Goal: Task Accomplishment & Management: Manage account settings

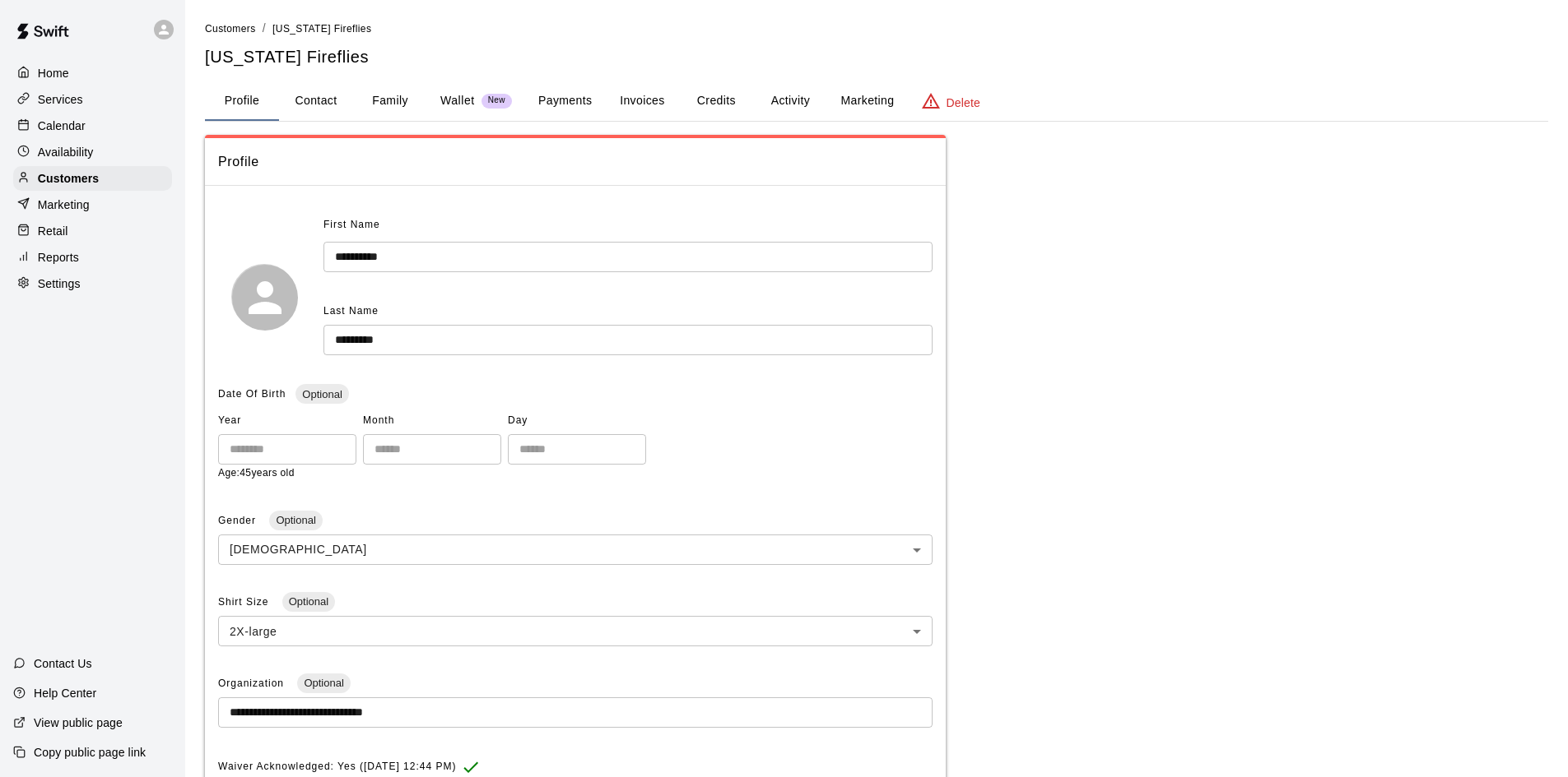
click at [68, 148] on p "Availability" at bounding box center [66, 152] width 56 height 16
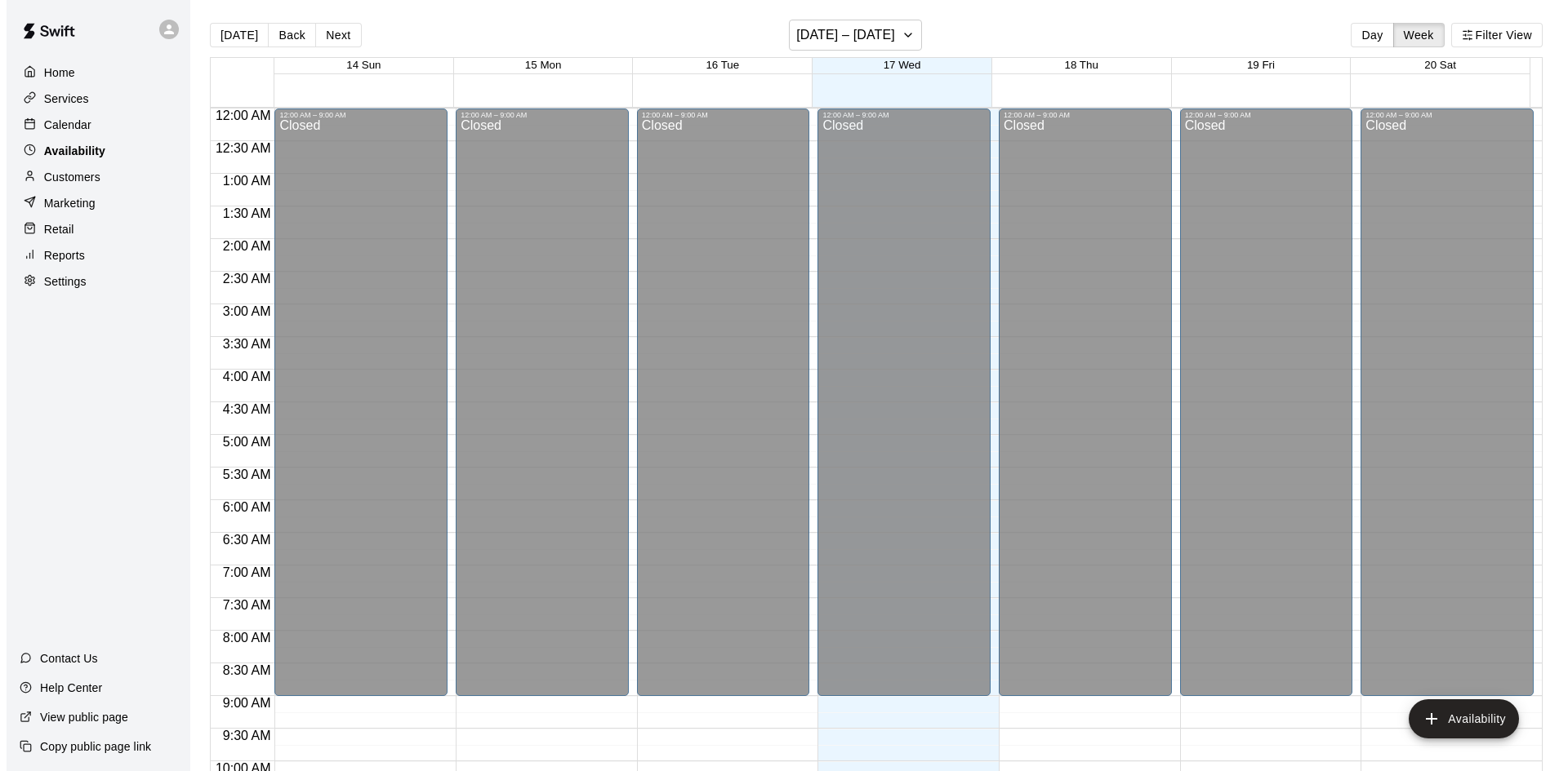
scroll to position [886, 0]
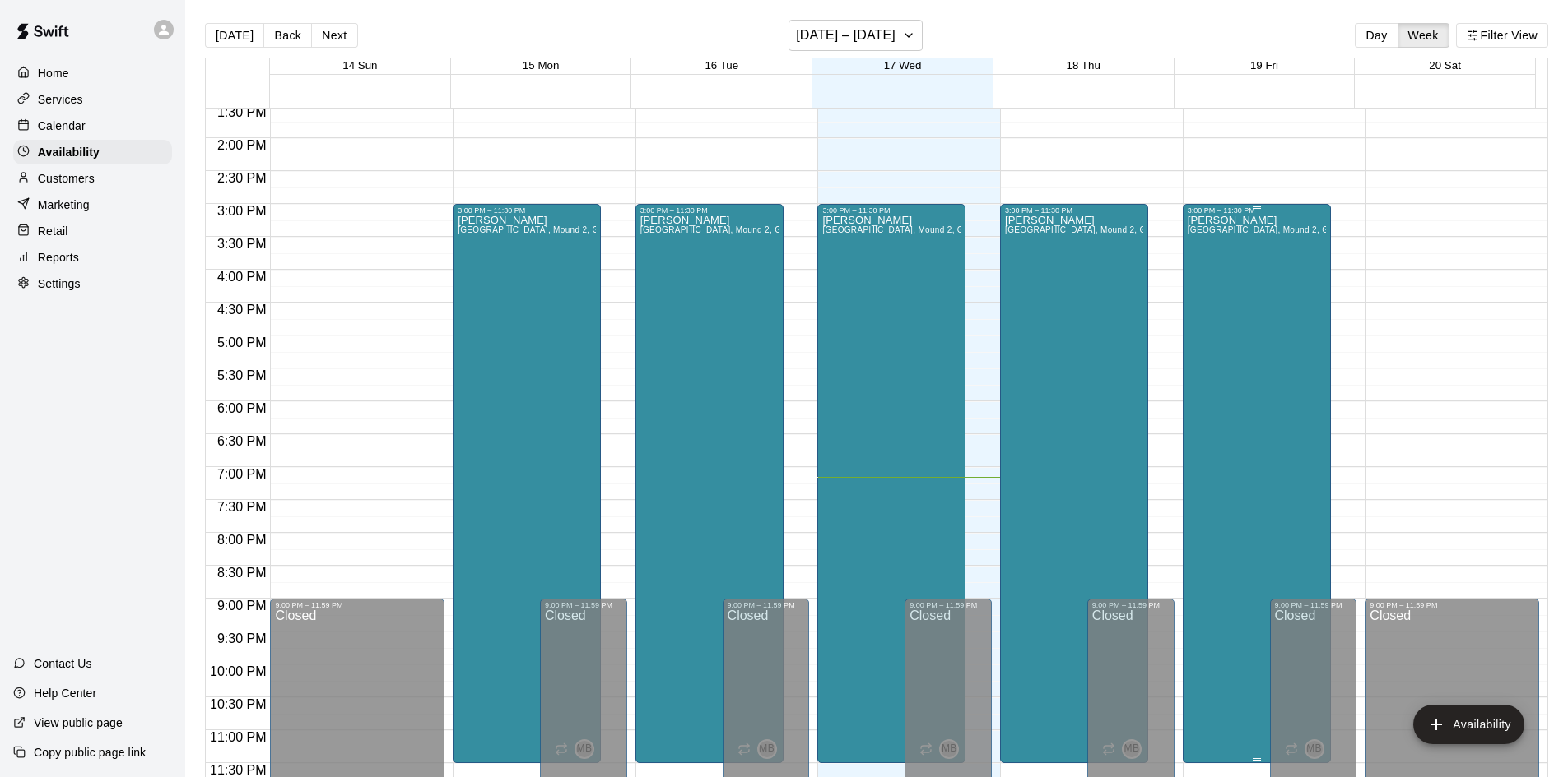
drag, startPoint x: 1214, startPoint y: 308, endPoint x: 1201, endPoint y: 276, distance: 34.5
drag, startPoint x: 1201, startPoint y: 276, endPoint x: 1198, endPoint y: 252, distance: 24.2
click at [1198, 252] on div "Martin Bayless Mound 1, Mound 2, Golf Simulator, Tunnel 1, Tunnel 2, Tunnel 3, …" at bounding box center [1256, 603] width 138 height 777
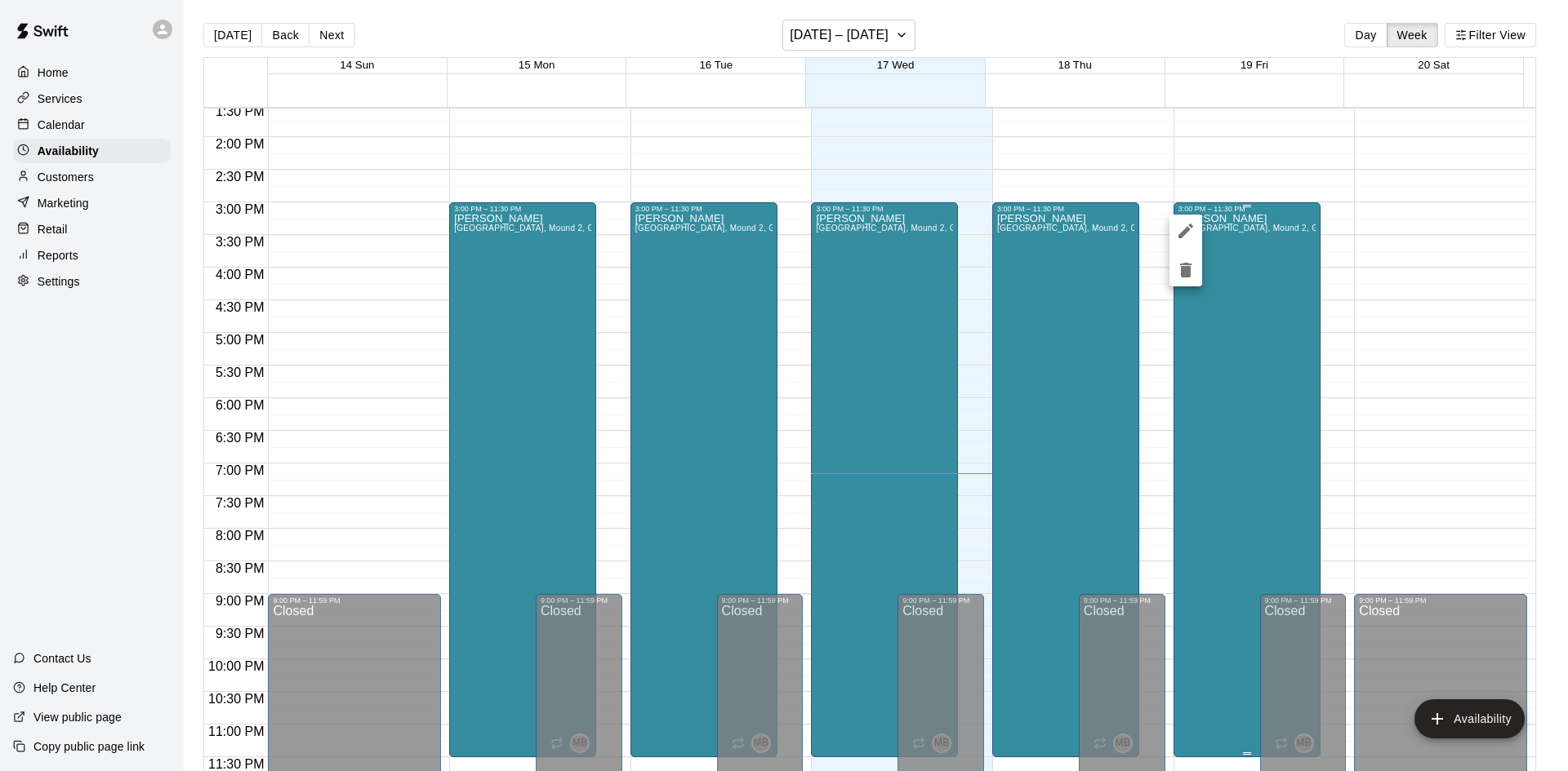
click at [1188, 253] on button "delete" at bounding box center [1185, 270] width 33 height 33
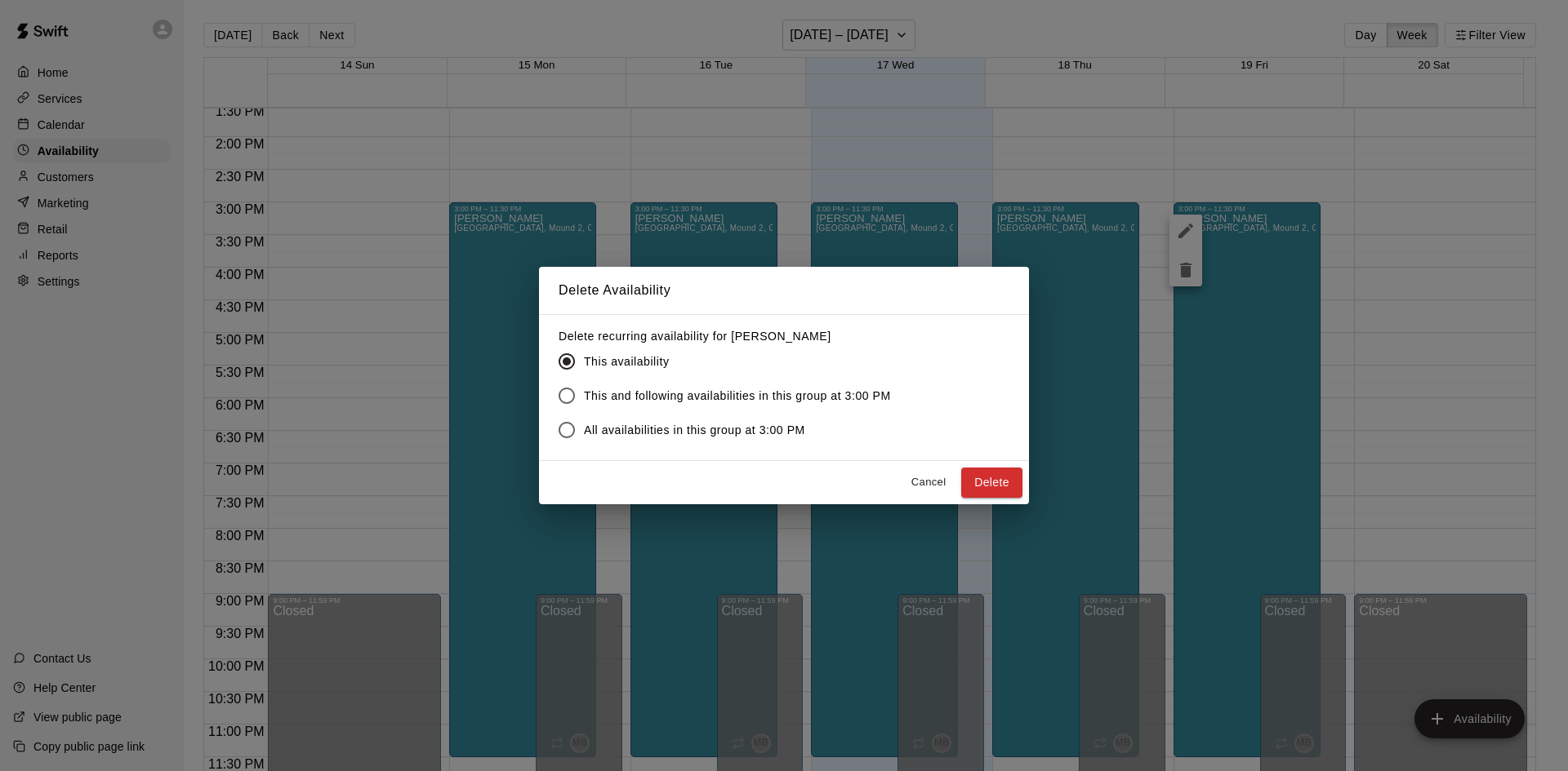
click at [912, 310] on h2 "Delete Availability" at bounding box center [784, 290] width 490 height 47
drag, startPoint x: 1315, startPoint y: 338, endPoint x: 1302, endPoint y: 338, distance: 13.0
click at [1314, 338] on div "Delete Availability Delete recurring availability for Martin Bayless This avail…" at bounding box center [784, 385] width 1568 height 771
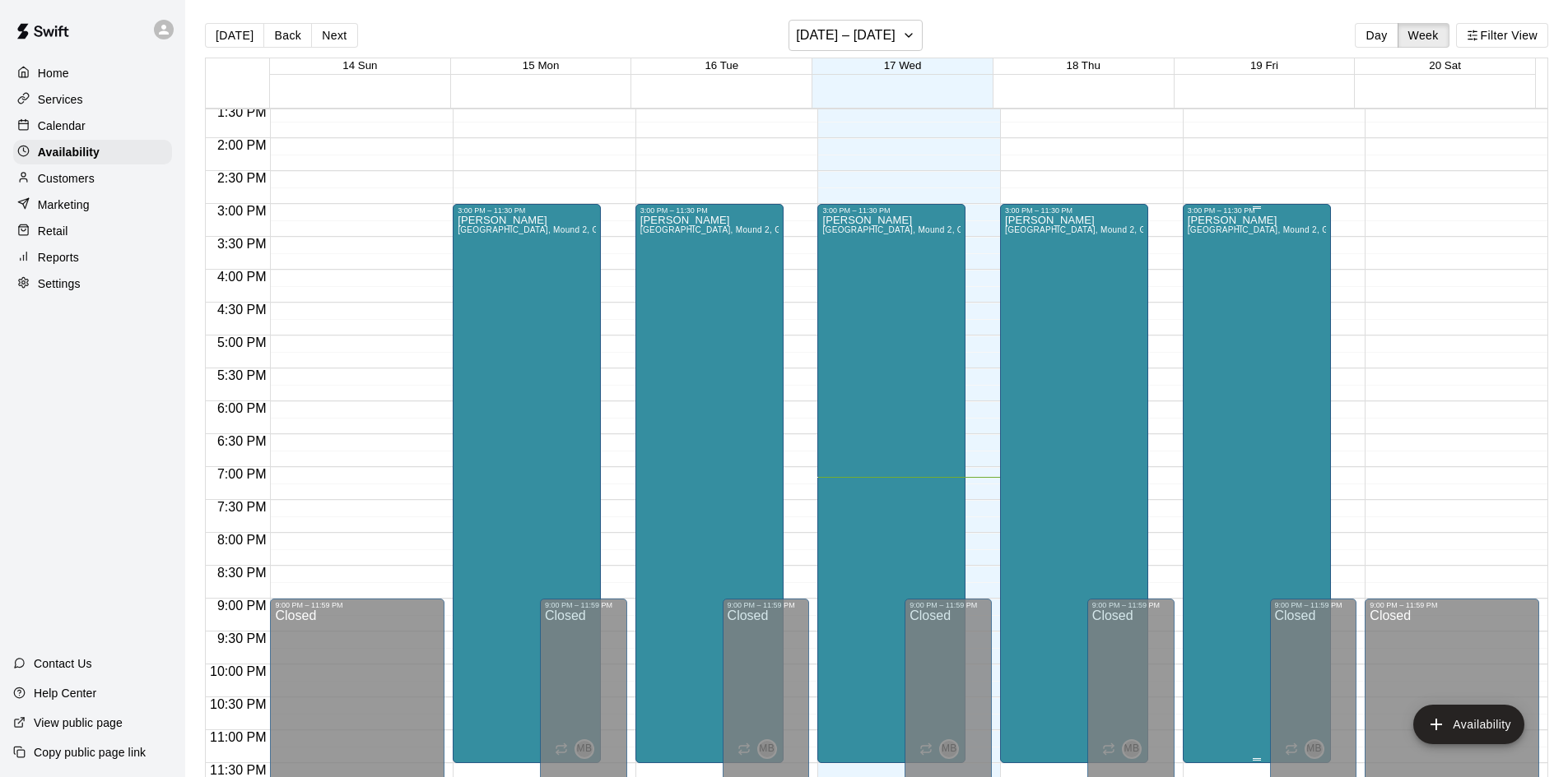
click at [1251, 340] on div "Martin Bayless Mound 1, Mound 2, Golf Simulator, Tunnel 1, Tunnel 2, Tunnel 3, …" at bounding box center [1256, 603] width 138 height 777
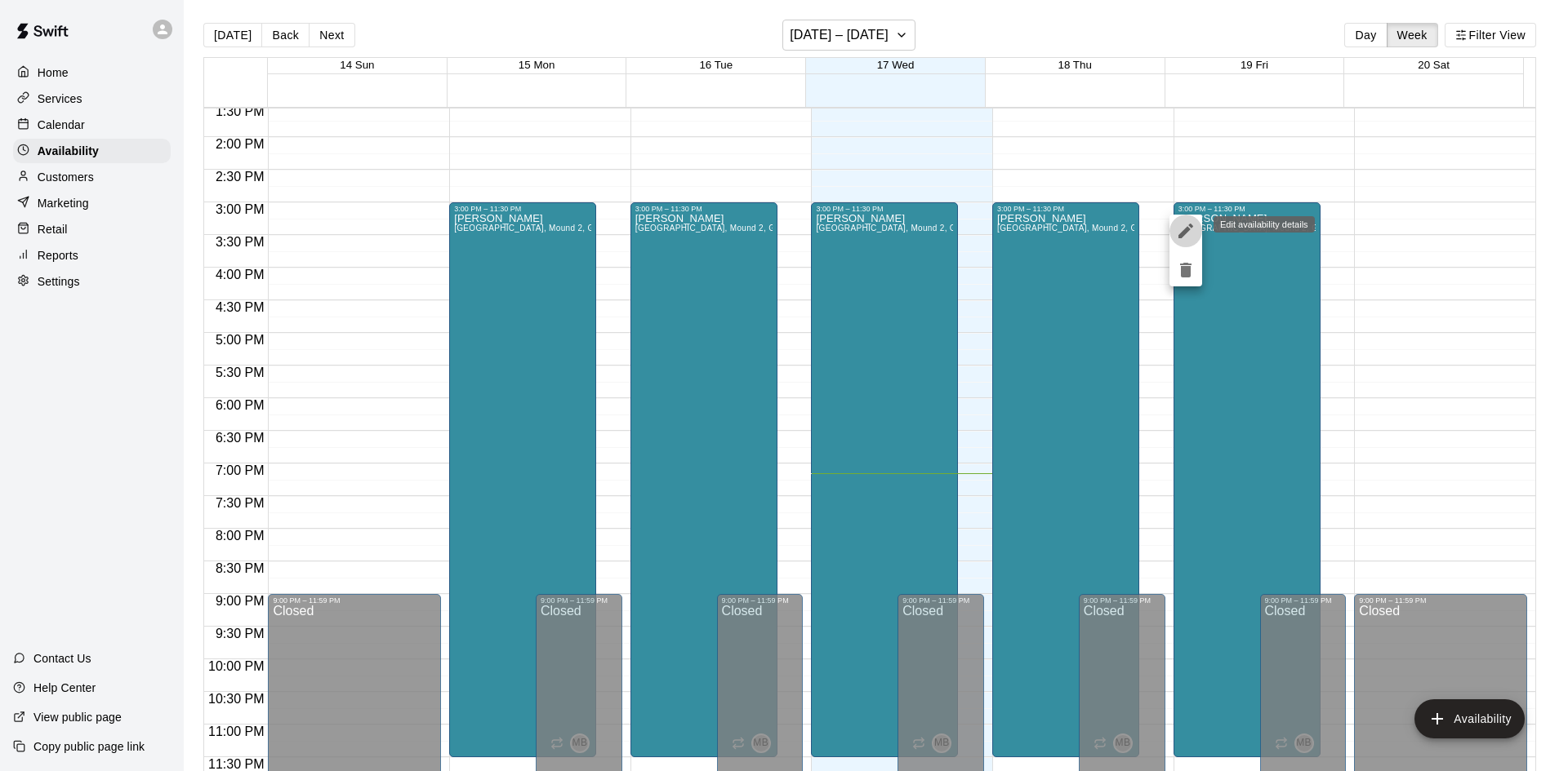
click at [1184, 229] on icon "edit" at bounding box center [1185, 231] width 20 height 20
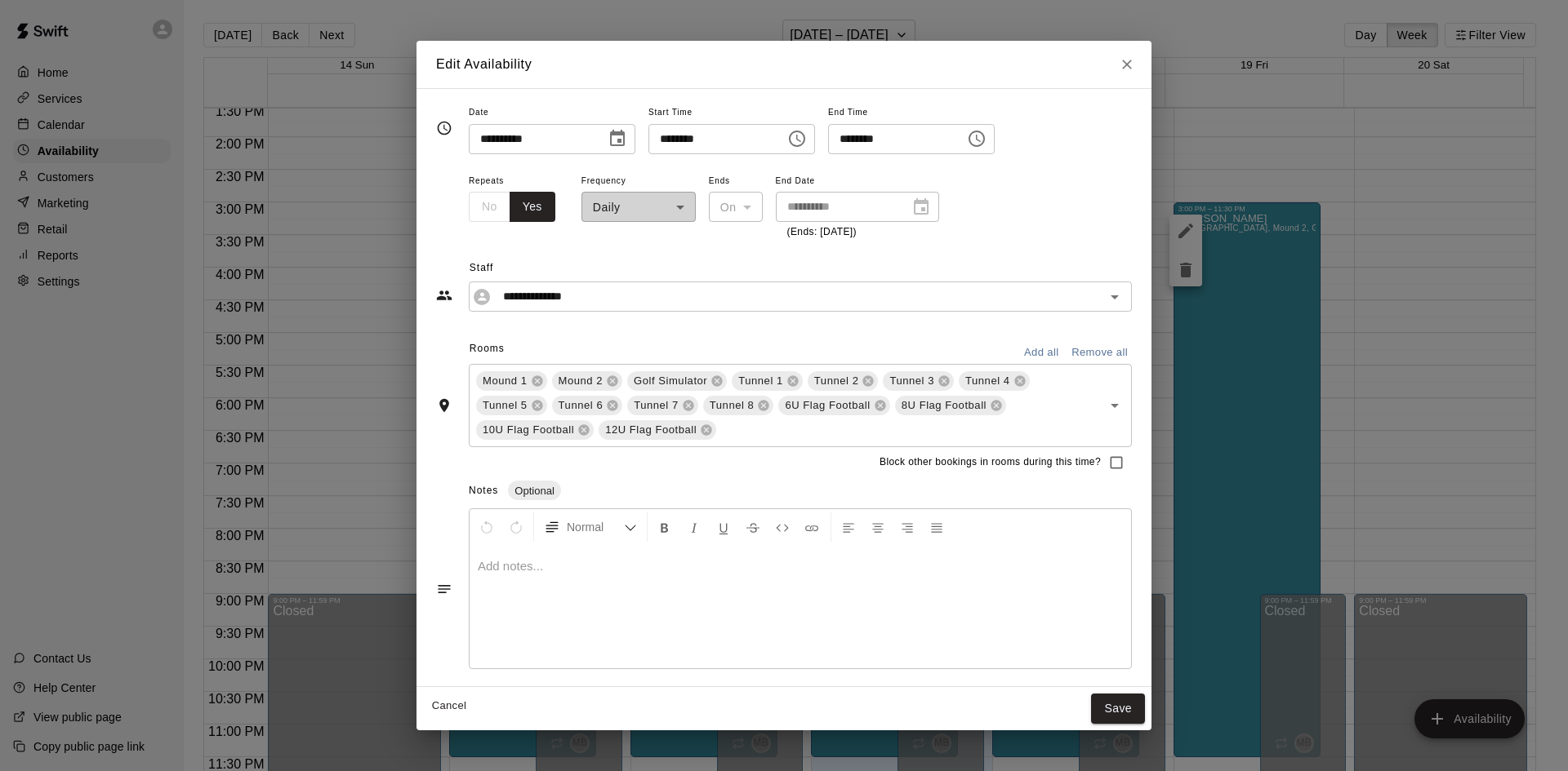
click at [681, 209] on div "**********" at bounding box center [639, 206] width 115 height 71
click at [625, 140] on icon "Choose date, selected date is Sep 19, 2025" at bounding box center [618, 138] width 15 height 16
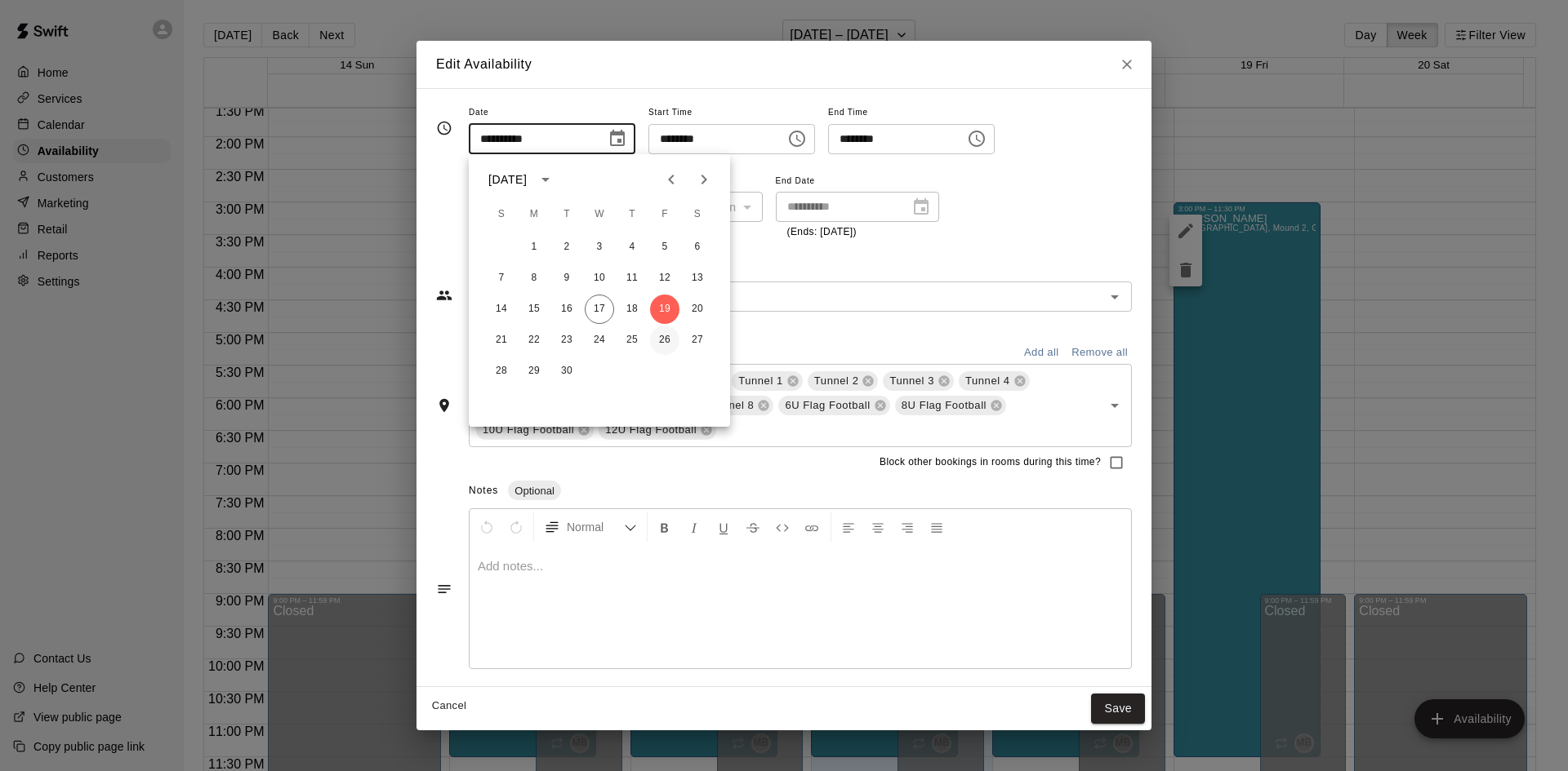
click at [665, 340] on button "26" at bounding box center [665, 340] width 29 height 29
type input "**********"
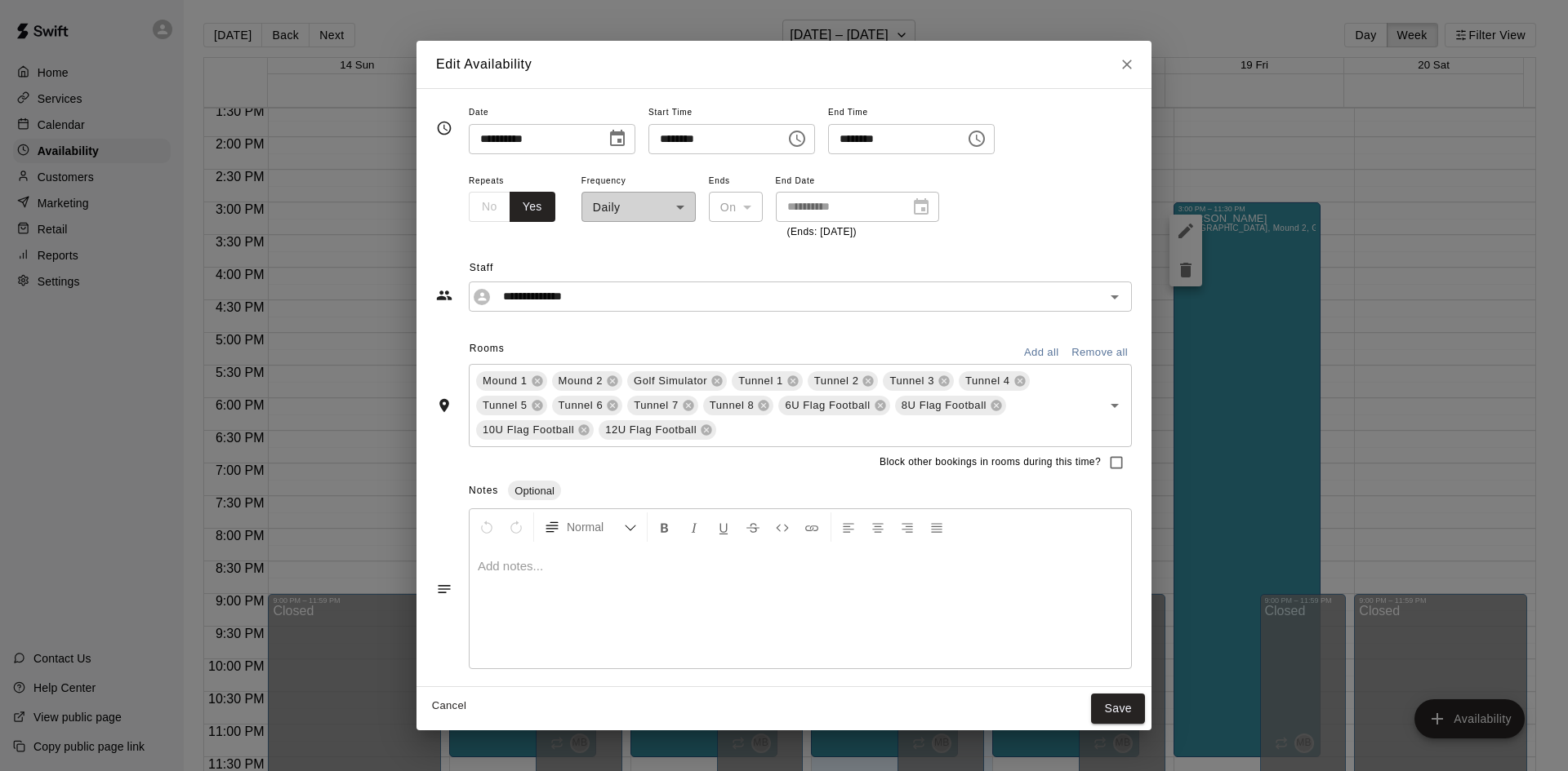
click at [919, 212] on div "**********" at bounding box center [857, 207] width 164 height 30
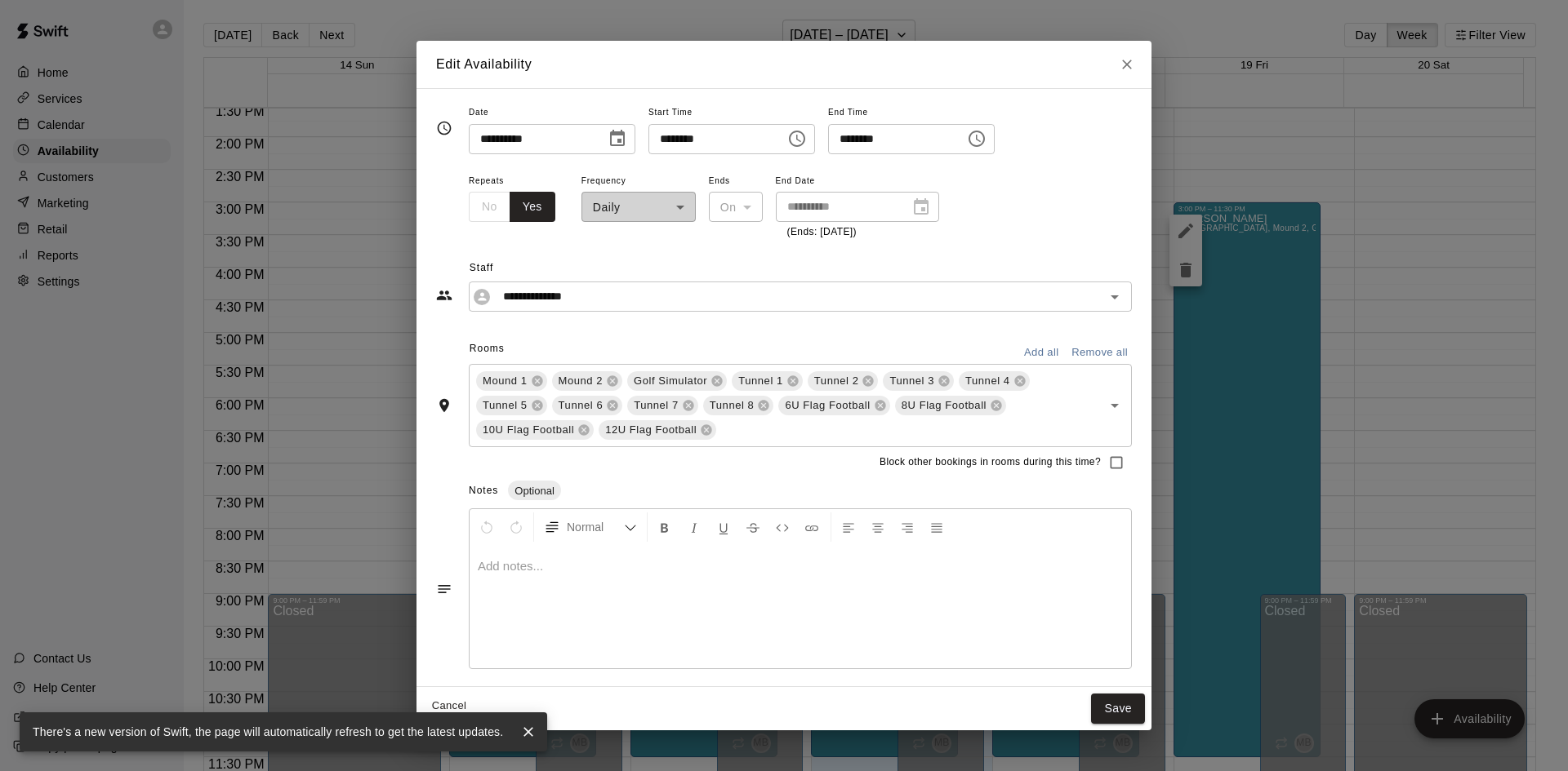
click at [475, 209] on div "No Yes" at bounding box center [512, 207] width 87 height 30
click at [540, 213] on button "Yes" at bounding box center [532, 207] width 46 height 30
click at [665, 198] on div "**********" at bounding box center [639, 206] width 115 height 71
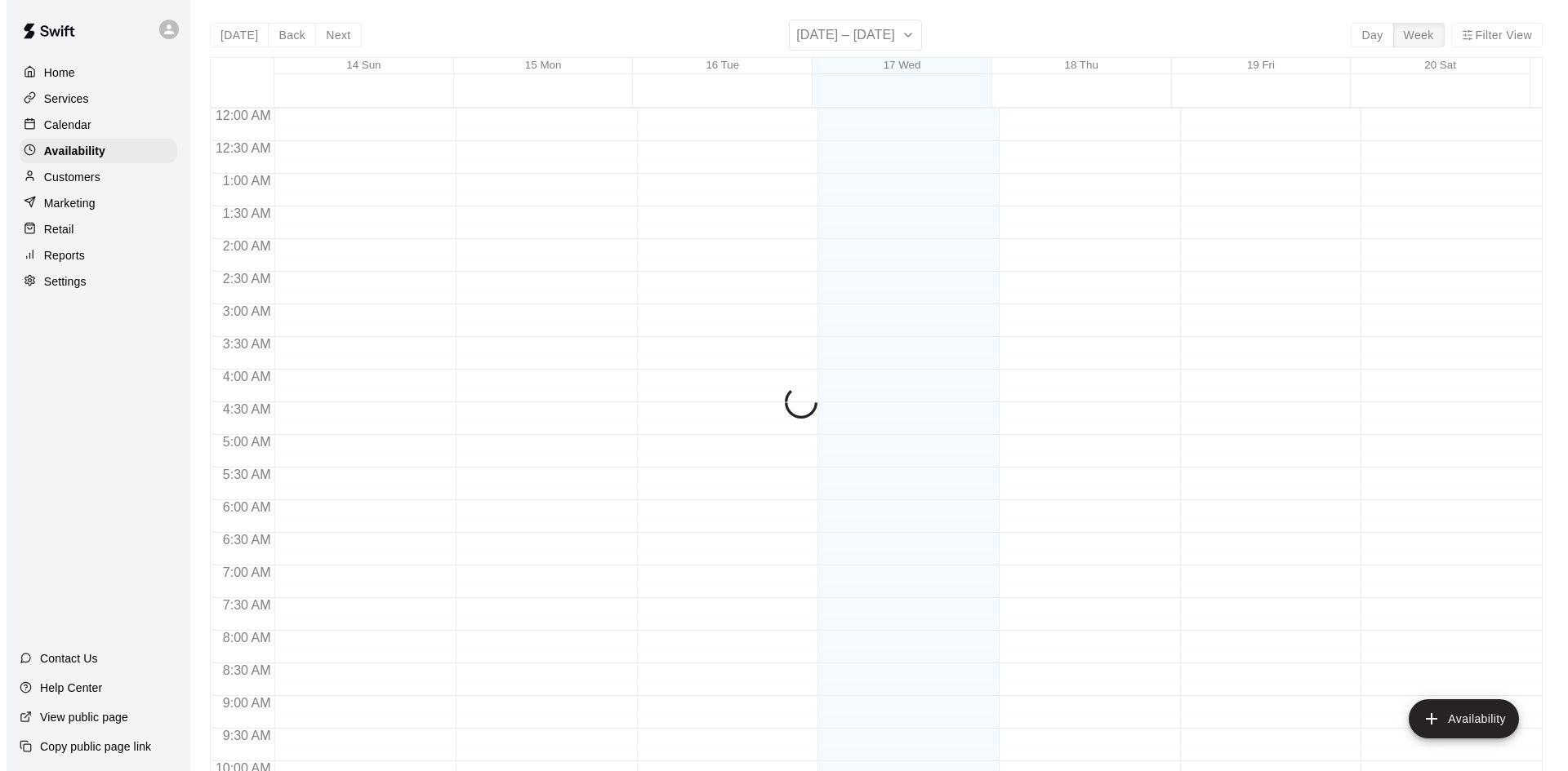
scroll to position [886, 0]
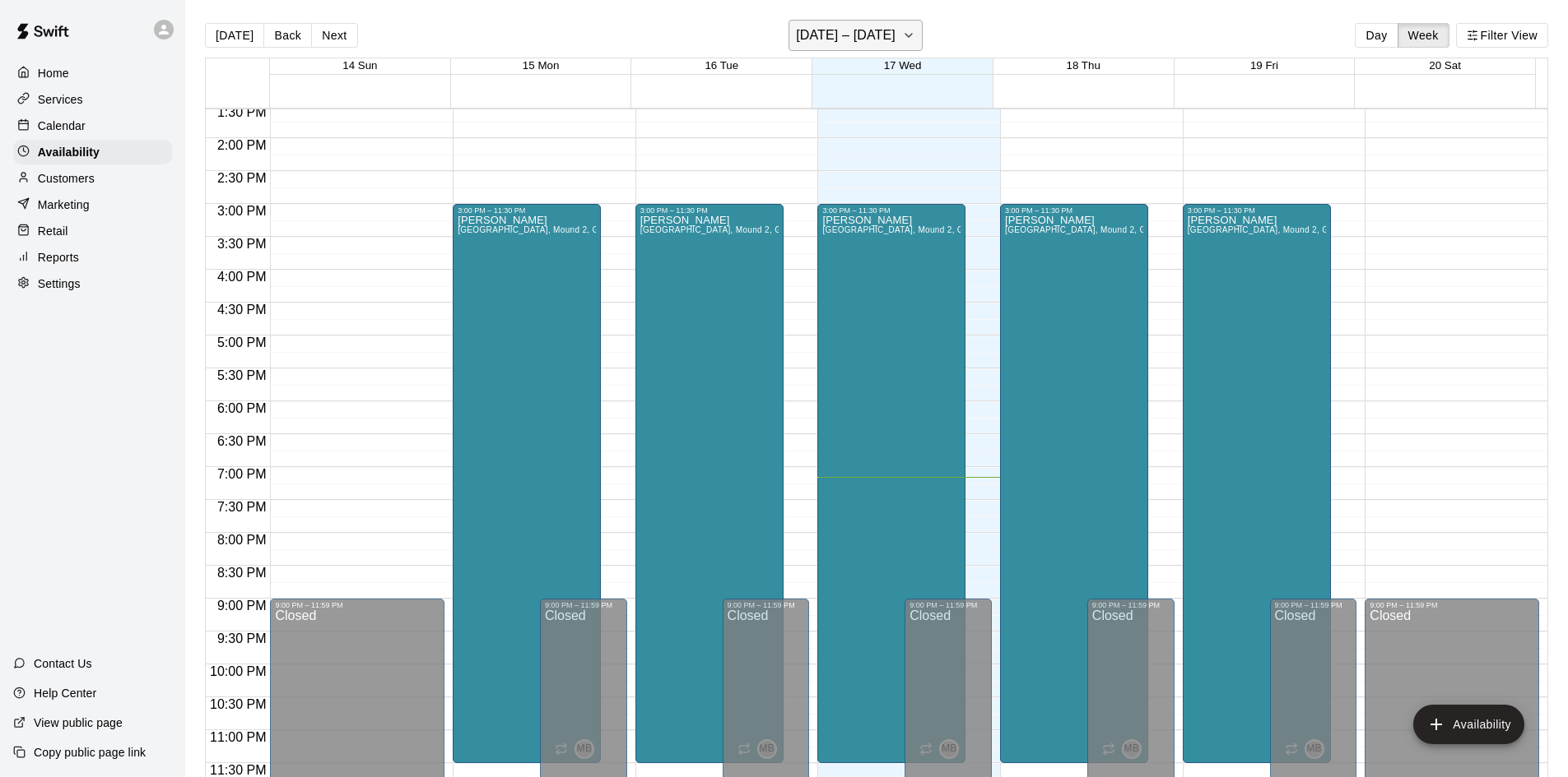
click at [912, 32] on icon "button" at bounding box center [908, 35] width 13 height 20
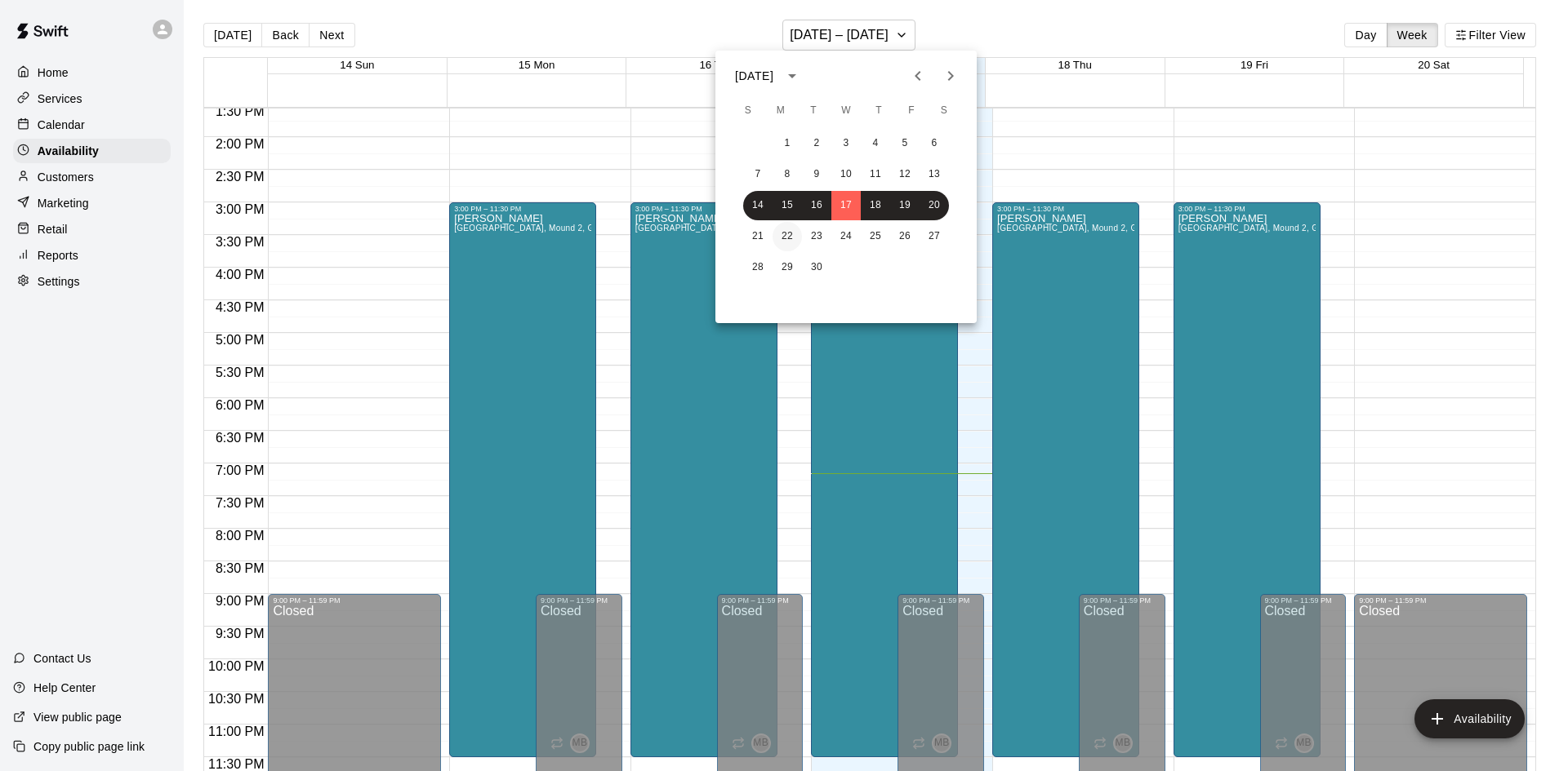
click at [785, 235] on button "22" at bounding box center [787, 237] width 29 height 29
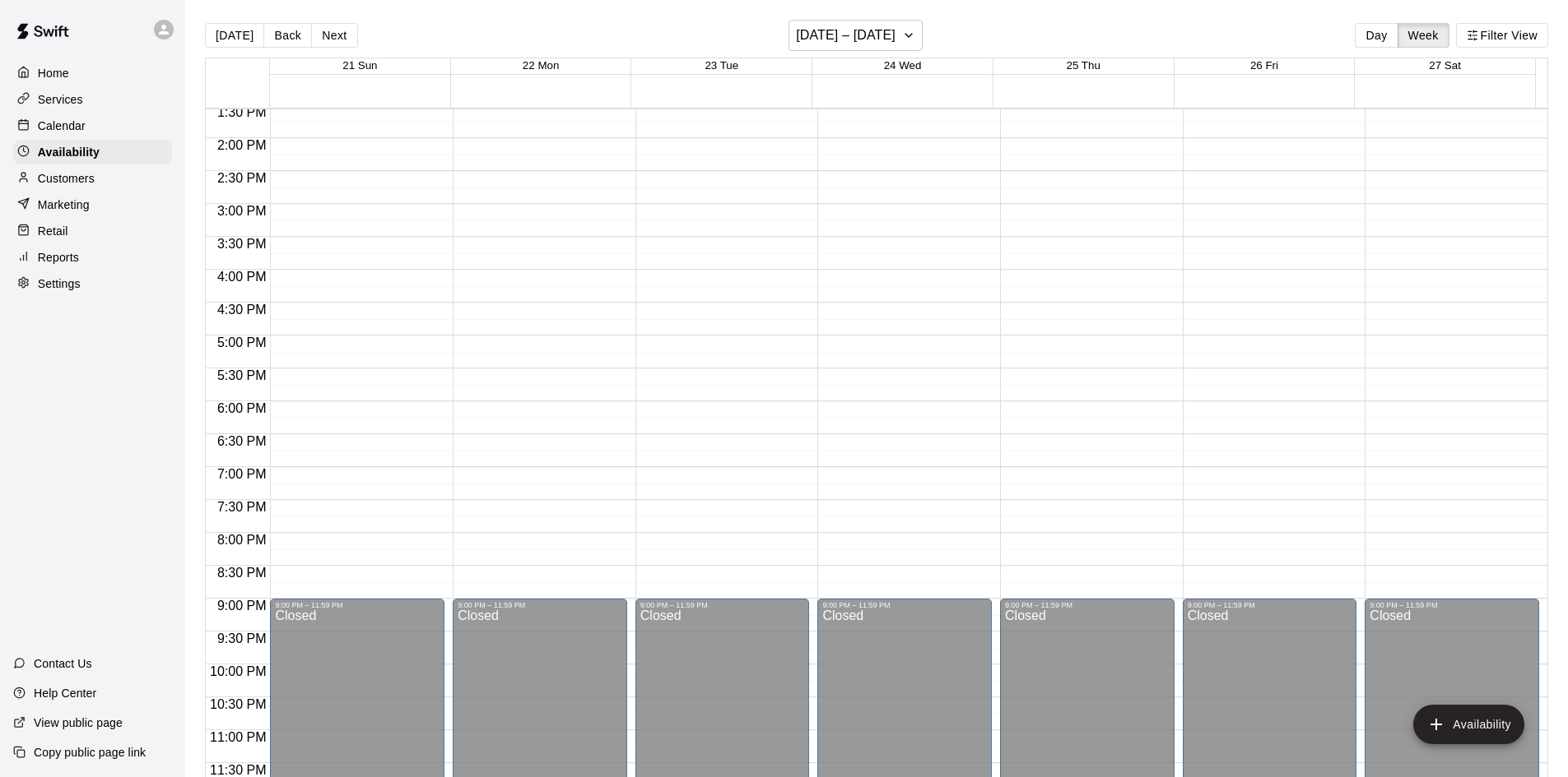
click at [530, 223] on div "12:00 AM – 9:00 AM Closed 9:00 PM – 11:59 PM Closed" at bounding box center [540, 7] width 175 height 1580
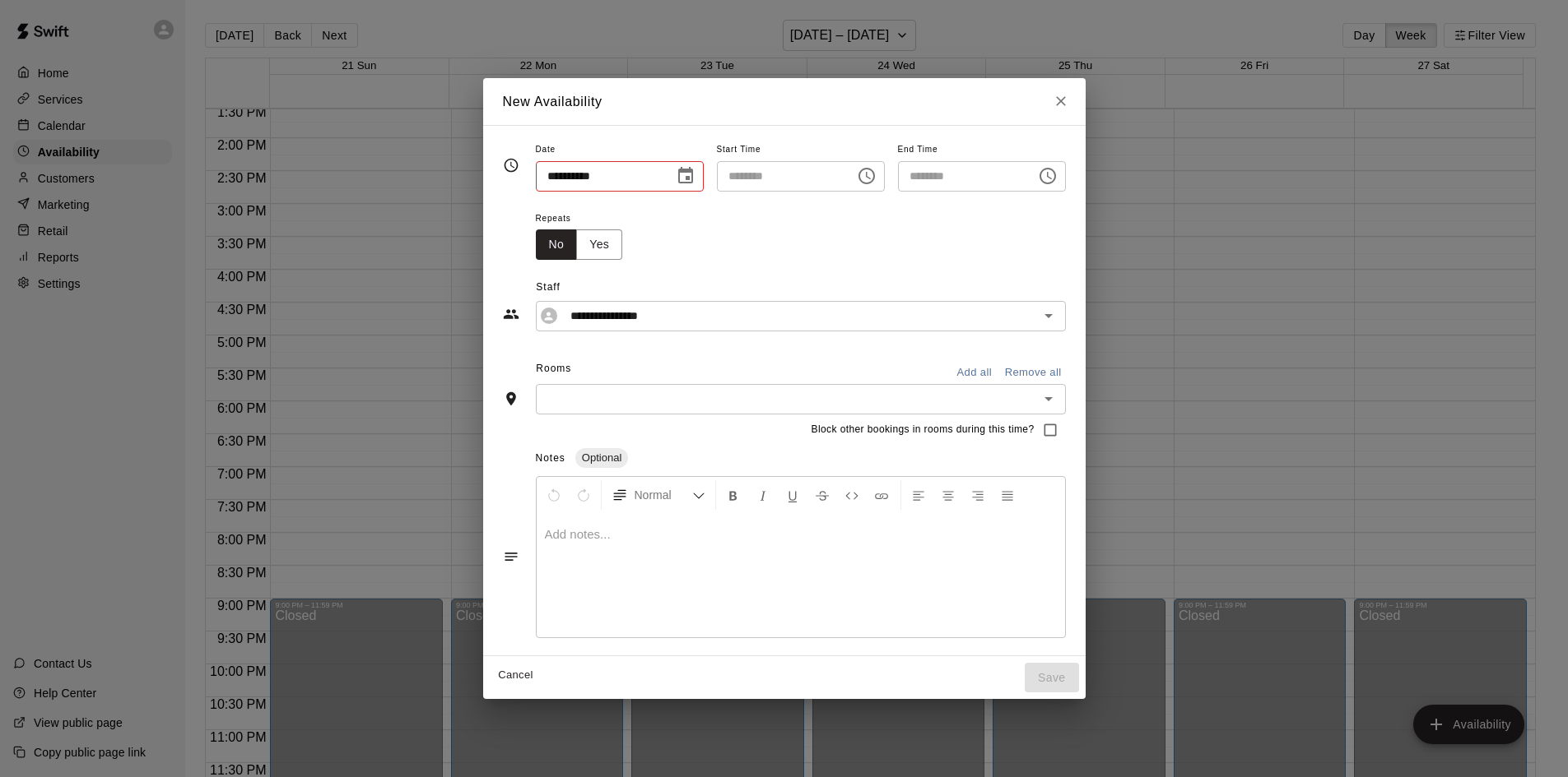
type input "**********"
type input "********"
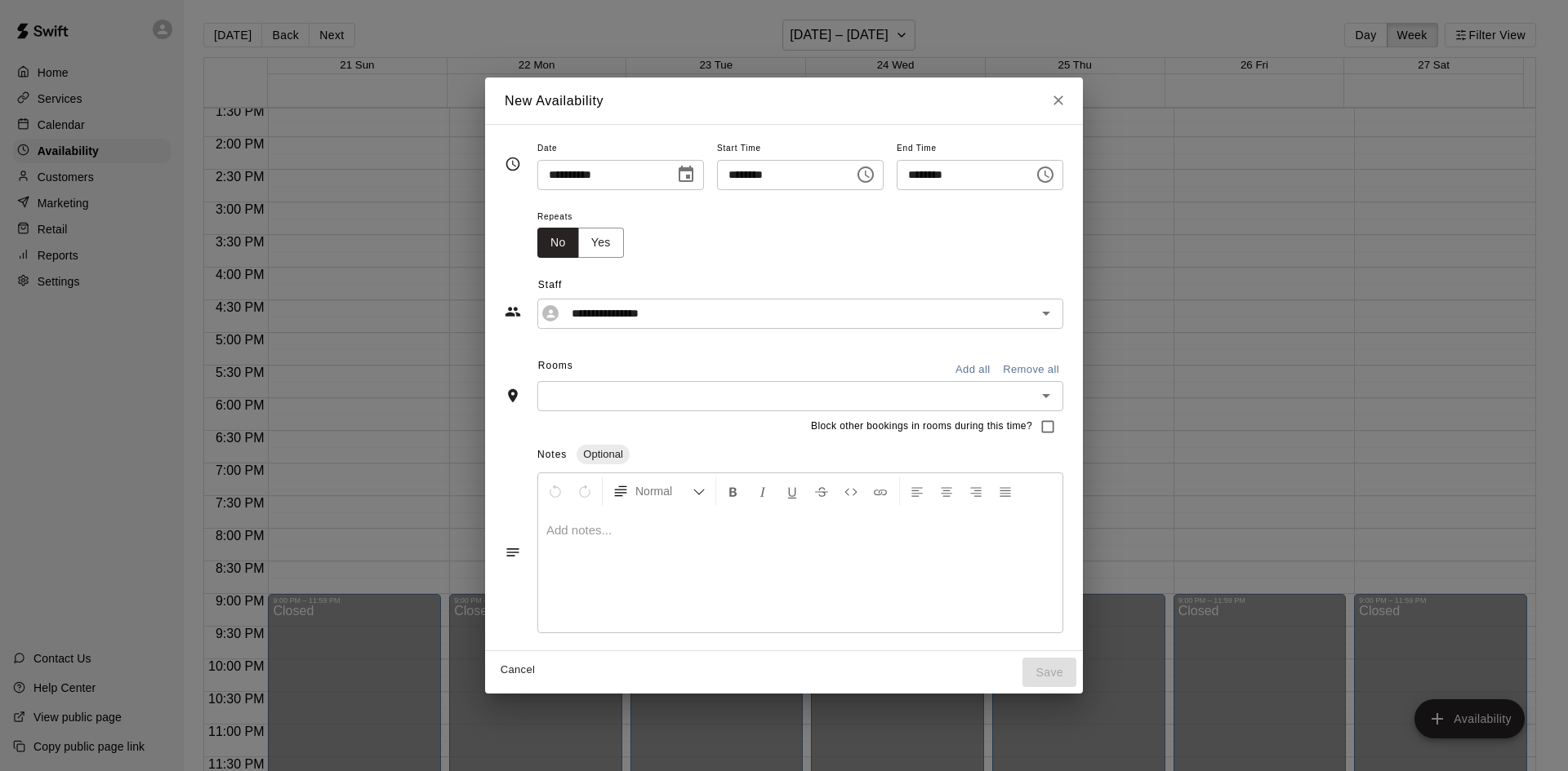
click at [1049, 174] on icon "Choose time, selected time is 3:45 PM" at bounding box center [1047, 174] width 5 height 7
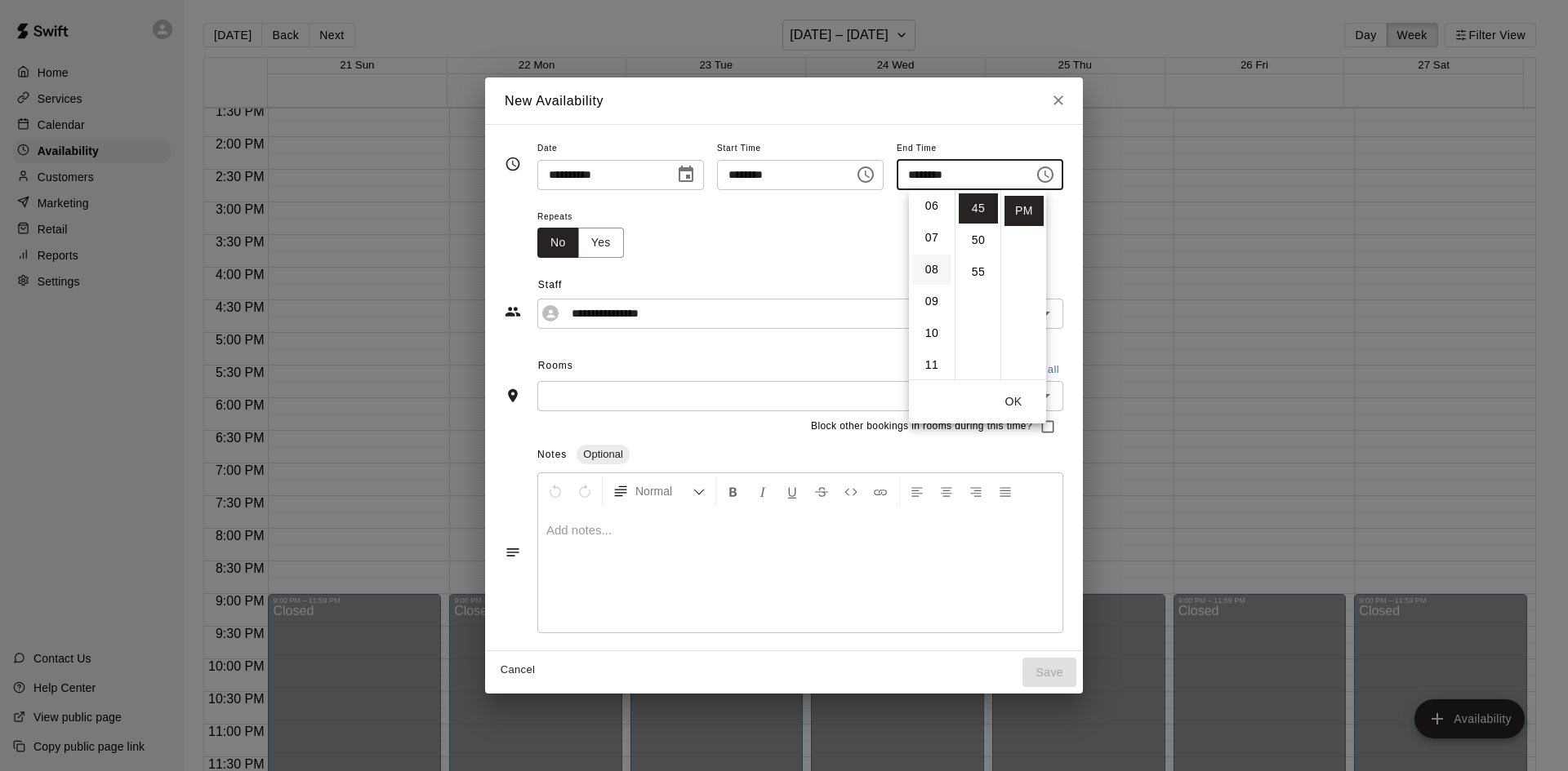
scroll to position [347, 0]
click at [929, 217] on li "11" at bounding box center [932, 211] width 39 height 30
click at [975, 264] on li "55" at bounding box center [978, 271] width 39 height 30
type input "********"
click at [1009, 401] on button "OK" at bounding box center [1013, 401] width 52 height 30
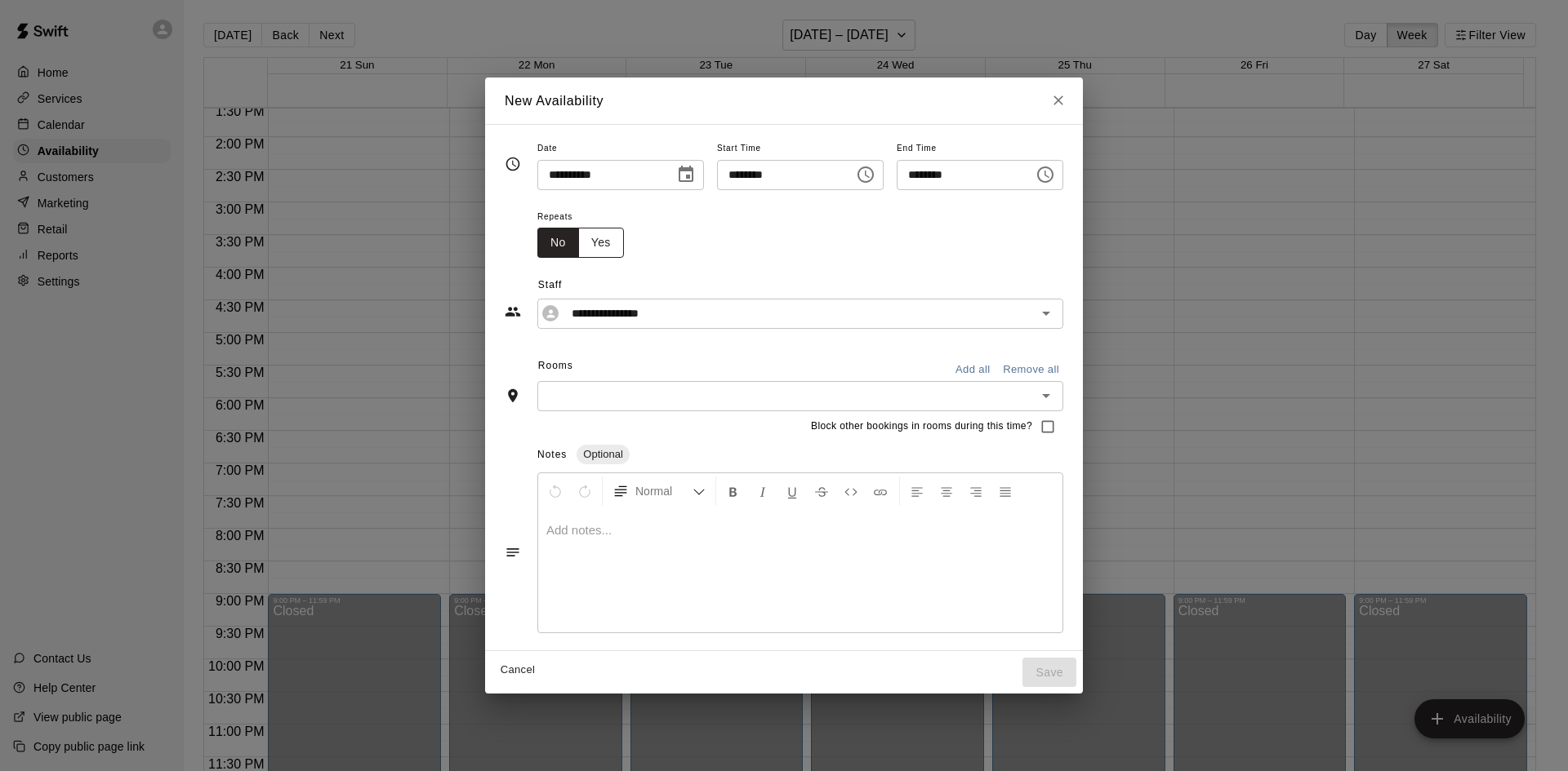
click at [578, 237] on button "Yes" at bounding box center [601, 243] width 46 height 30
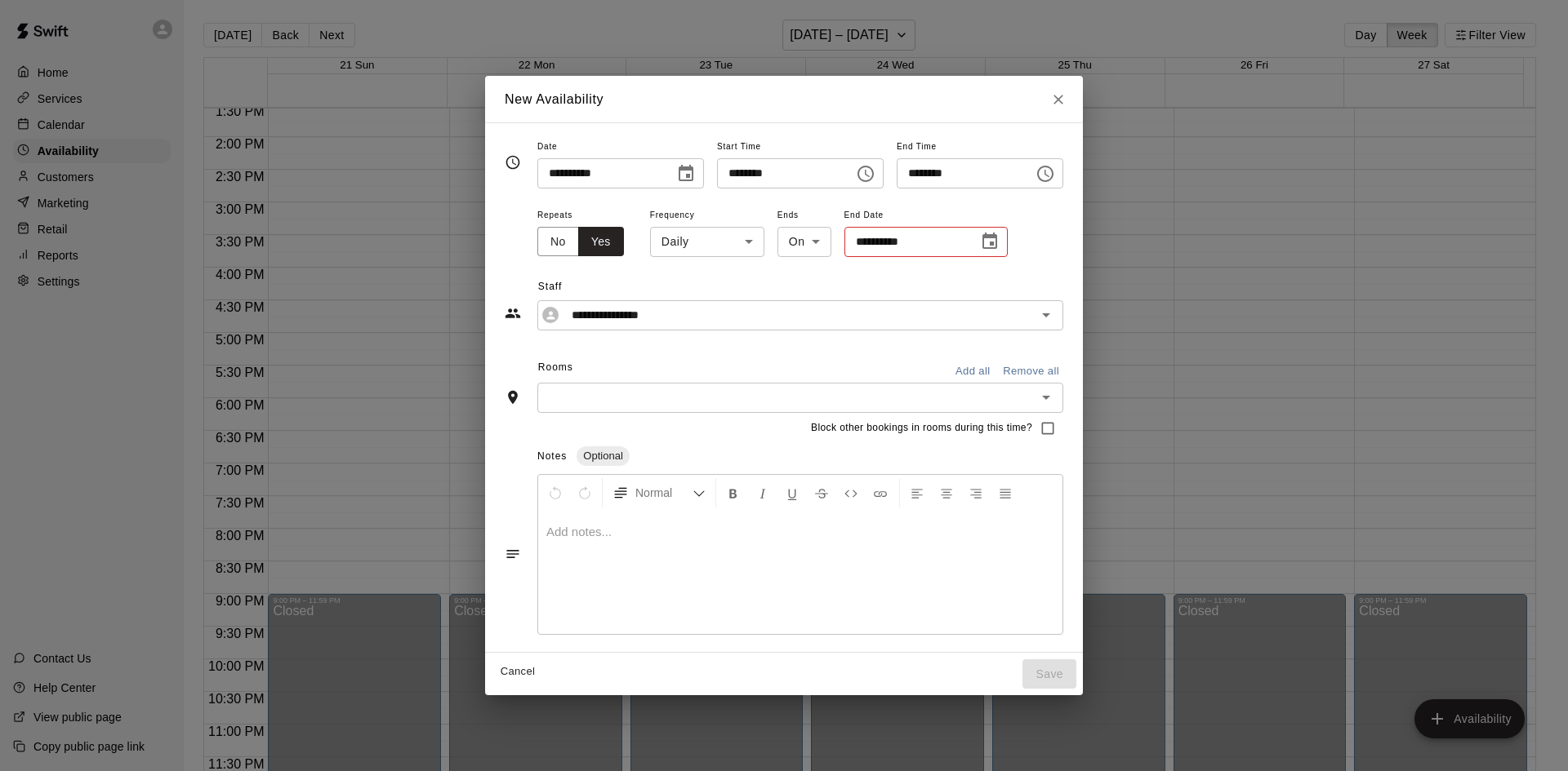
click at [780, 242] on body "Home Services Calendar Availability Customers Marketing Retail Reports Settings…" at bounding box center [784, 398] width 1568 height 797
click at [769, 306] on li "After" at bounding box center [767, 303] width 54 height 27
type input "*****"
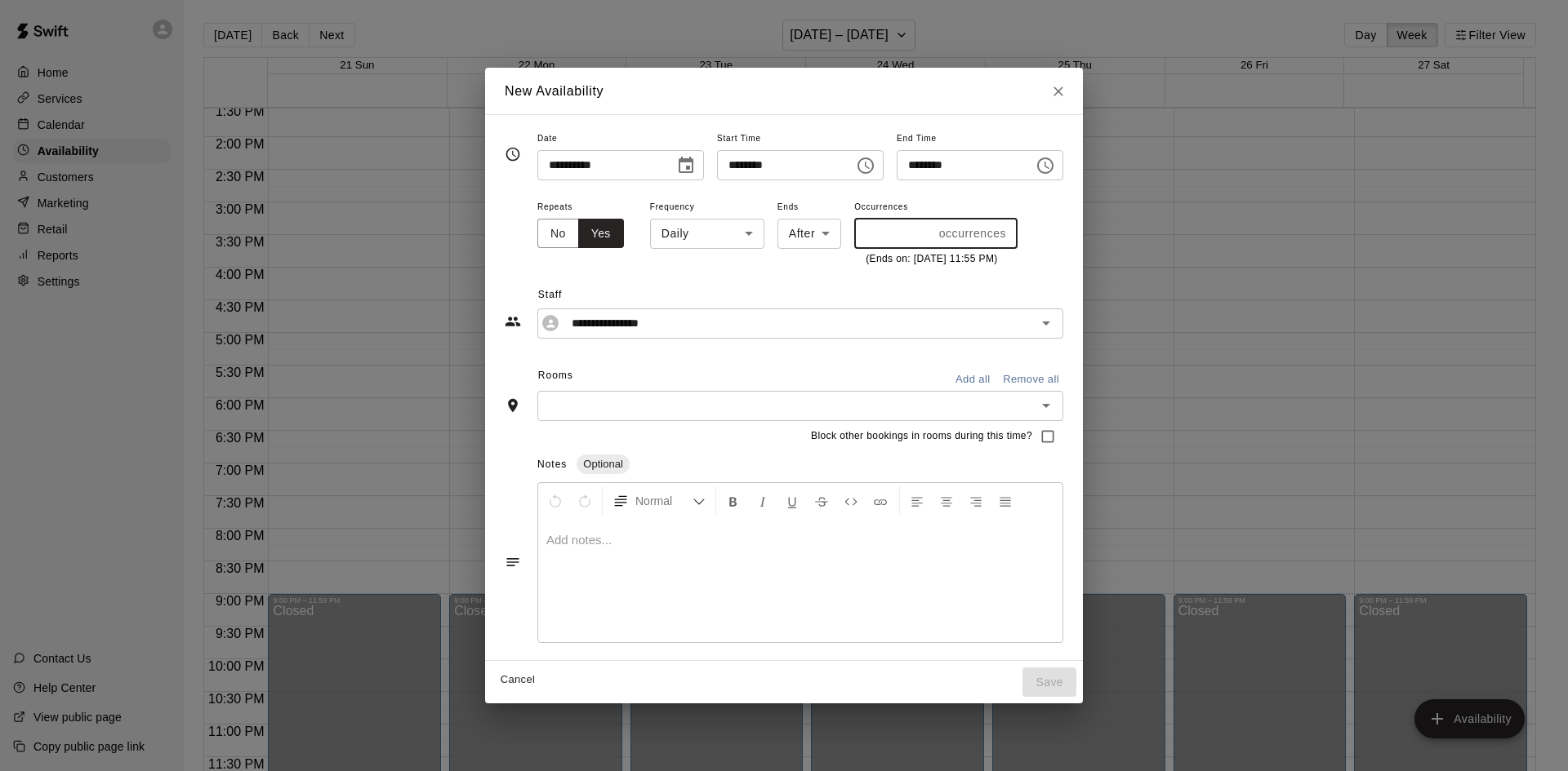
type input "**"
click at [892, 229] on input "**" at bounding box center [893, 234] width 79 height 30
click at [640, 323] on input "**********" at bounding box center [788, 323] width 445 height 20
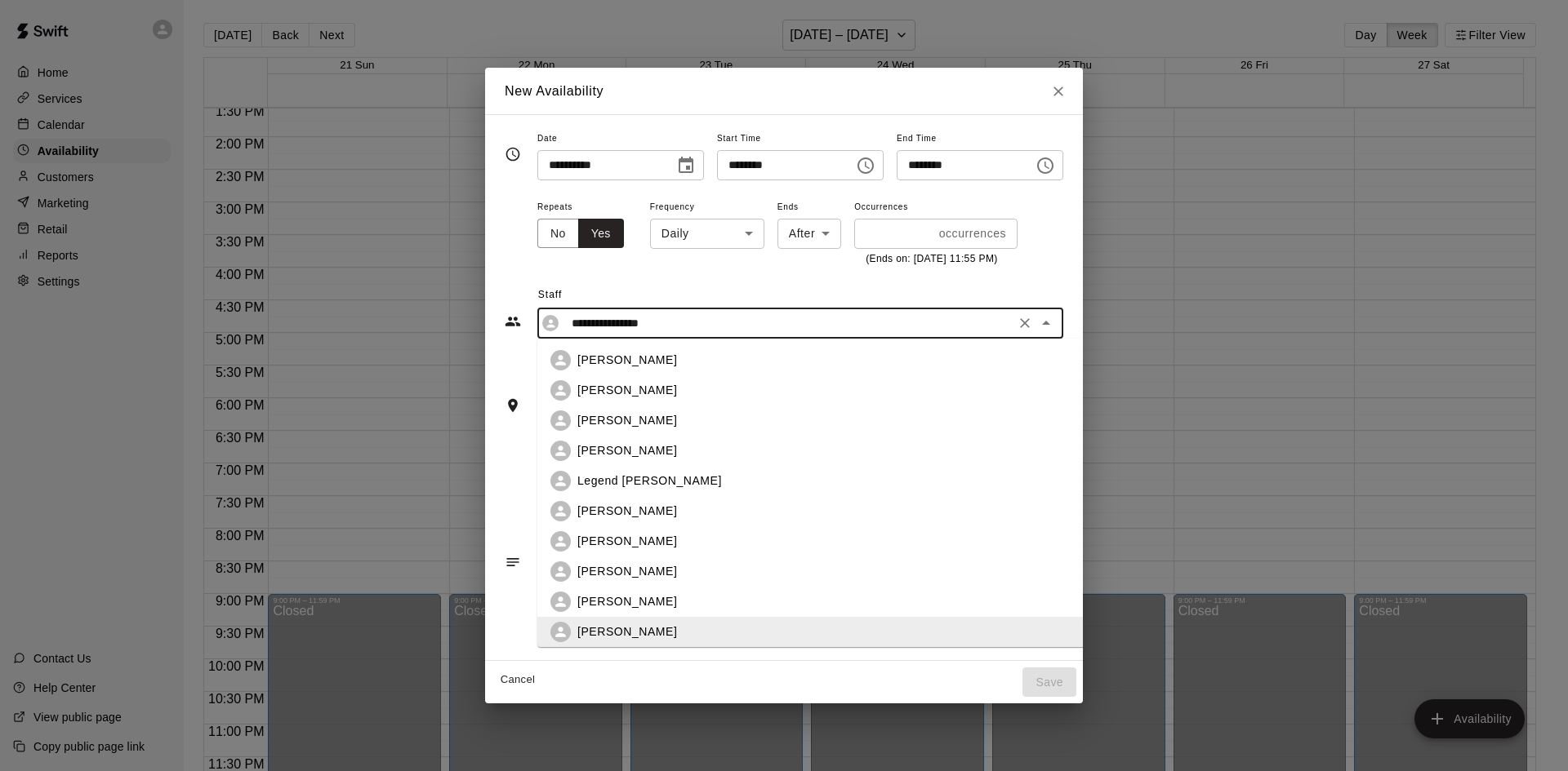
click at [663, 542] on div "[PERSON_NAME]" at bounding box center [851, 541] width 546 height 17
type input "**********"
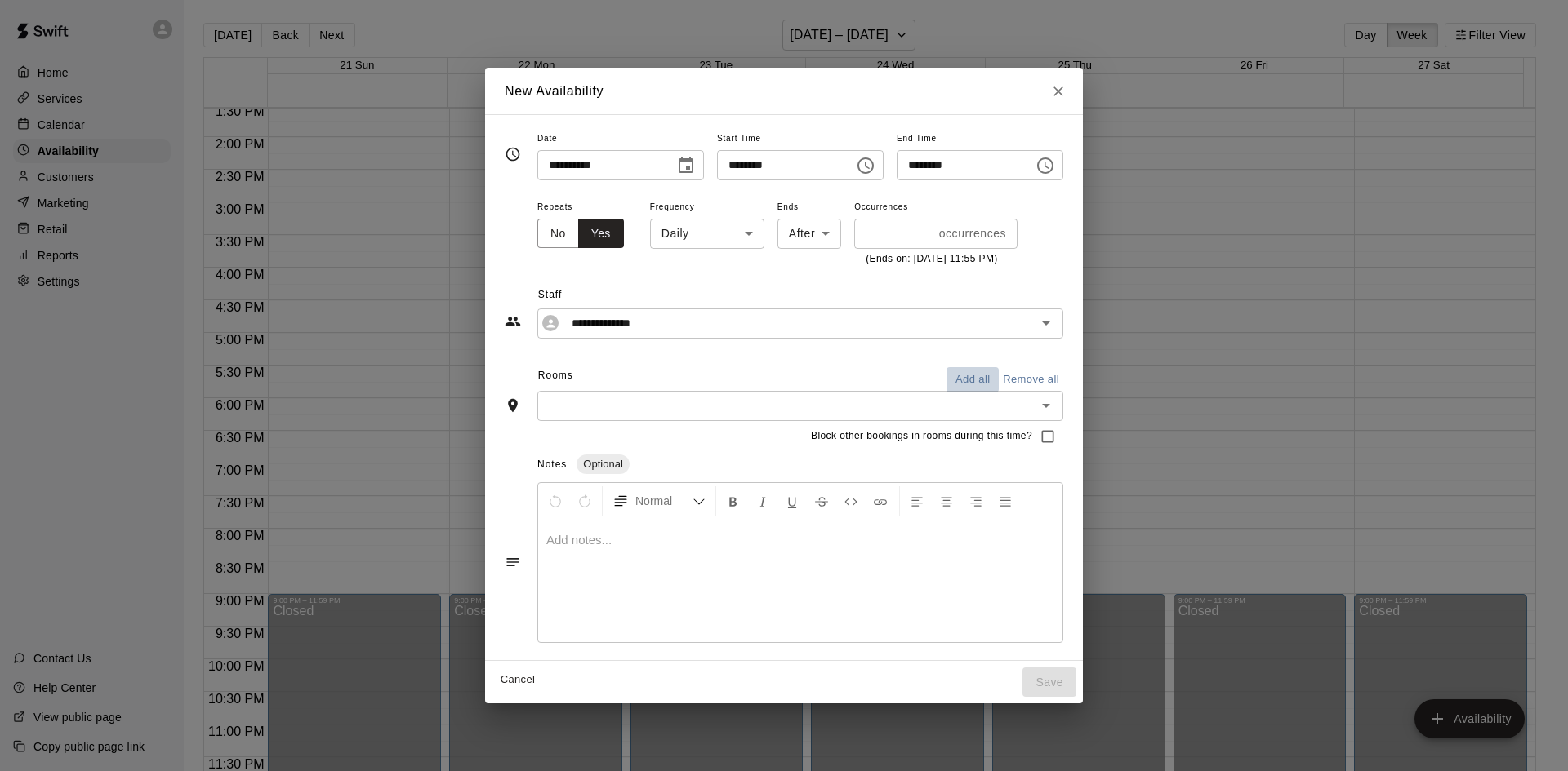
click at [999, 376] on button "Add all" at bounding box center [973, 379] width 52 height 25
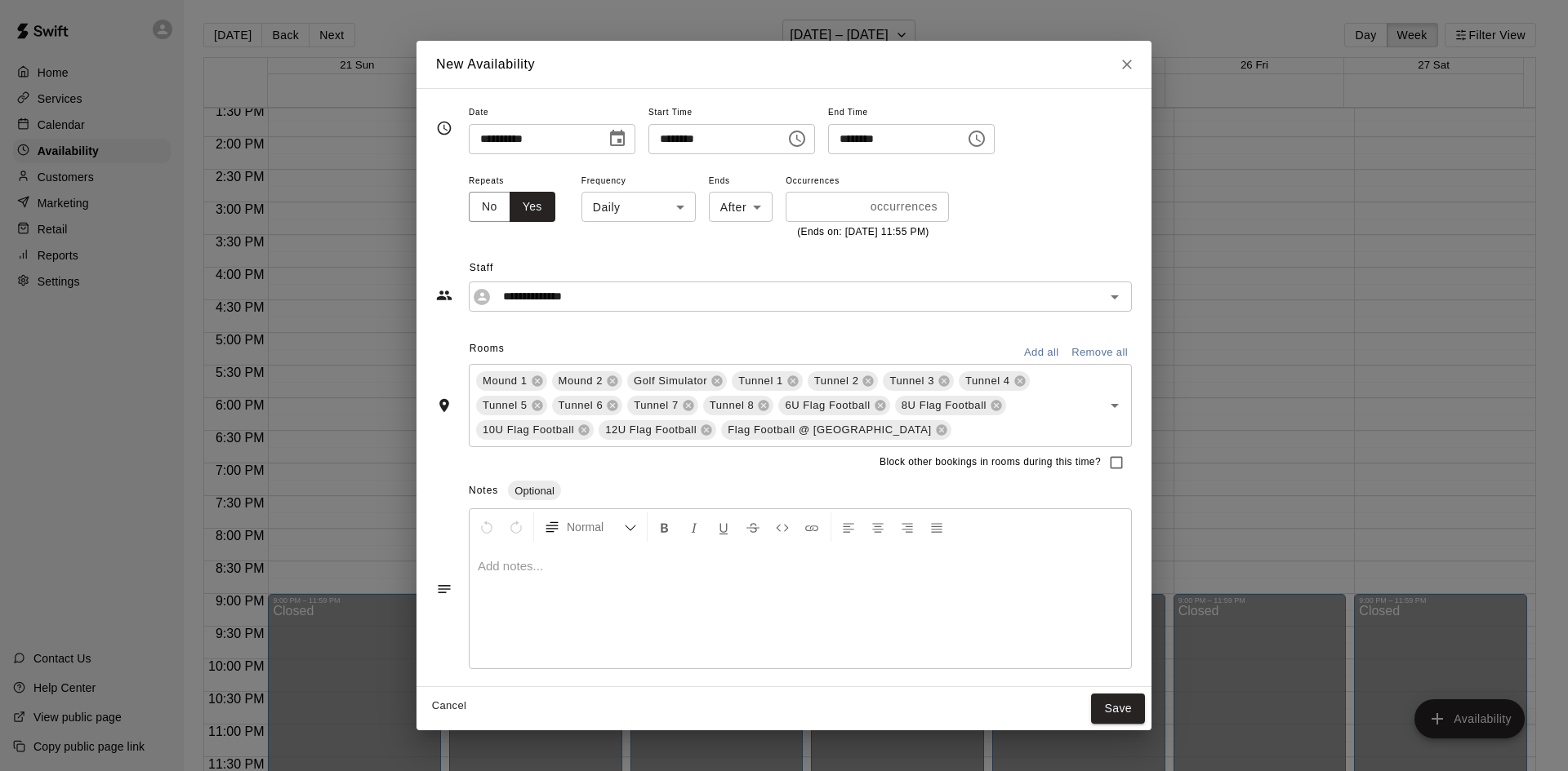
click at [1110, 699] on button "Save" at bounding box center [1118, 709] width 54 height 30
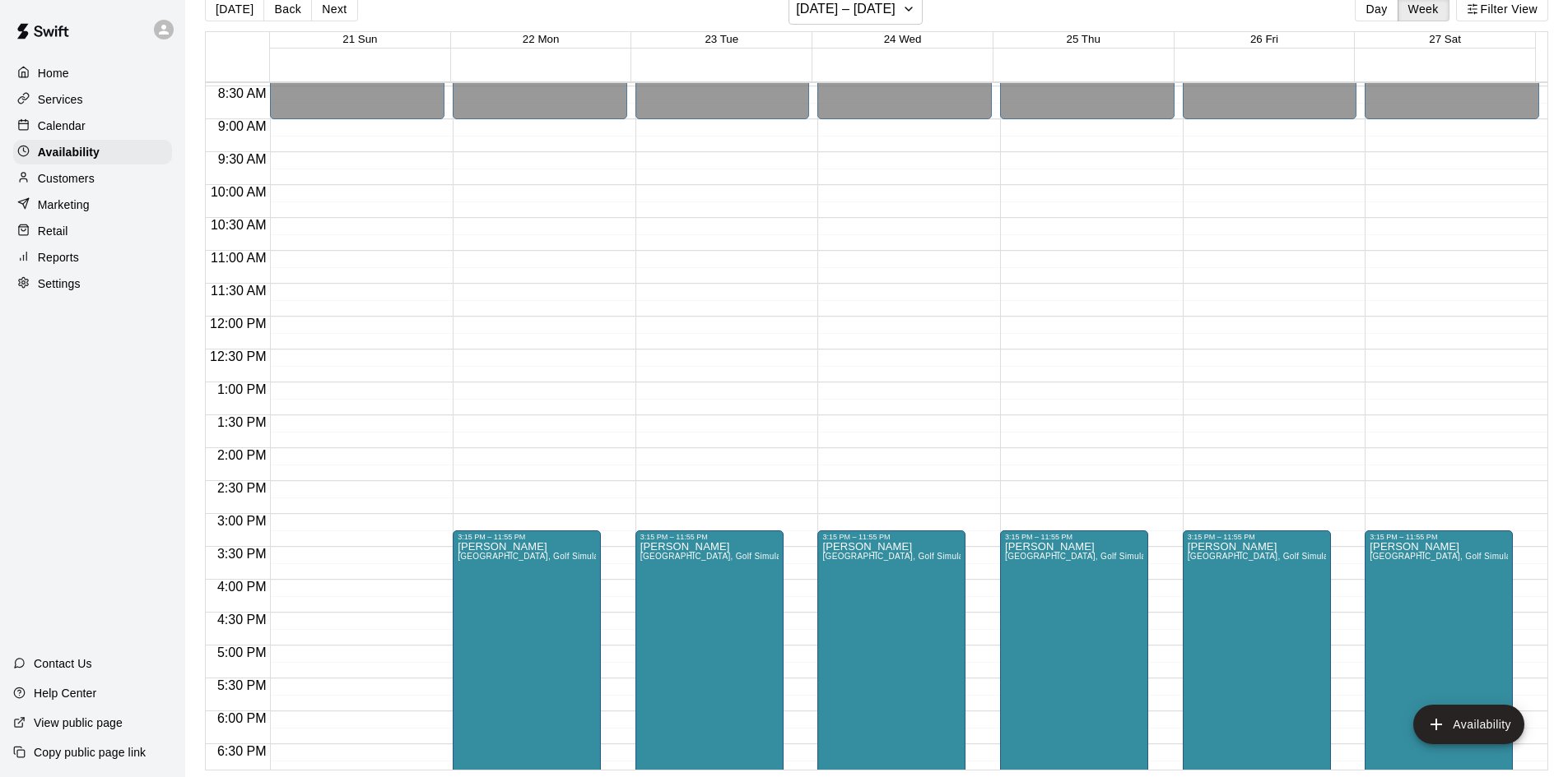
scroll to position [564, 0]
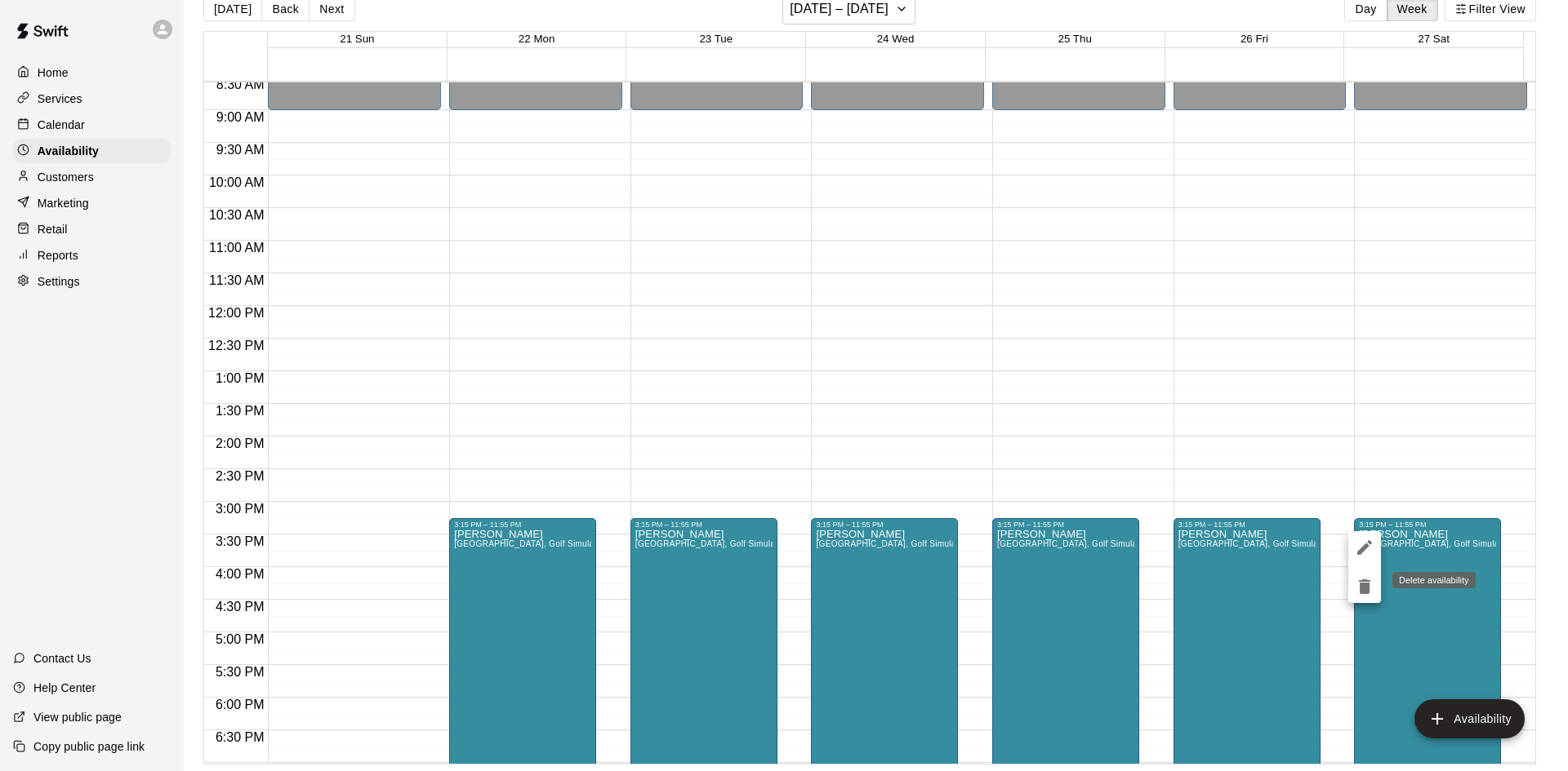
click at [1364, 589] on icon "delete" at bounding box center [1364, 587] width 11 height 15
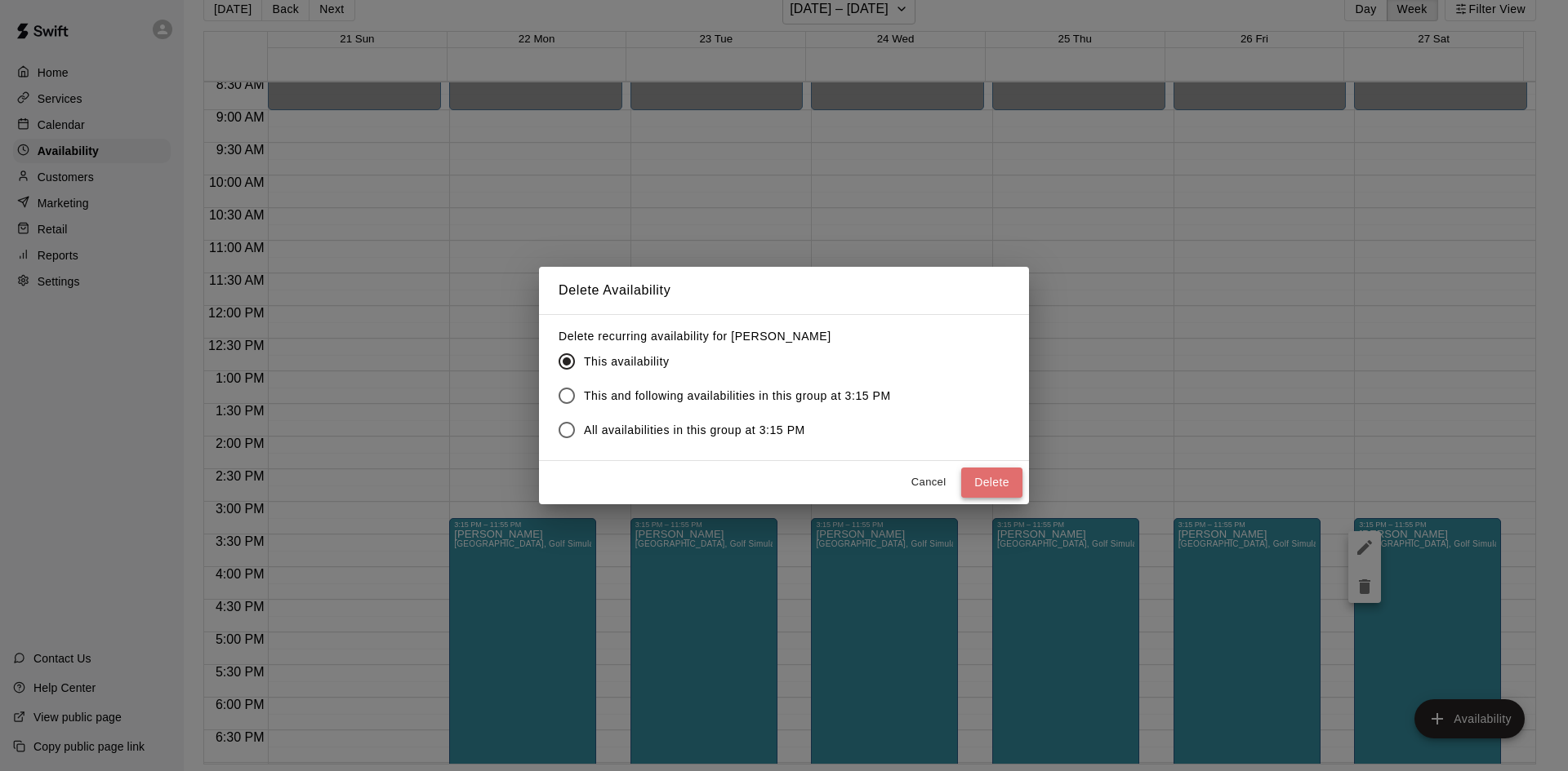
click at [983, 488] on button "Delete" at bounding box center [991, 482] width 61 height 30
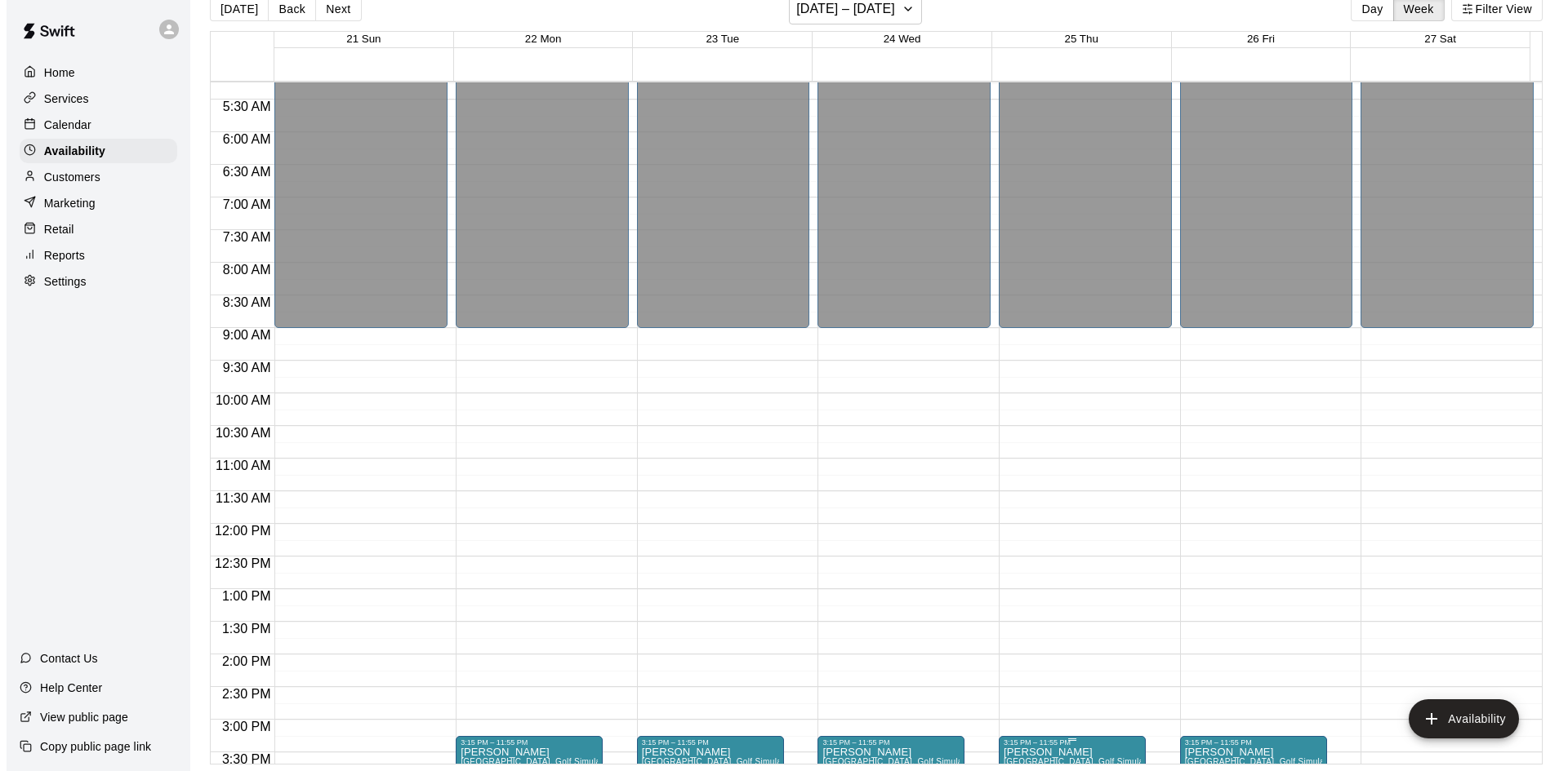
scroll to position [152, 0]
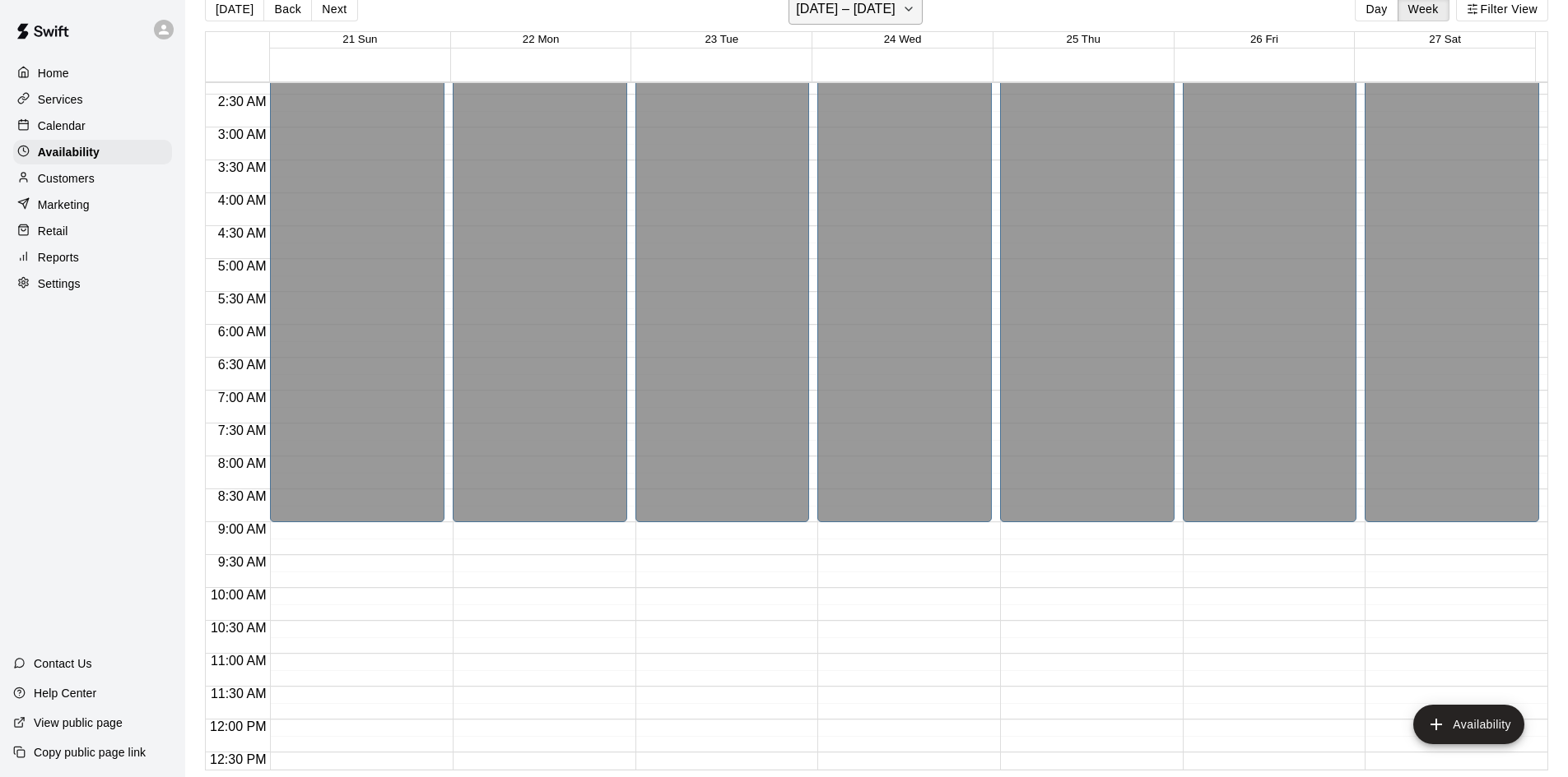
click at [915, 2] on icon "button" at bounding box center [908, 9] width 13 height 20
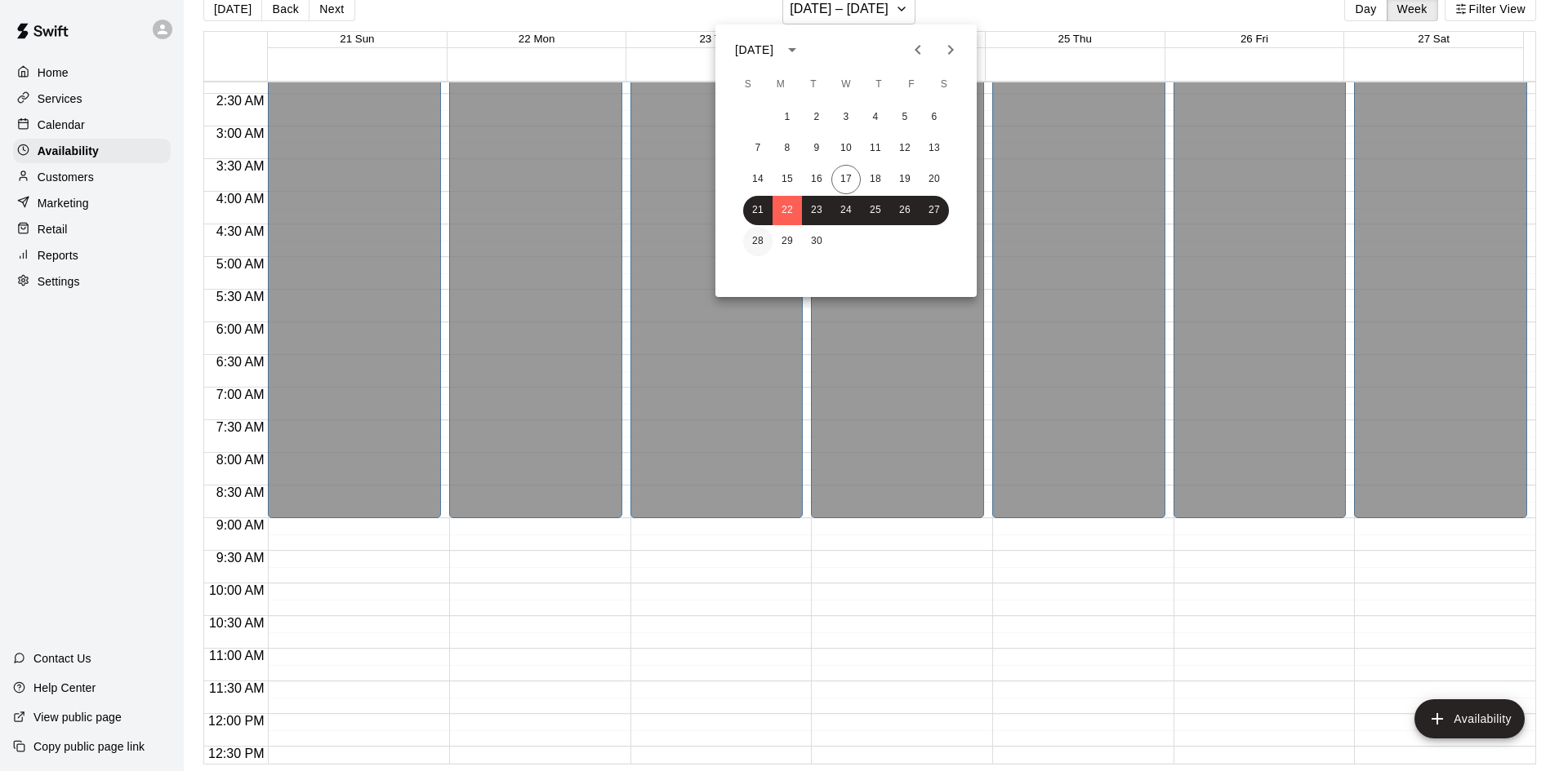
click at [753, 240] on button "28" at bounding box center [757, 242] width 29 height 29
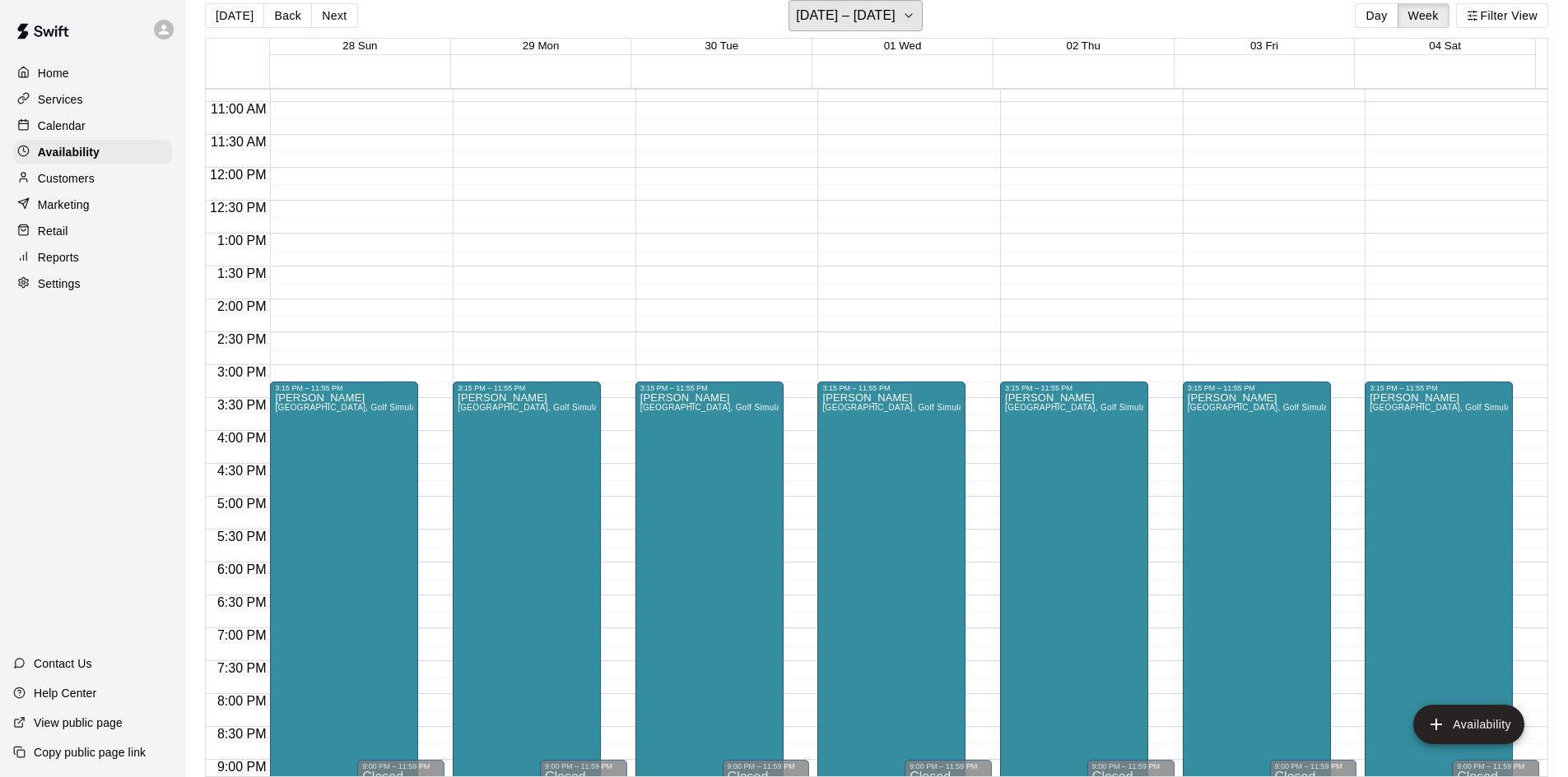
scroll to position [893, 0]
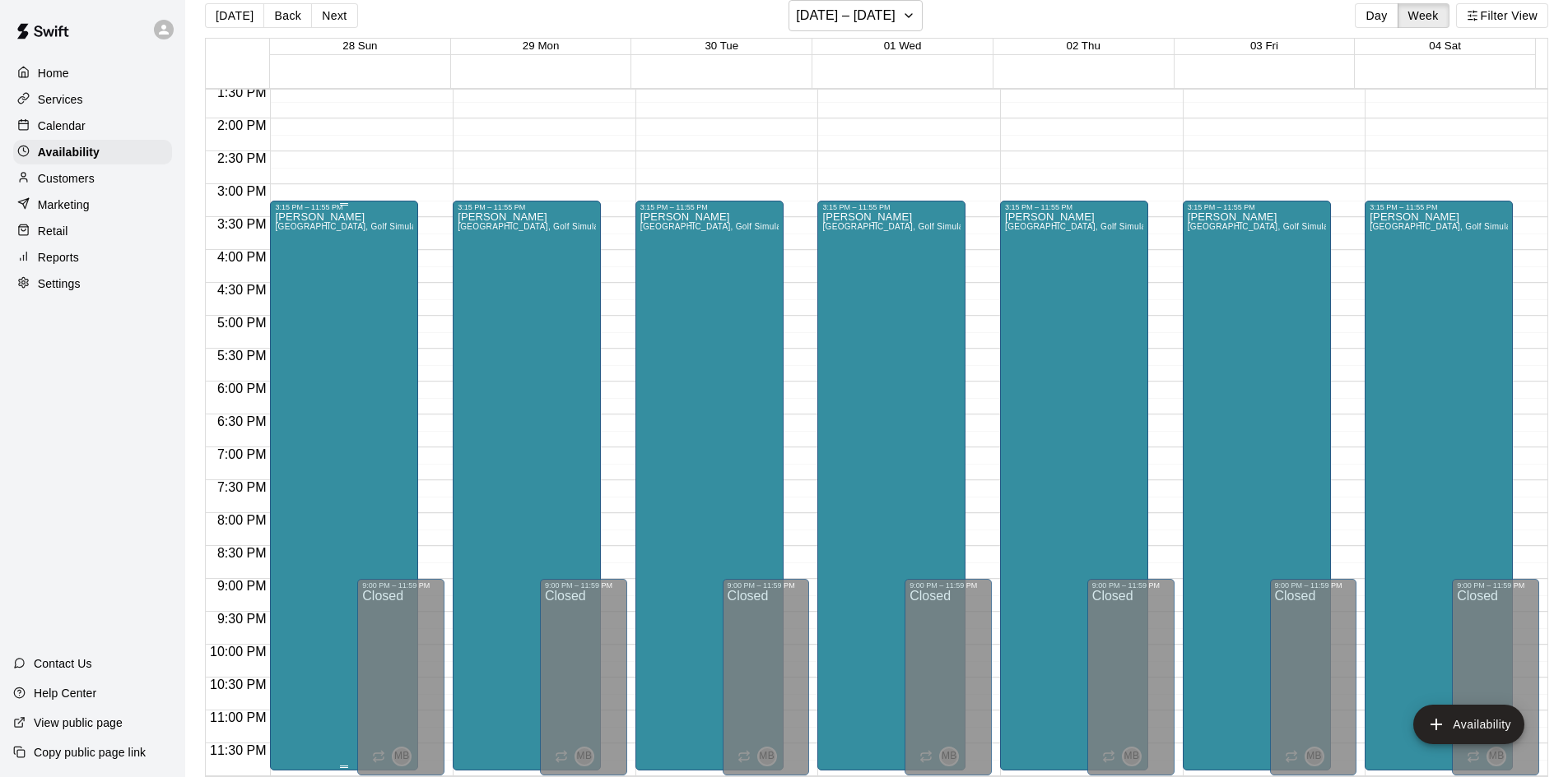
click at [314, 335] on div "[PERSON_NAME][GEOGRAPHIC_DATA], [GEOGRAPHIC_DATA], Golf Simulator, Tunnel 1, Tu…" at bounding box center [344, 600] width 138 height 777
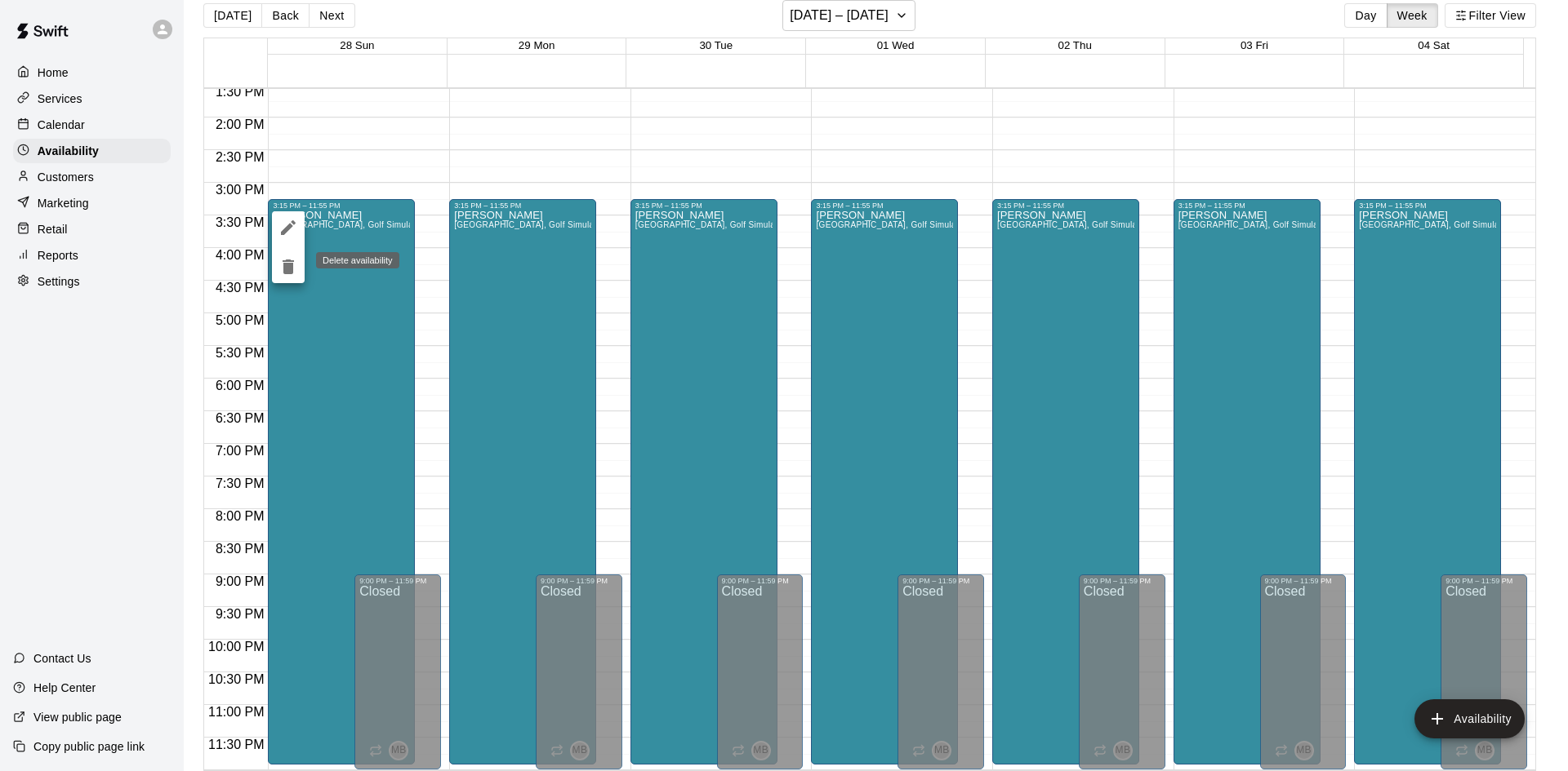
click at [288, 268] on icon "delete" at bounding box center [288, 267] width 11 height 15
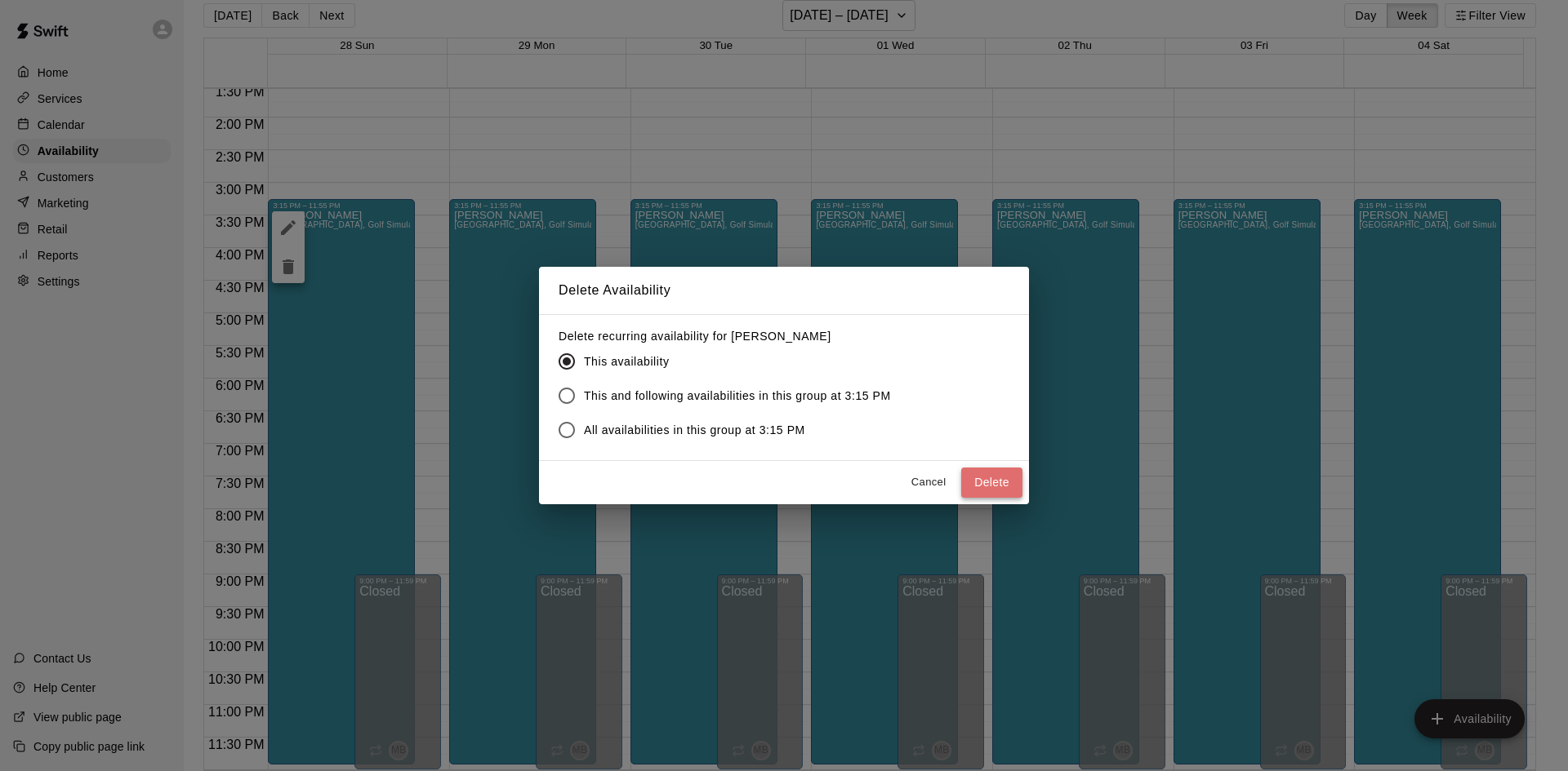
click at [997, 482] on button "Delete" at bounding box center [991, 482] width 61 height 30
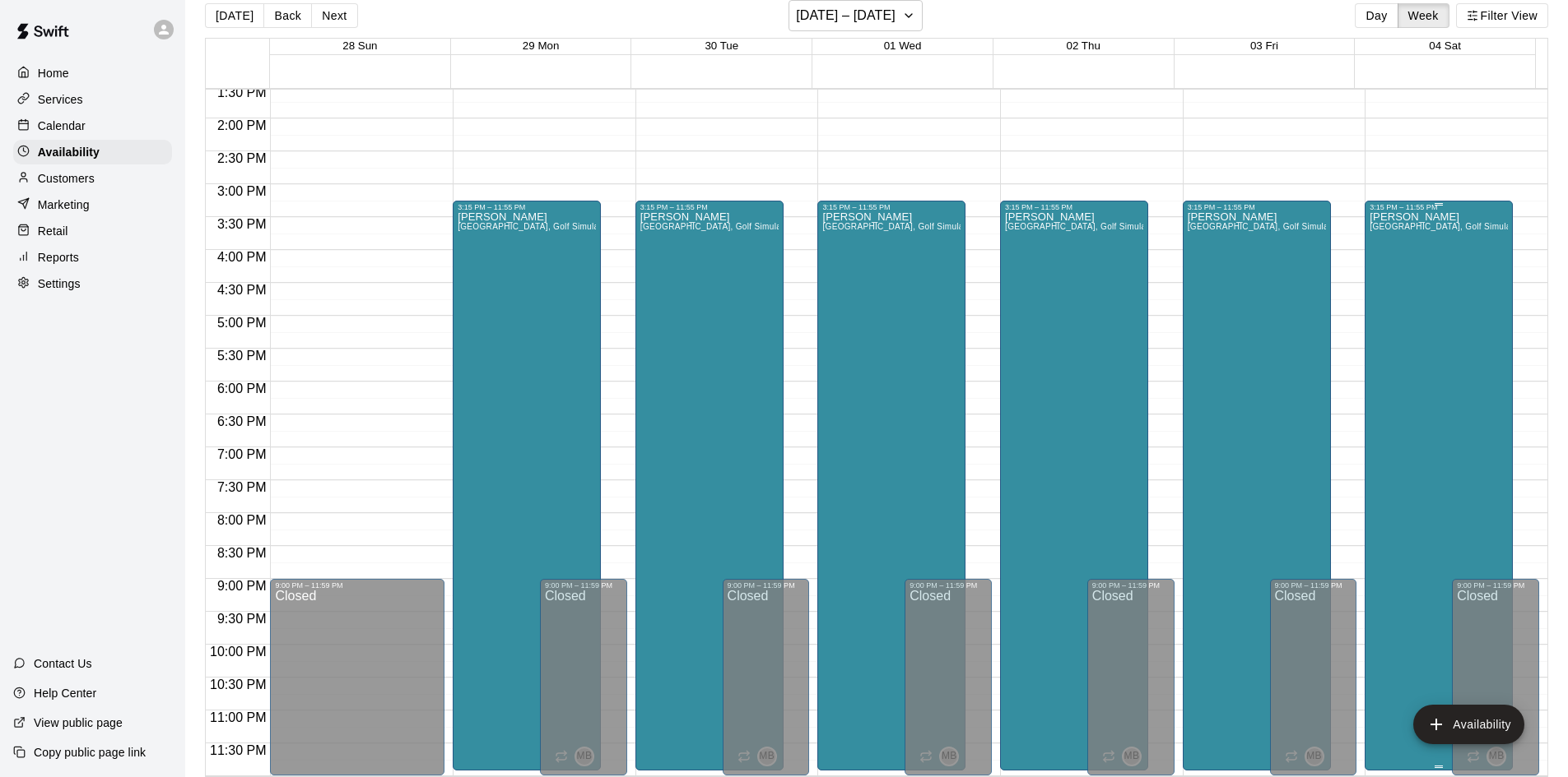
click at [1443, 414] on div "[PERSON_NAME][GEOGRAPHIC_DATA], [GEOGRAPHIC_DATA], Golf Simulator, Tunnel 1, Tu…" at bounding box center [1439, 600] width 138 height 777
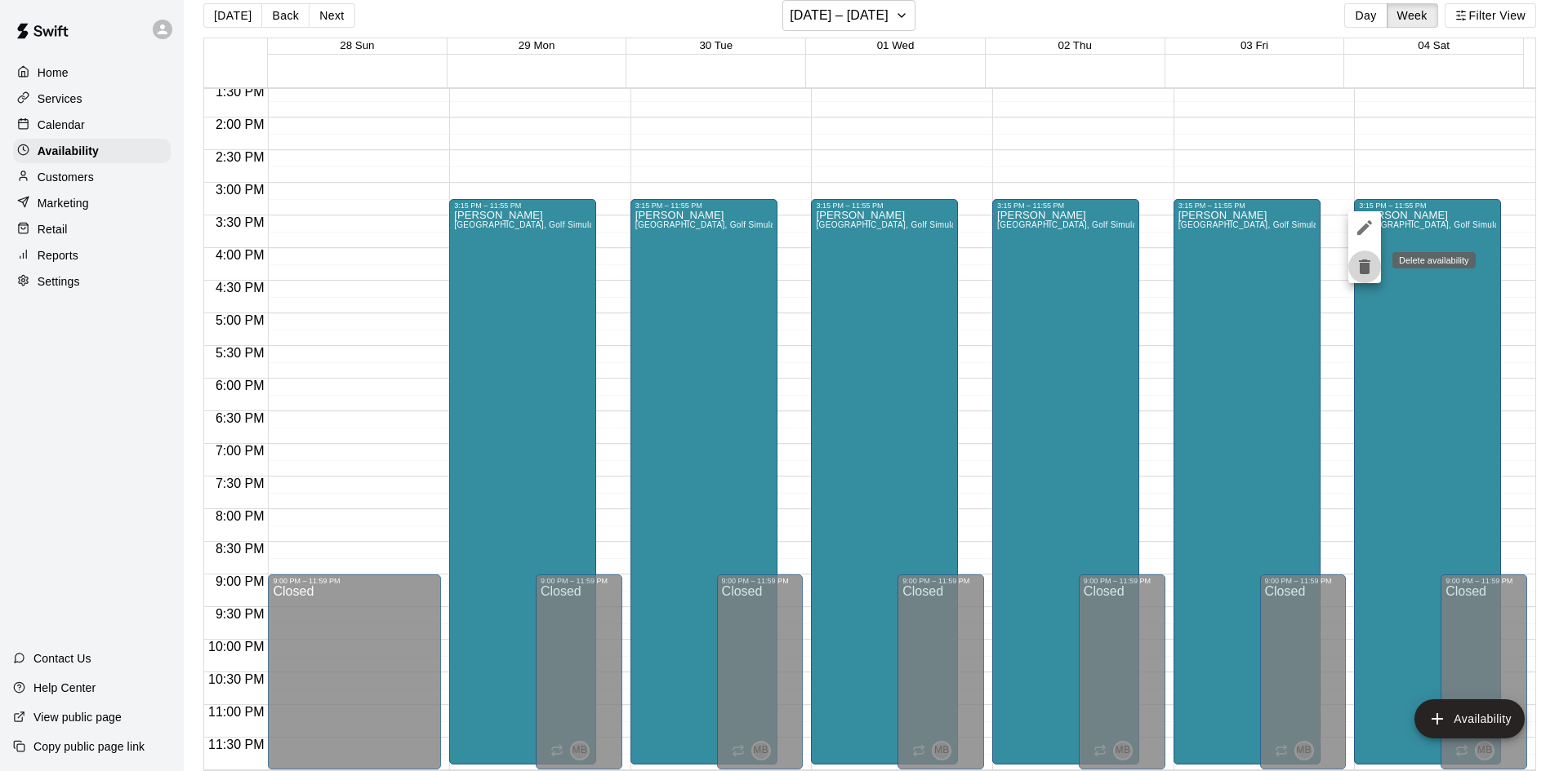
click at [1359, 267] on icon "delete" at bounding box center [1364, 267] width 20 height 20
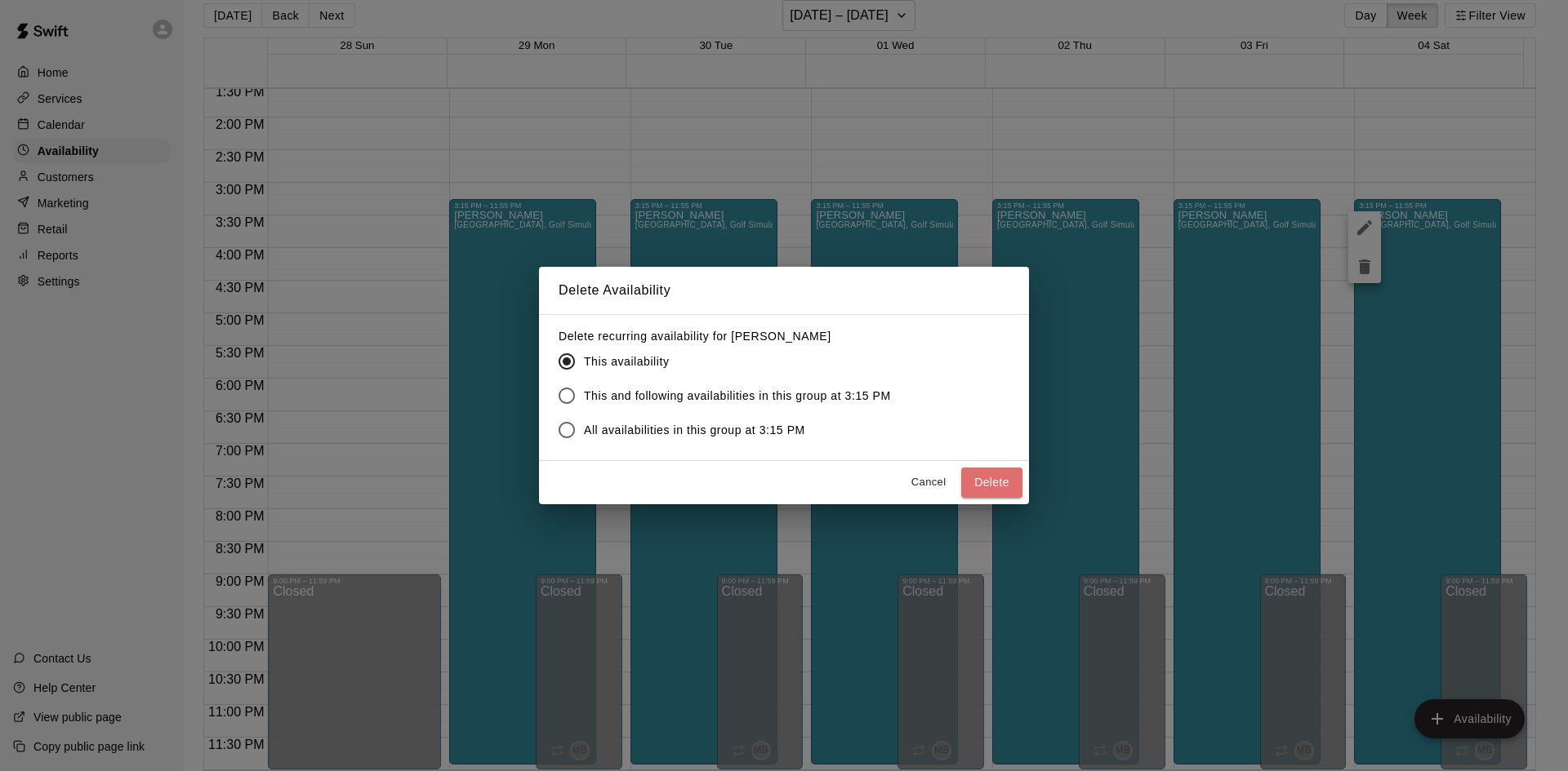
click at [980, 476] on button "Delete" at bounding box center [991, 482] width 61 height 30
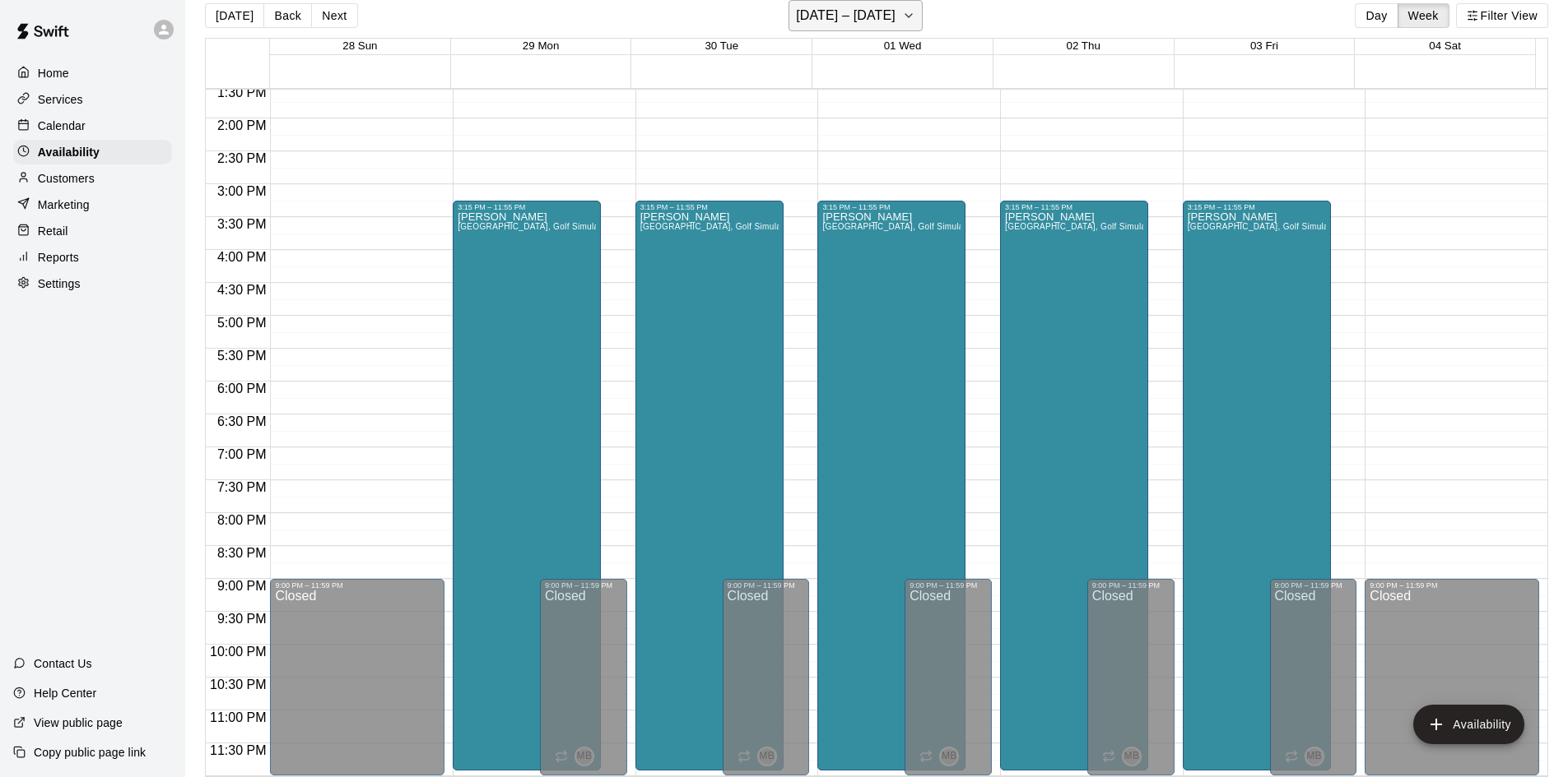
click at [915, 18] on icon "button" at bounding box center [908, 16] width 13 height 20
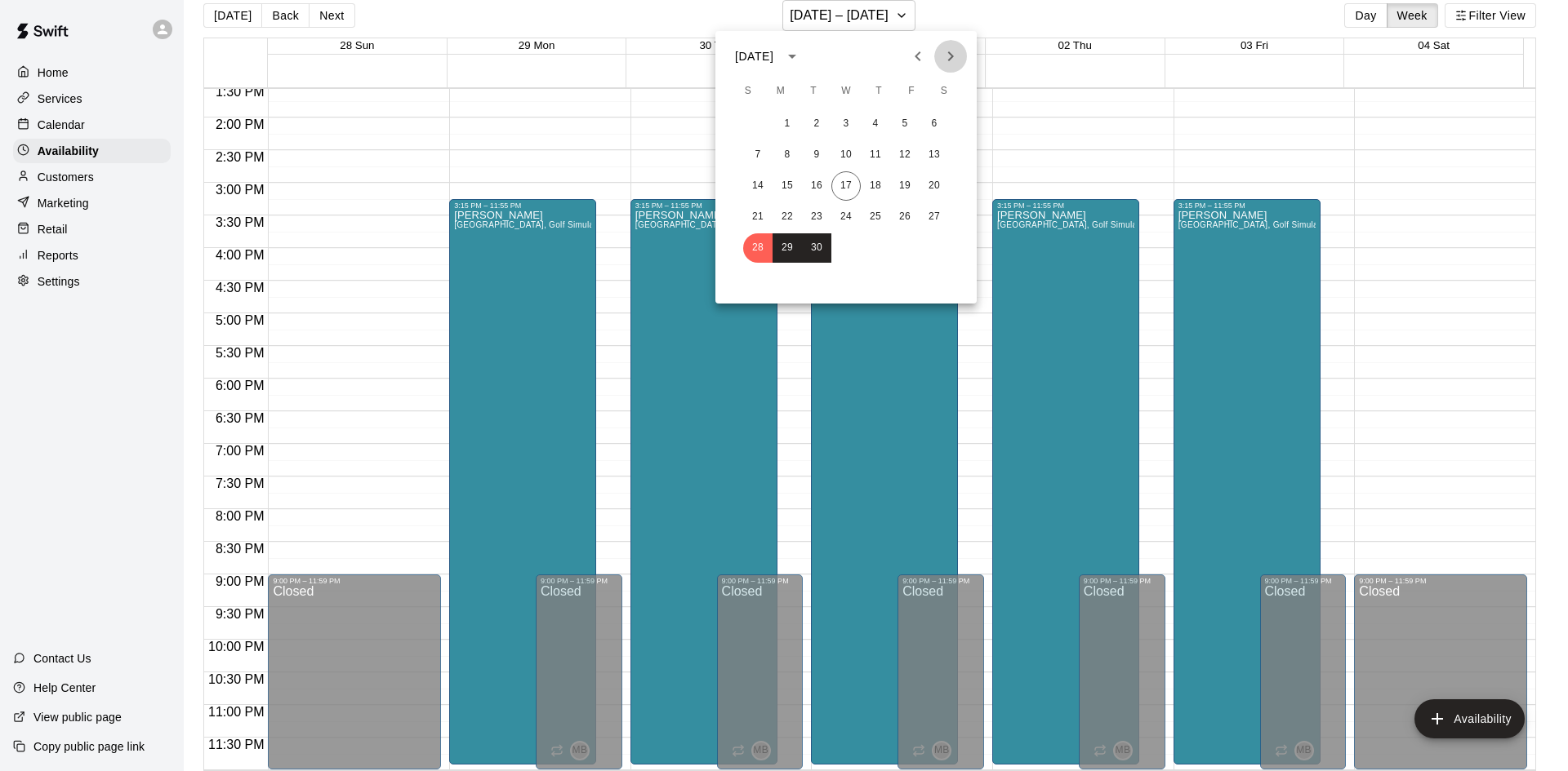
click at [949, 64] on icon "Next month" at bounding box center [950, 56] width 20 height 20
click at [847, 119] on button "1" at bounding box center [846, 124] width 29 height 29
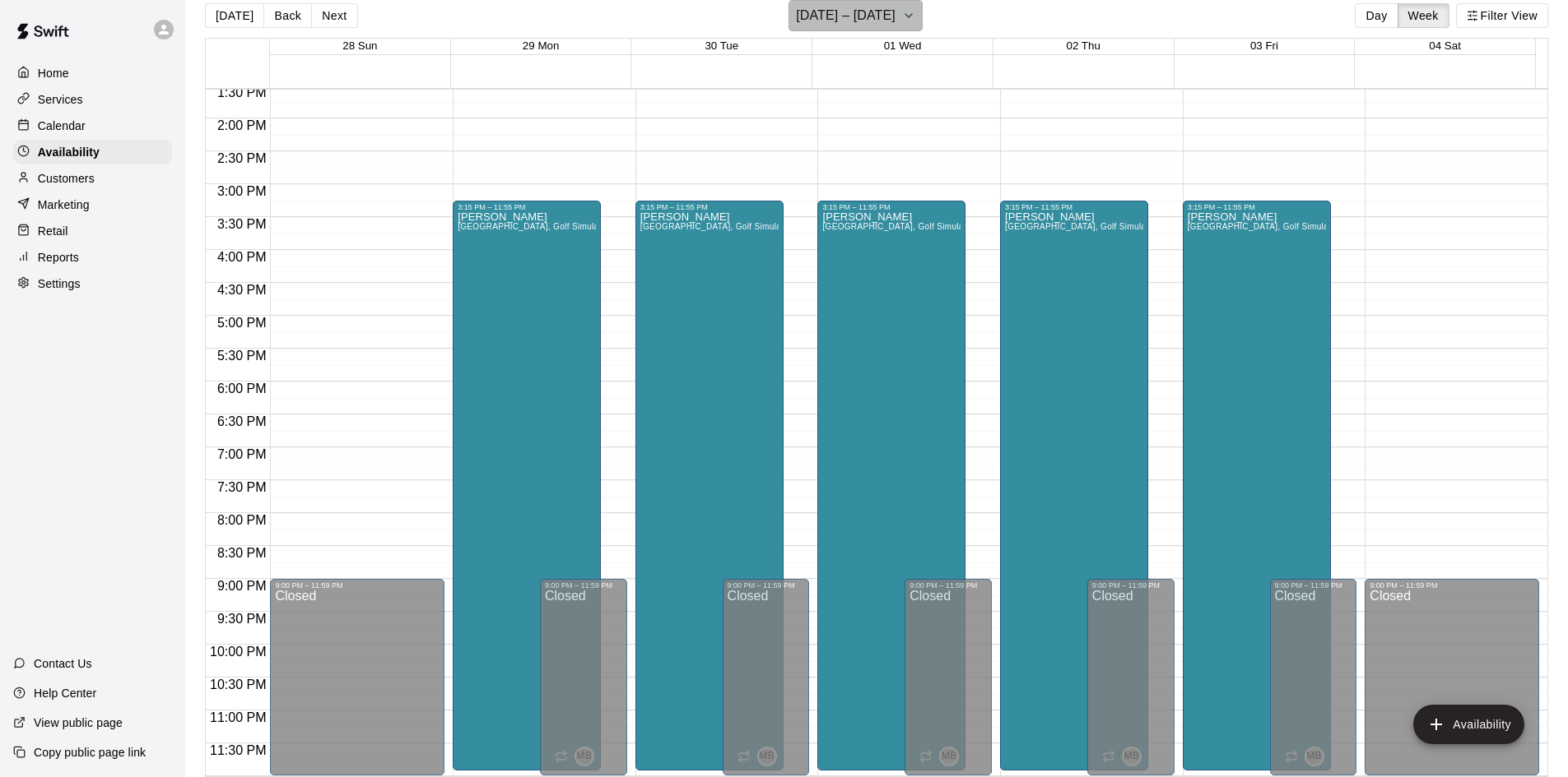
click at [915, 15] on icon "button" at bounding box center [908, 16] width 13 height 20
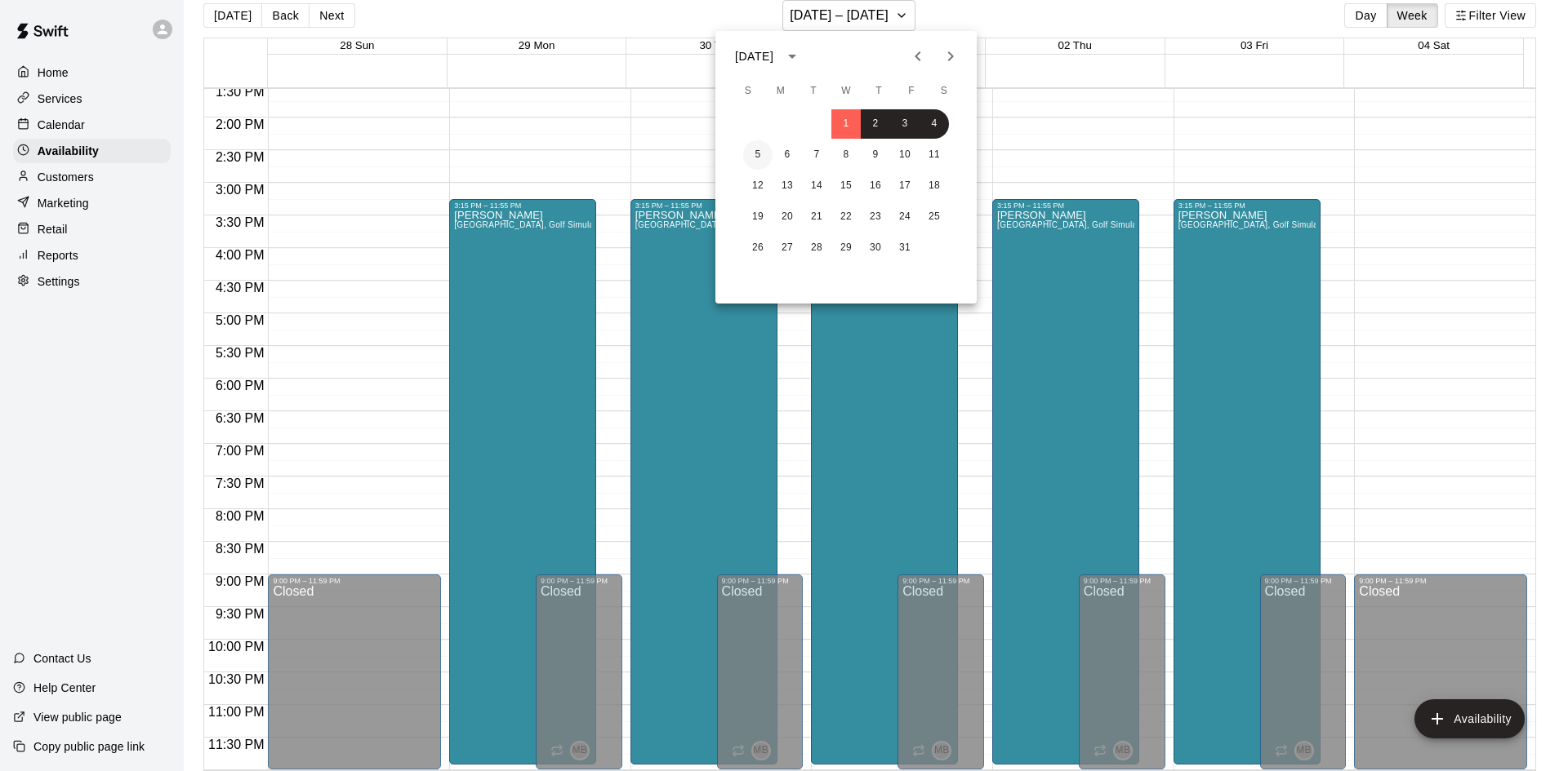
click at [755, 155] on button "5" at bounding box center [757, 155] width 29 height 29
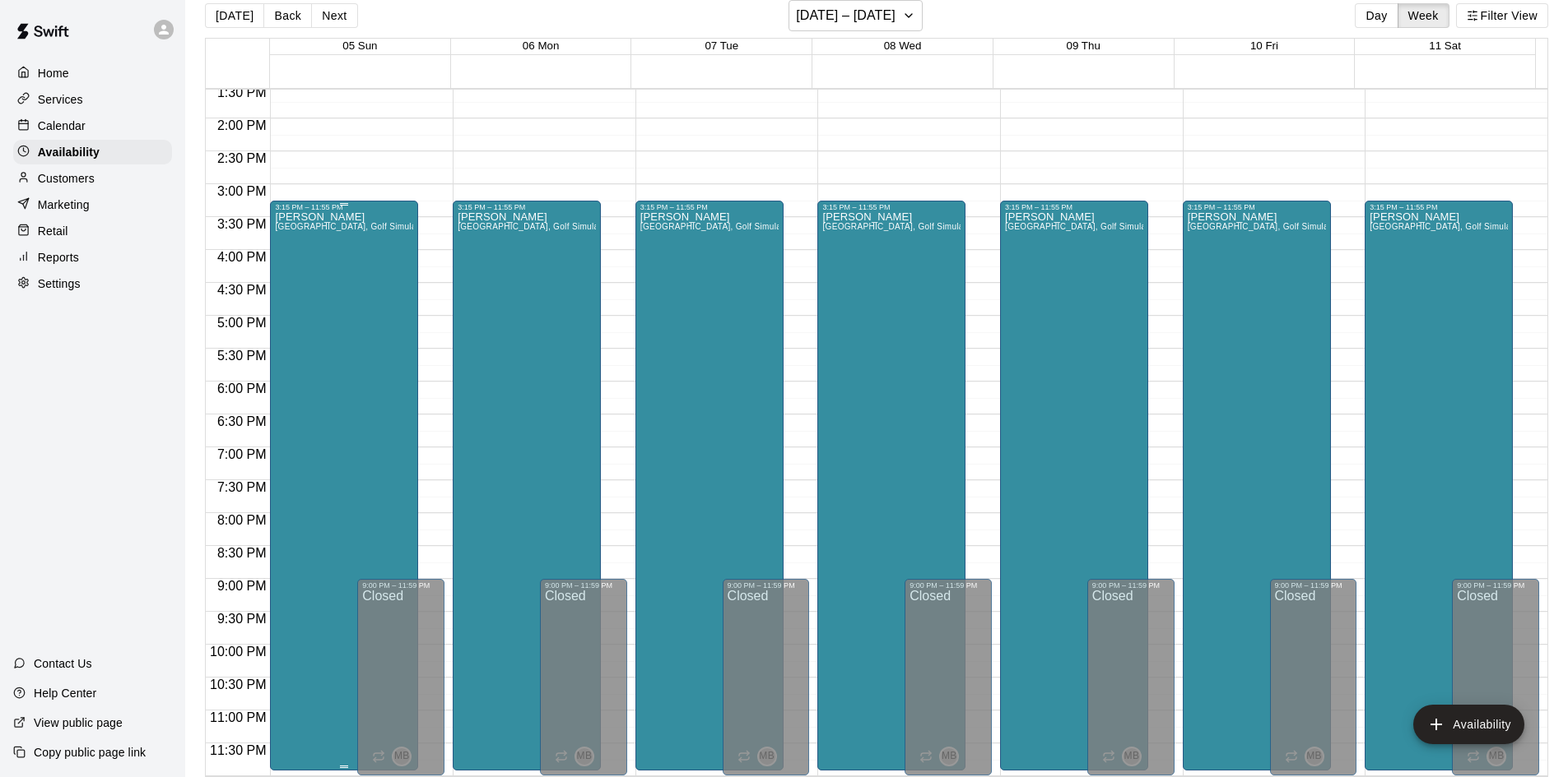
click at [314, 356] on div "[PERSON_NAME][GEOGRAPHIC_DATA], [GEOGRAPHIC_DATA], Golf Simulator, Tunnel 1, Tu…" at bounding box center [344, 600] width 138 height 777
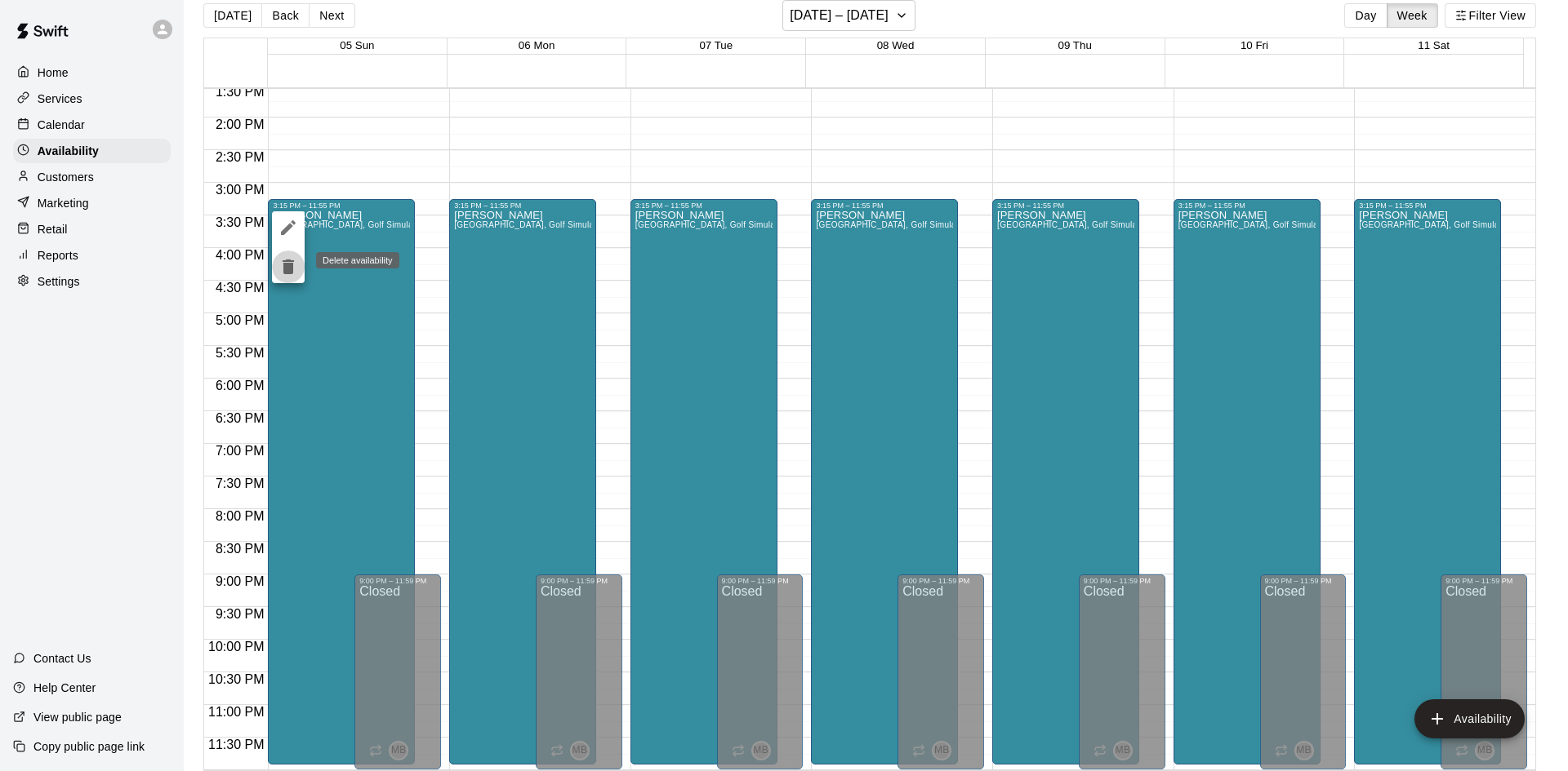
click at [287, 265] on icon "delete" at bounding box center [288, 267] width 11 height 15
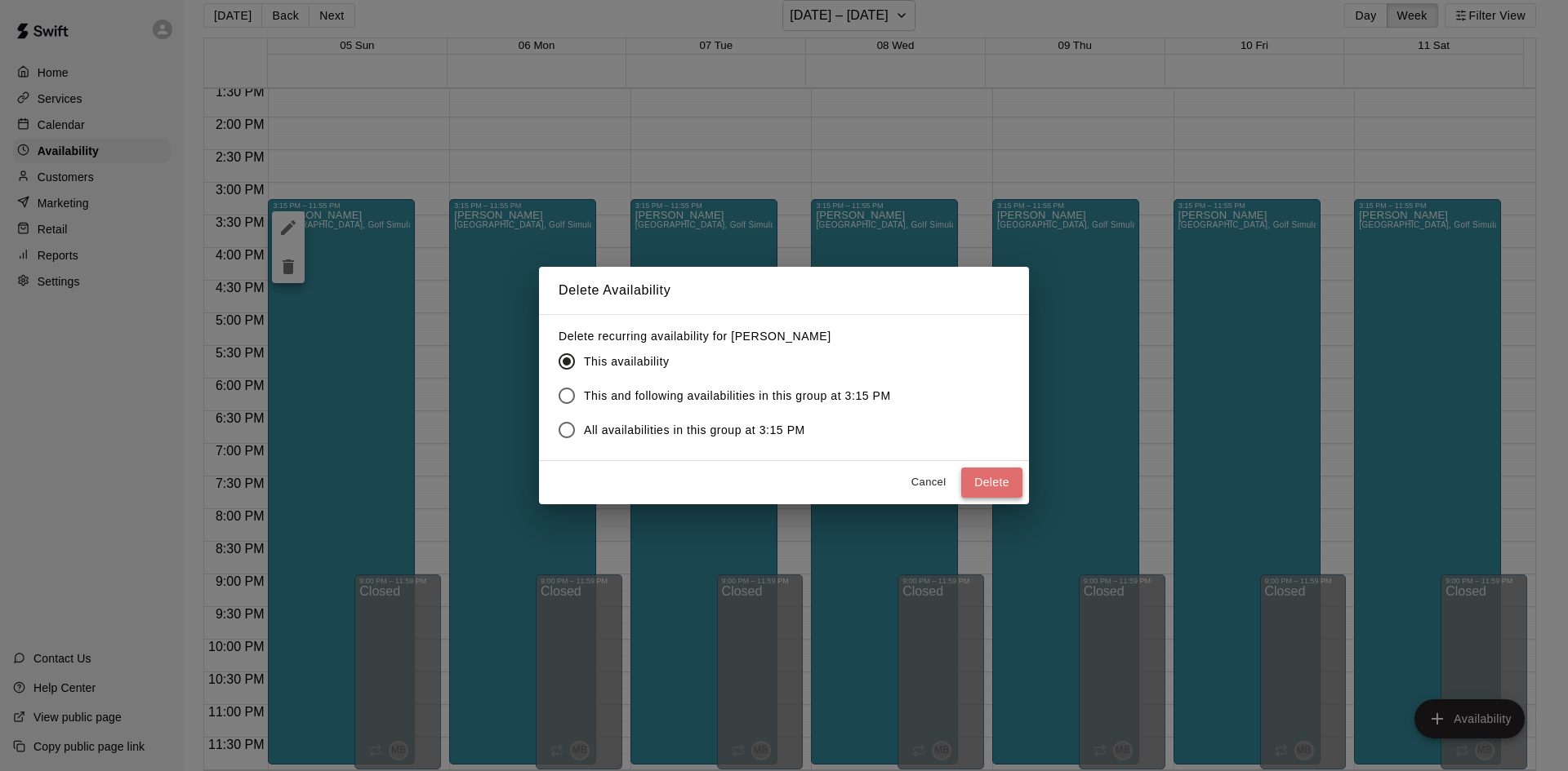
click at [994, 475] on button "Delete" at bounding box center [991, 482] width 61 height 30
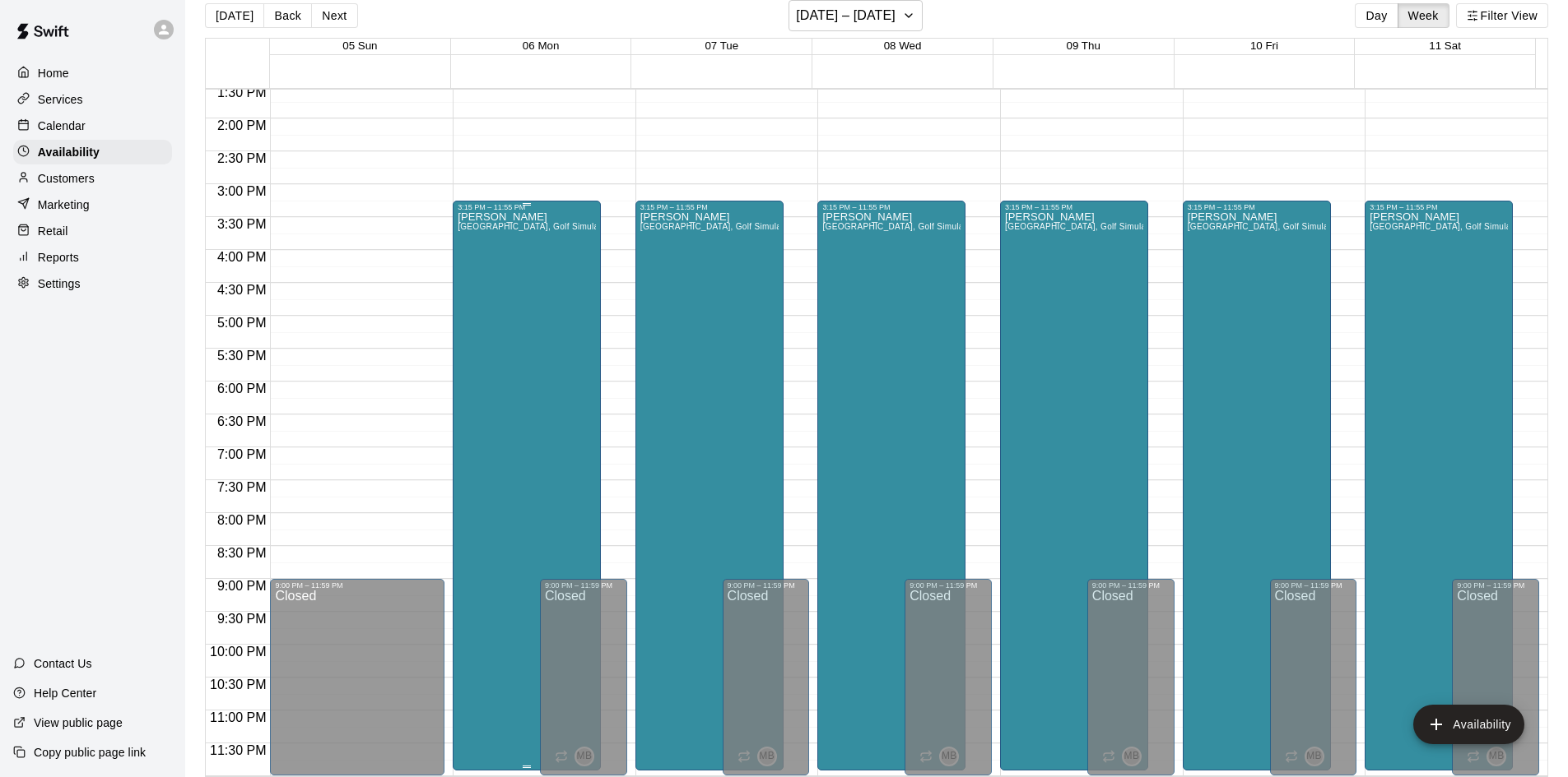
click at [556, 350] on div "[PERSON_NAME][GEOGRAPHIC_DATA], [GEOGRAPHIC_DATA], Golf Simulator, Tunnel 1, Tu…" at bounding box center [527, 600] width 138 height 777
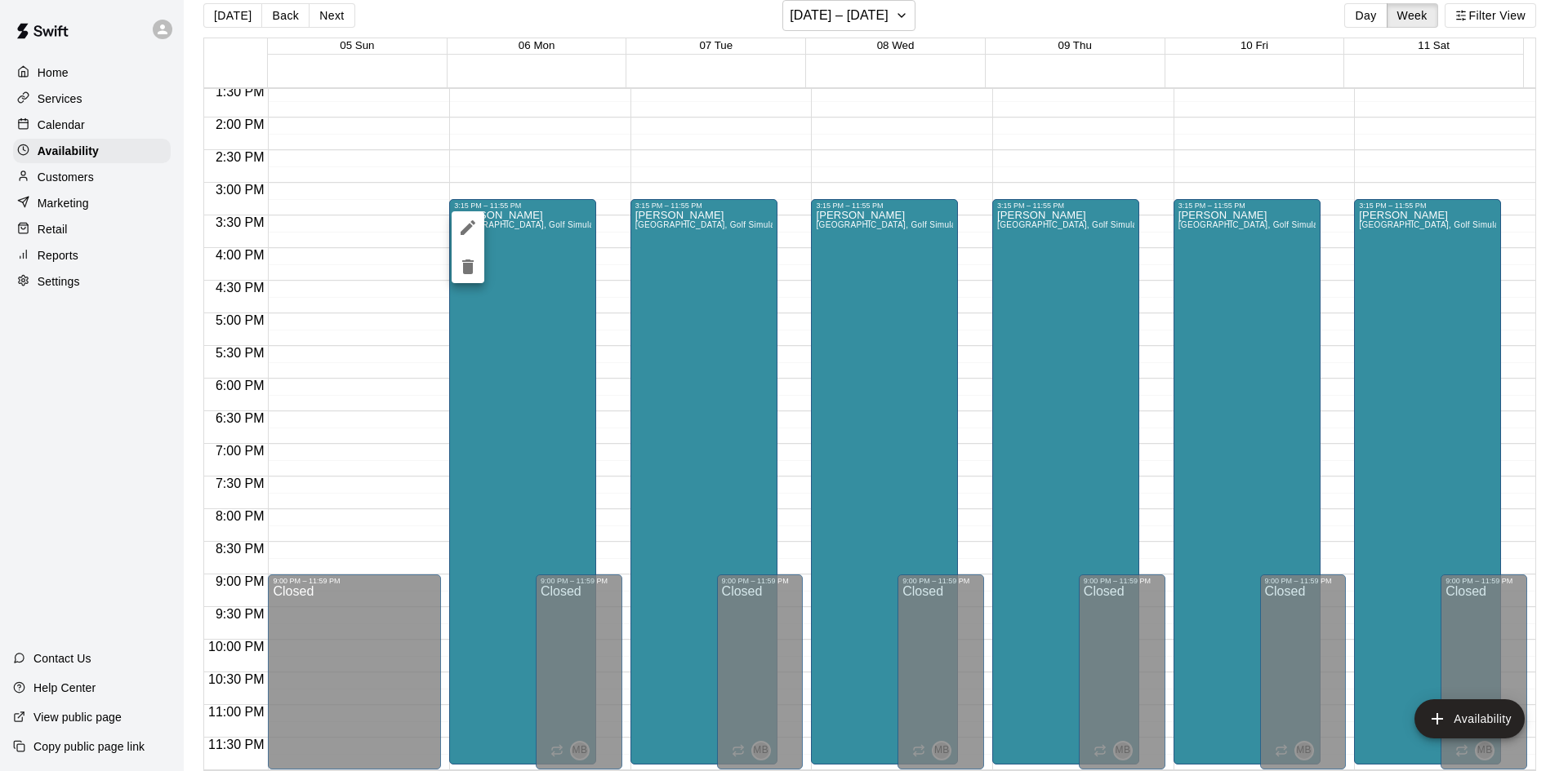
click at [465, 267] on icon "delete" at bounding box center [468, 267] width 11 height 15
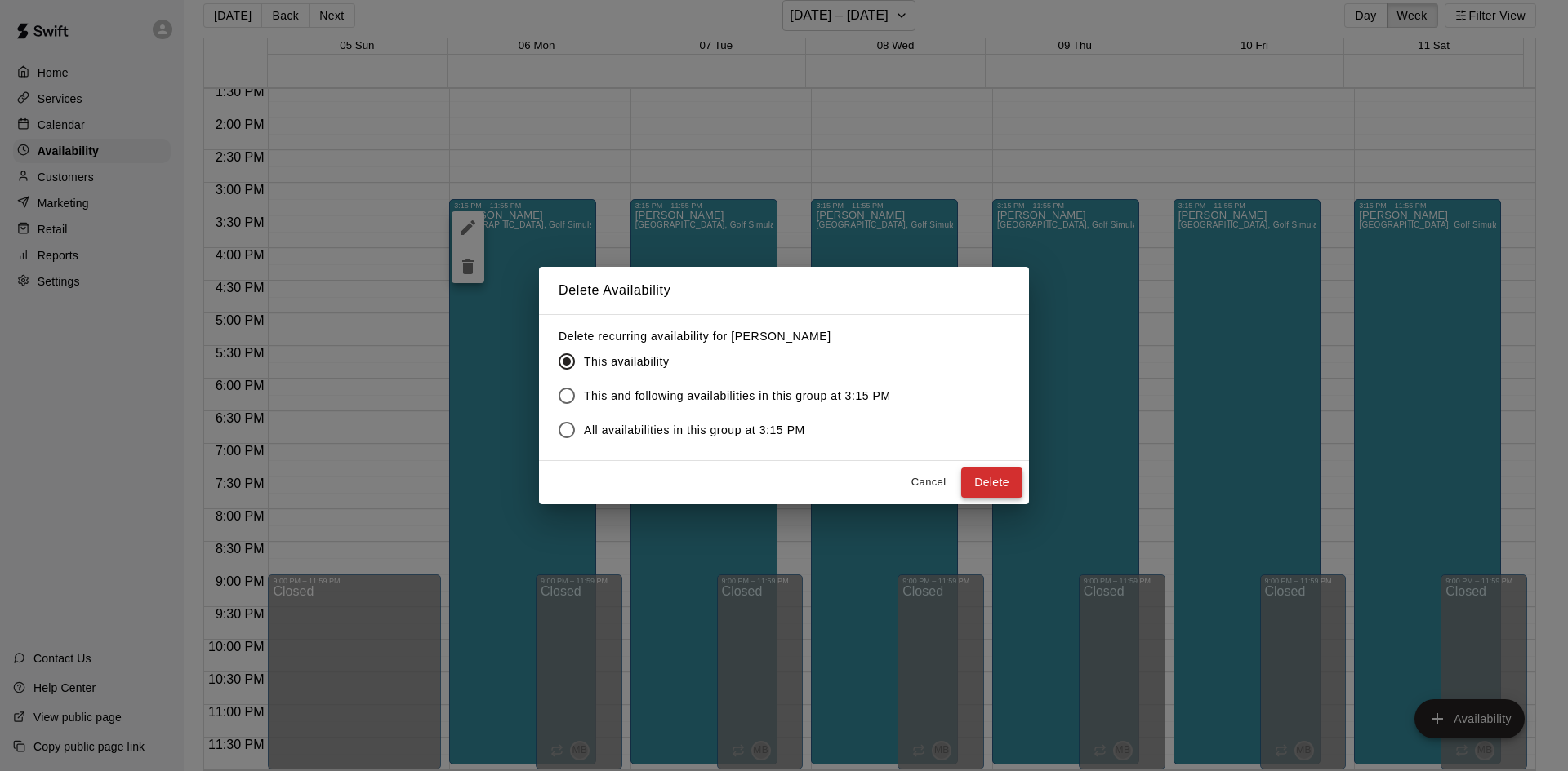
click at [994, 476] on button "Delete" at bounding box center [991, 482] width 61 height 30
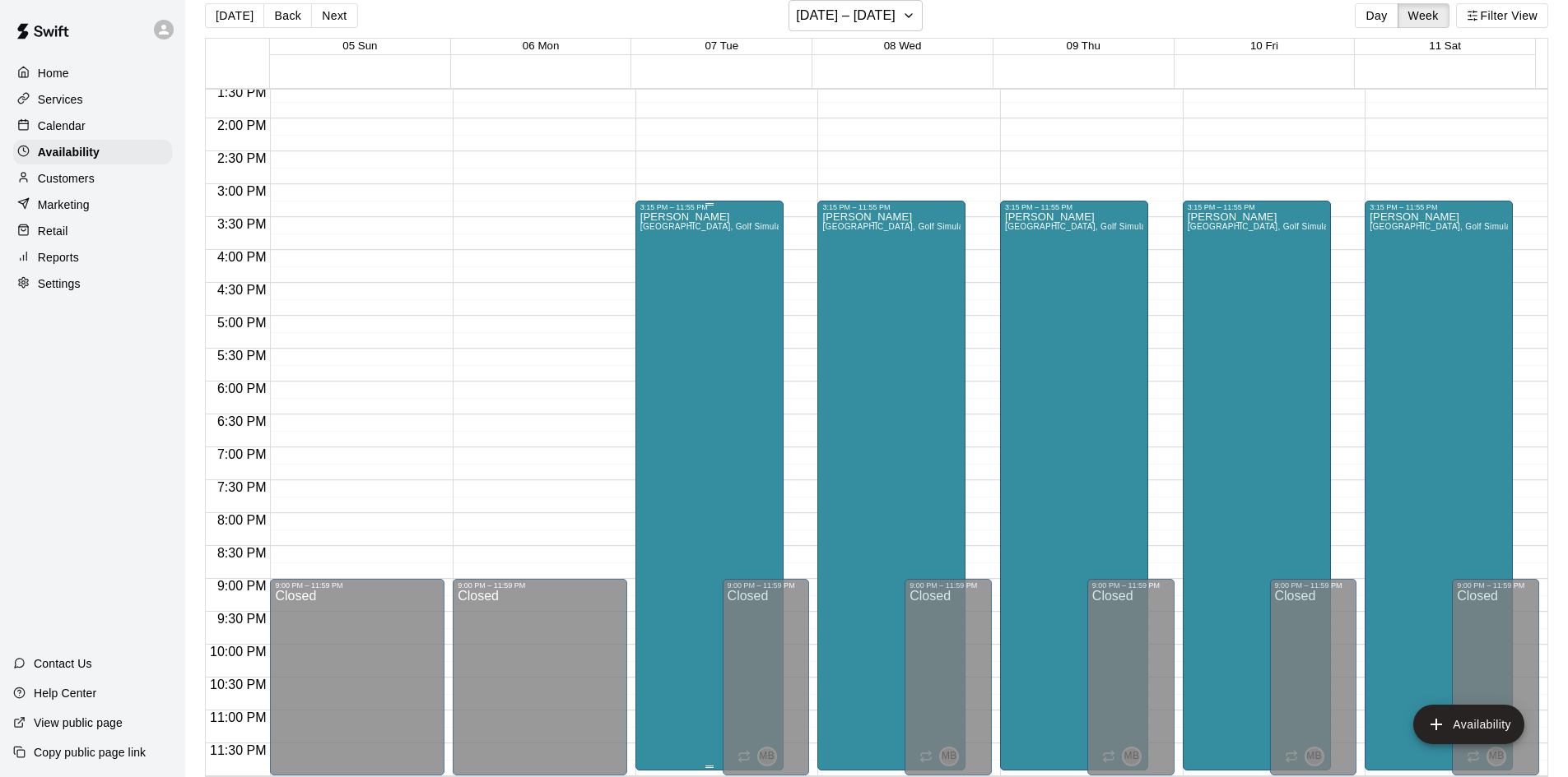
click at [703, 293] on div "[PERSON_NAME][GEOGRAPHIC_DATA], [GEOGRAPHIC_DATA], Golf Simulator, Tunnel 1, Tu…" at bounding box center [710, 600] width 138 height 777
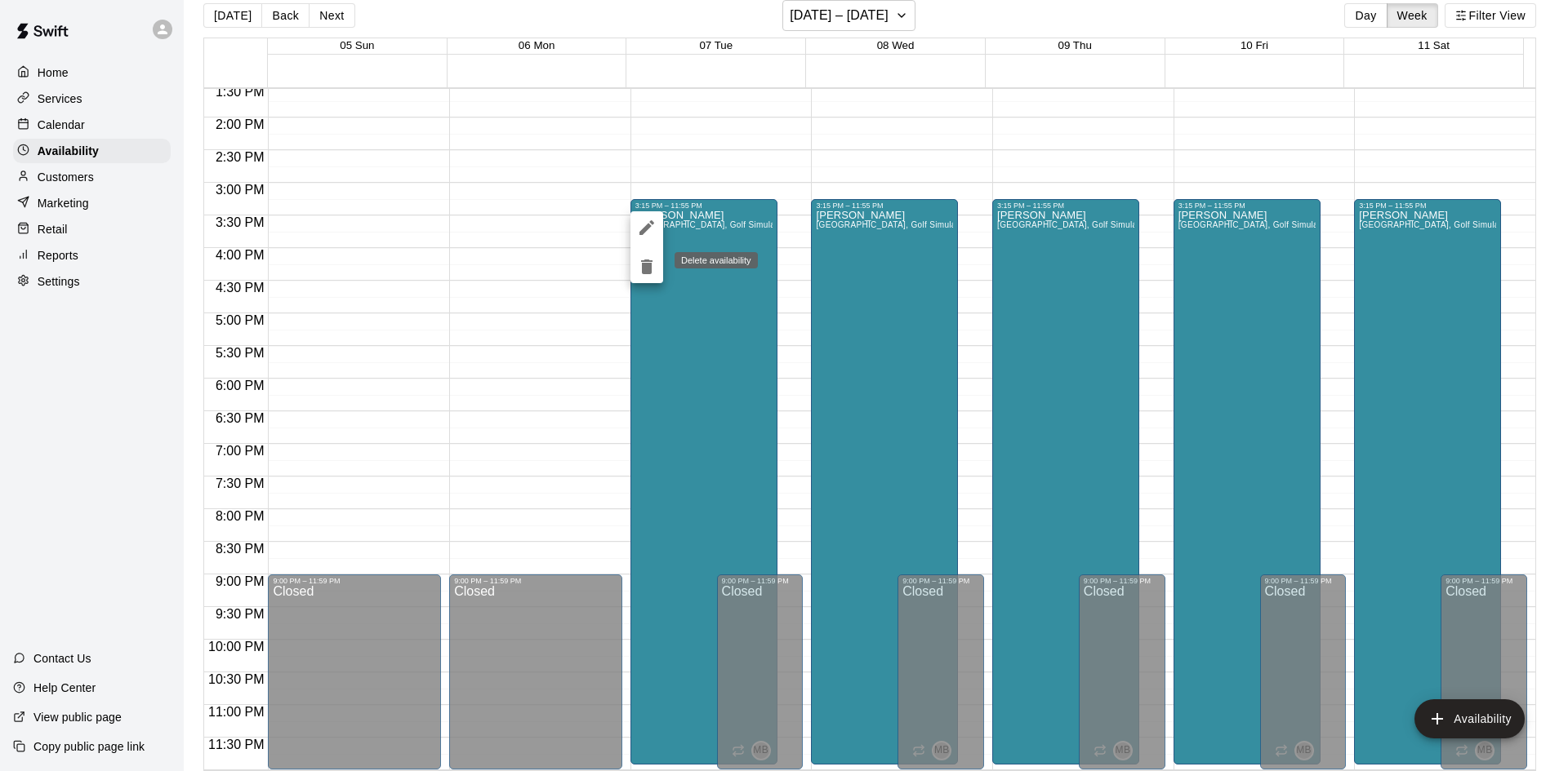
click at [647, 276] on icon "delete" at bounding box center [647, 267] width 20 height 20
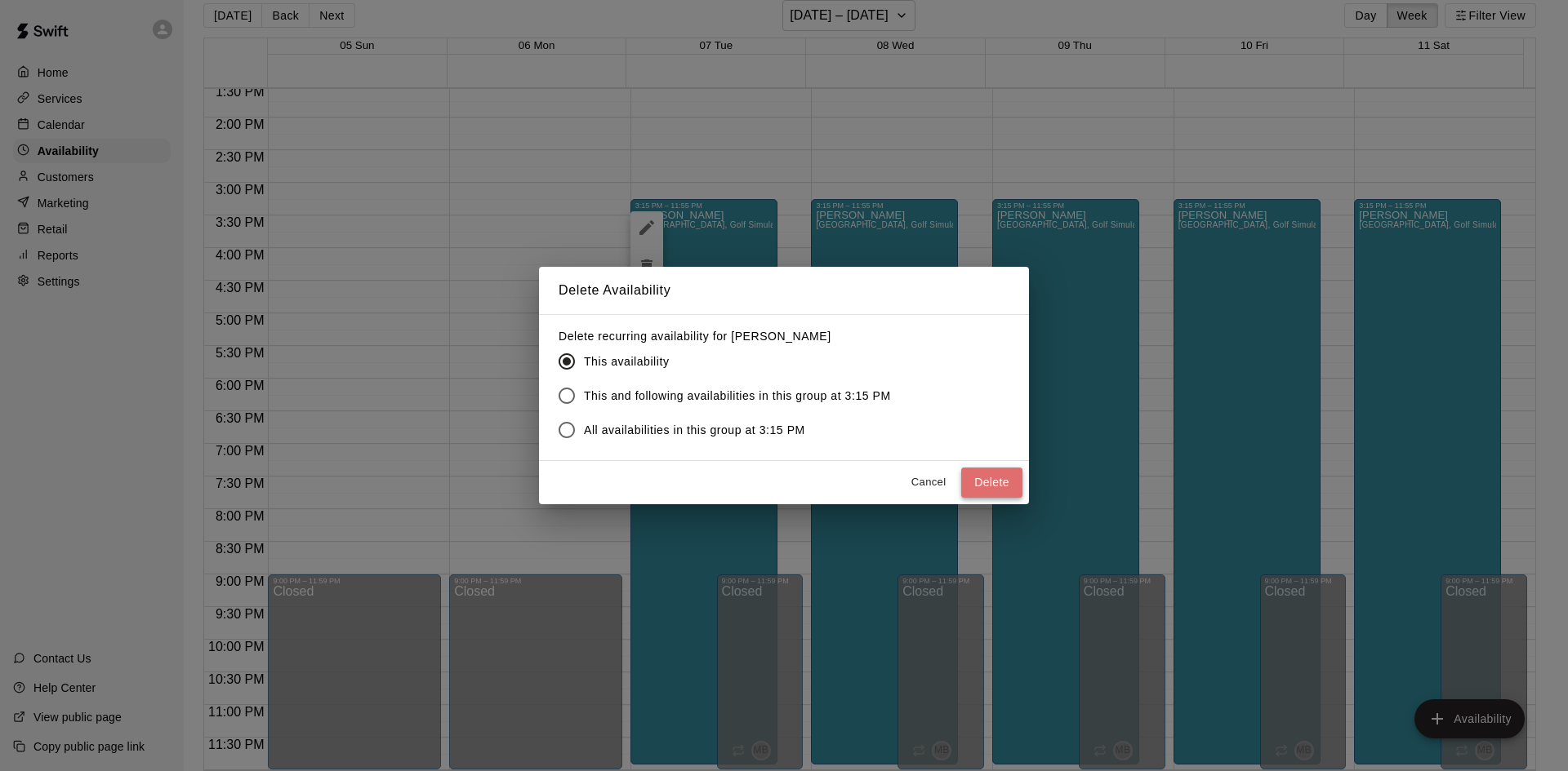
click at [1002, 481] on button "Delete" at bounding box center [991, 482] width 61 height 30
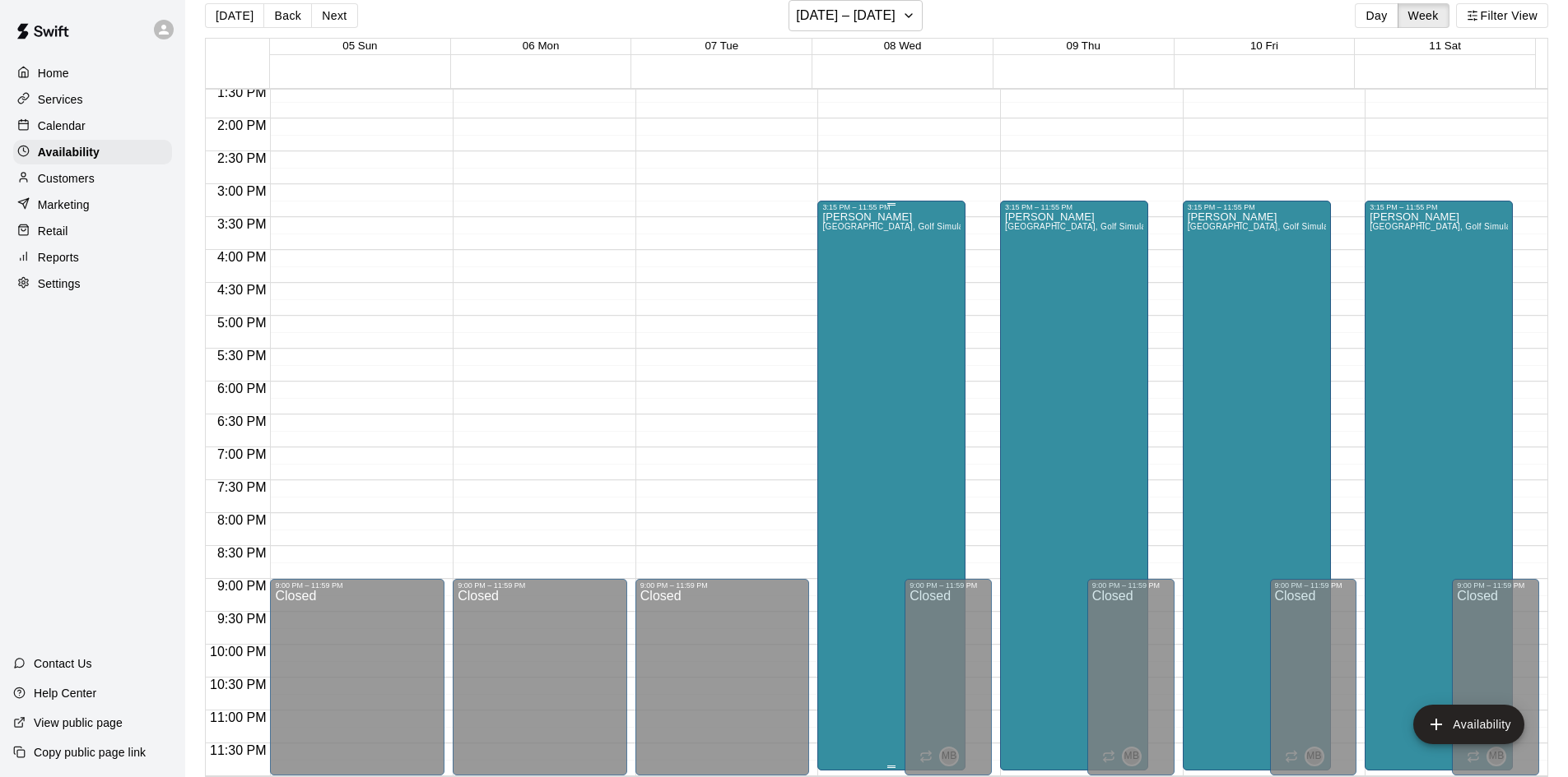
click at [889, 340] on div "[PERSON_NAME][GEOGRAPHIC_DATA], [GEOGRAPHIC_DATA], Golf Simulator, Tunnel 1, Tu…" at bounding box center [891, 600] width 138 height 777
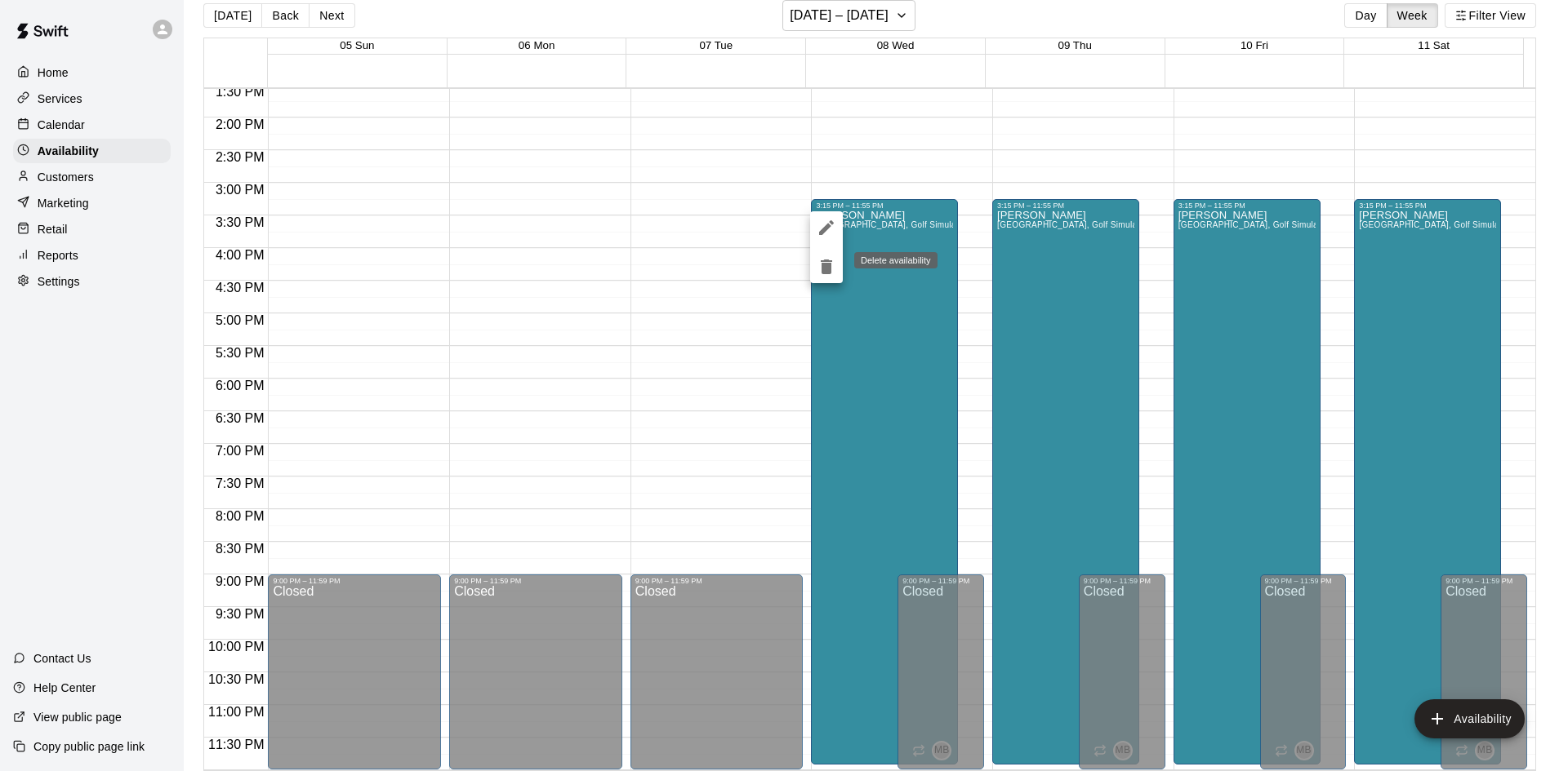
click at [824, 270] on icon "delete" at bounding box center [826, 267] width 11 height 15
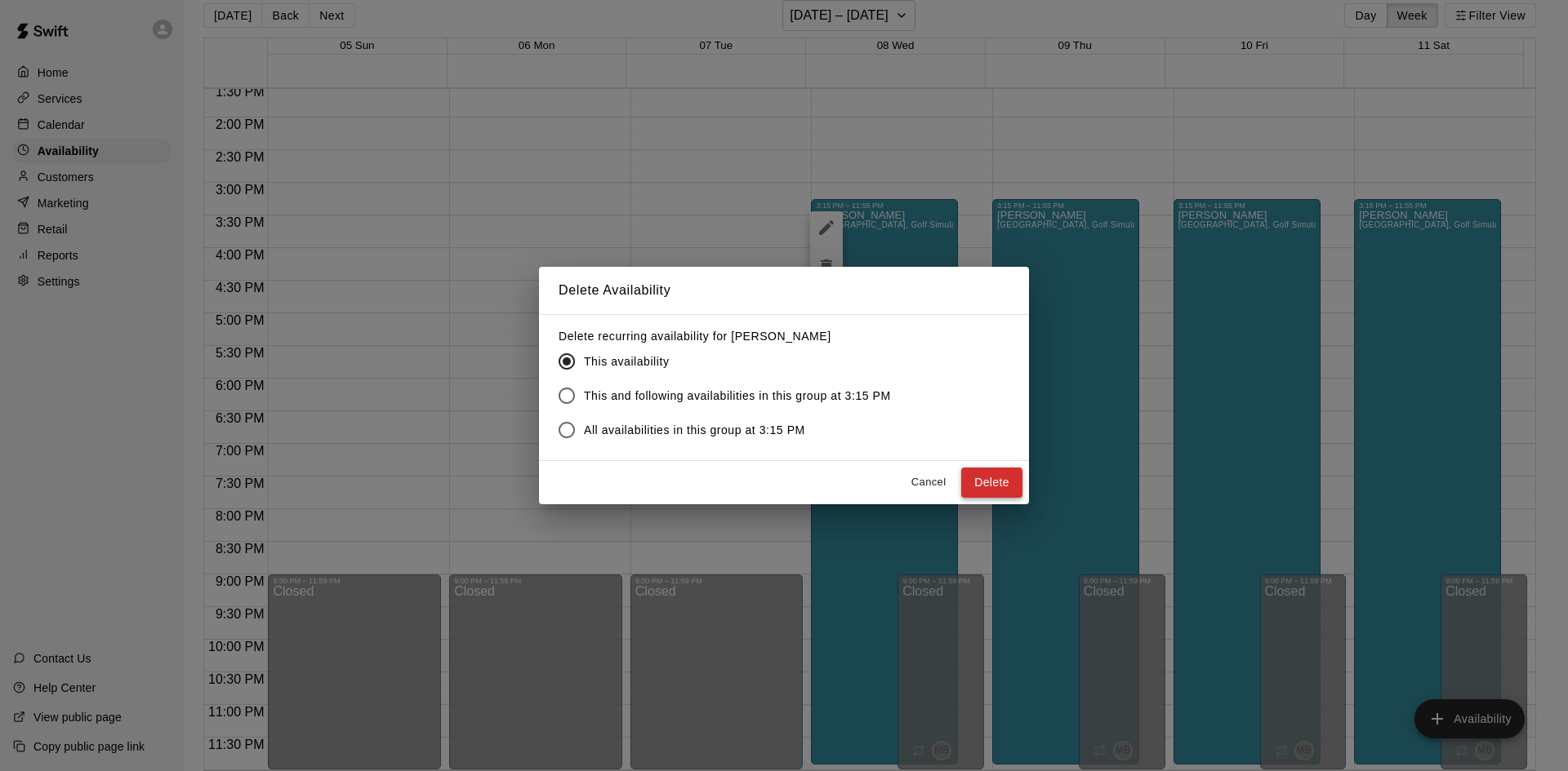
click at [1005, 485] on button "Delete" at bounding box center [991, 482] width 61 height 30
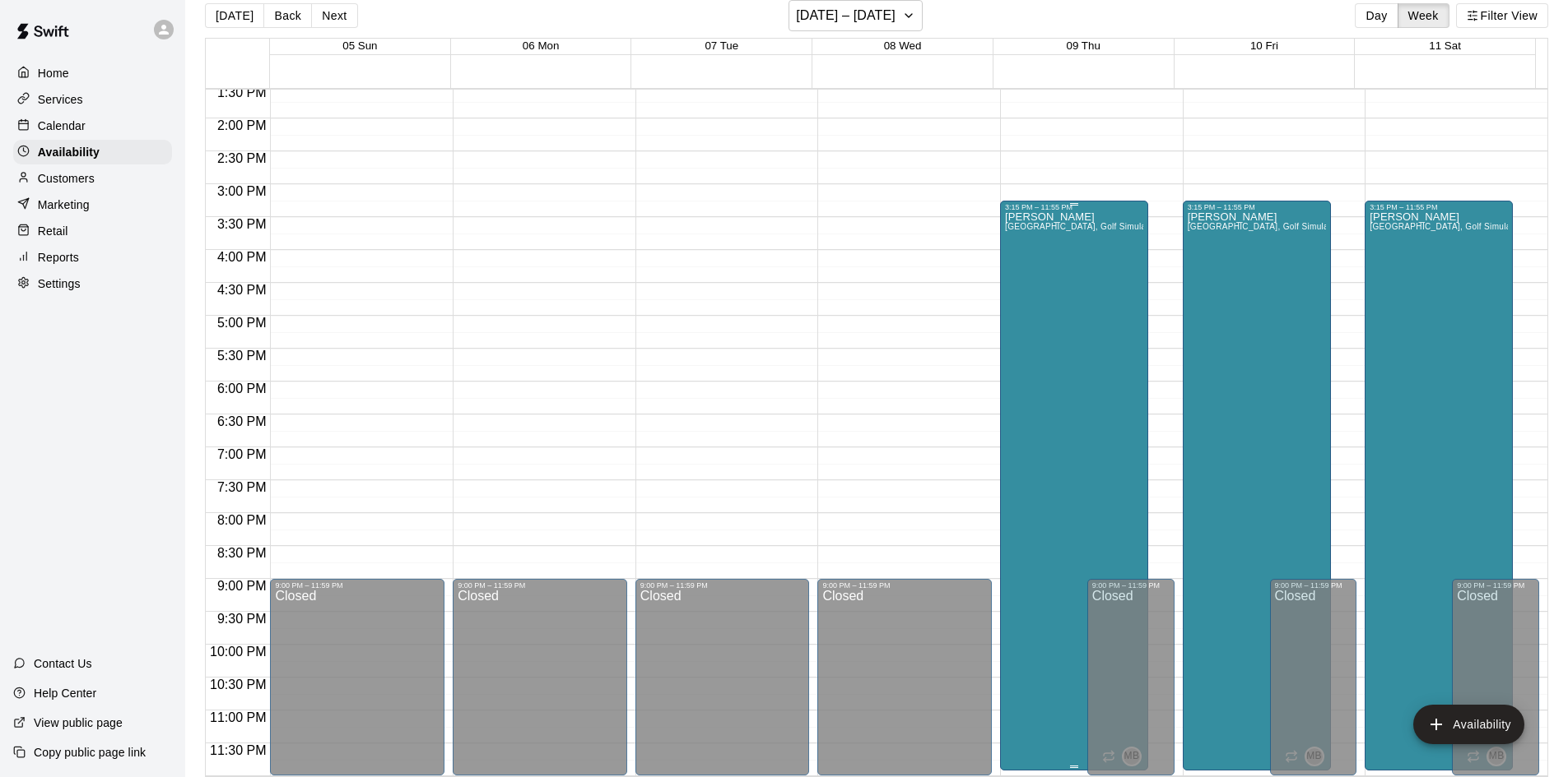
click at [1057, 414] on div "[PERSON_NAME][GEOGRAPHIC_DATA], [GEOGRAPHIC_DATA], Golf Simulator, Tunnel 1, Tu…" at bounding box center [1074, 600] width 138 height 777
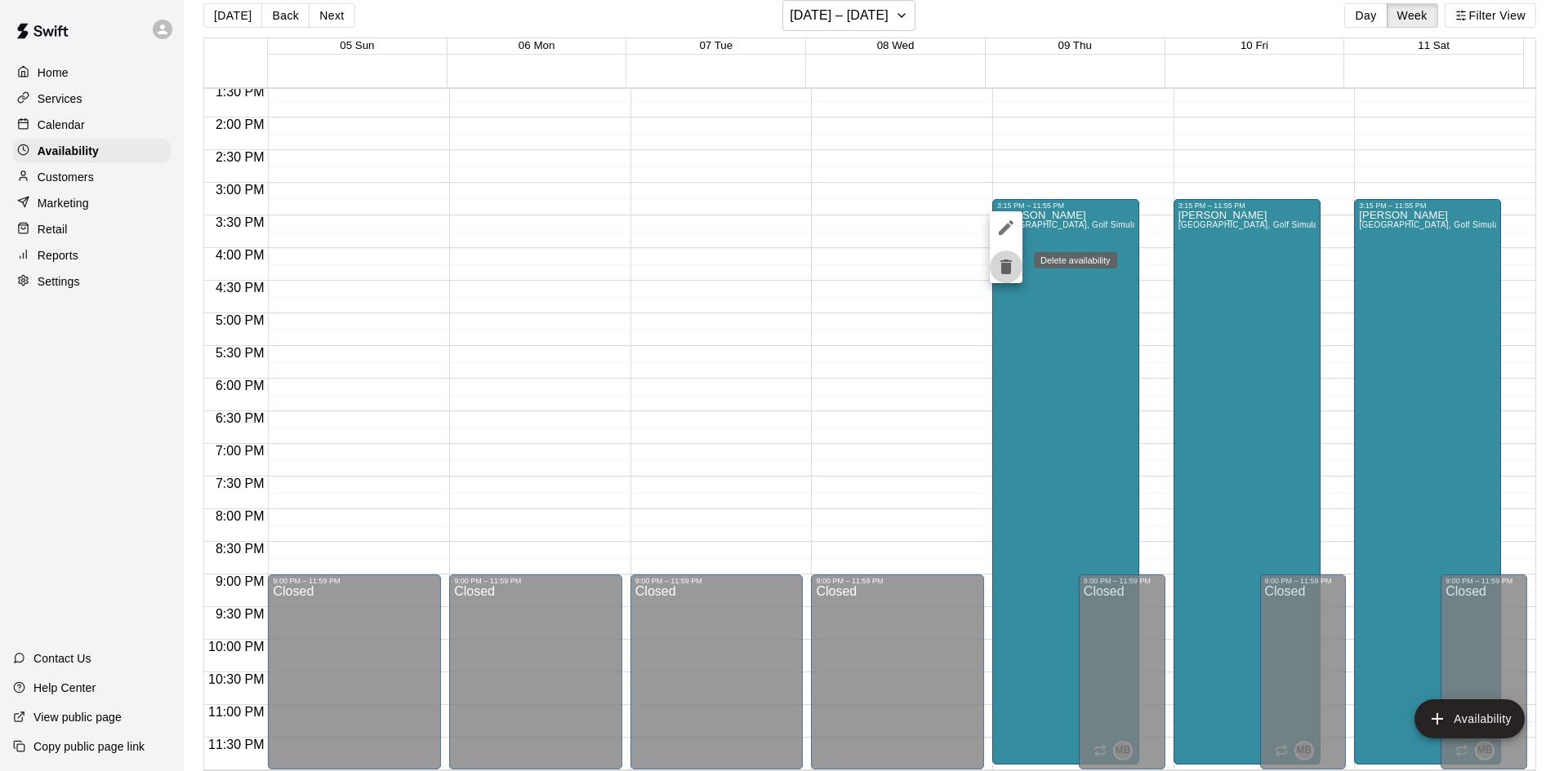
click at [1004, 258] on icon "delete" at bounding box center [1006, 267] width 20 height 20
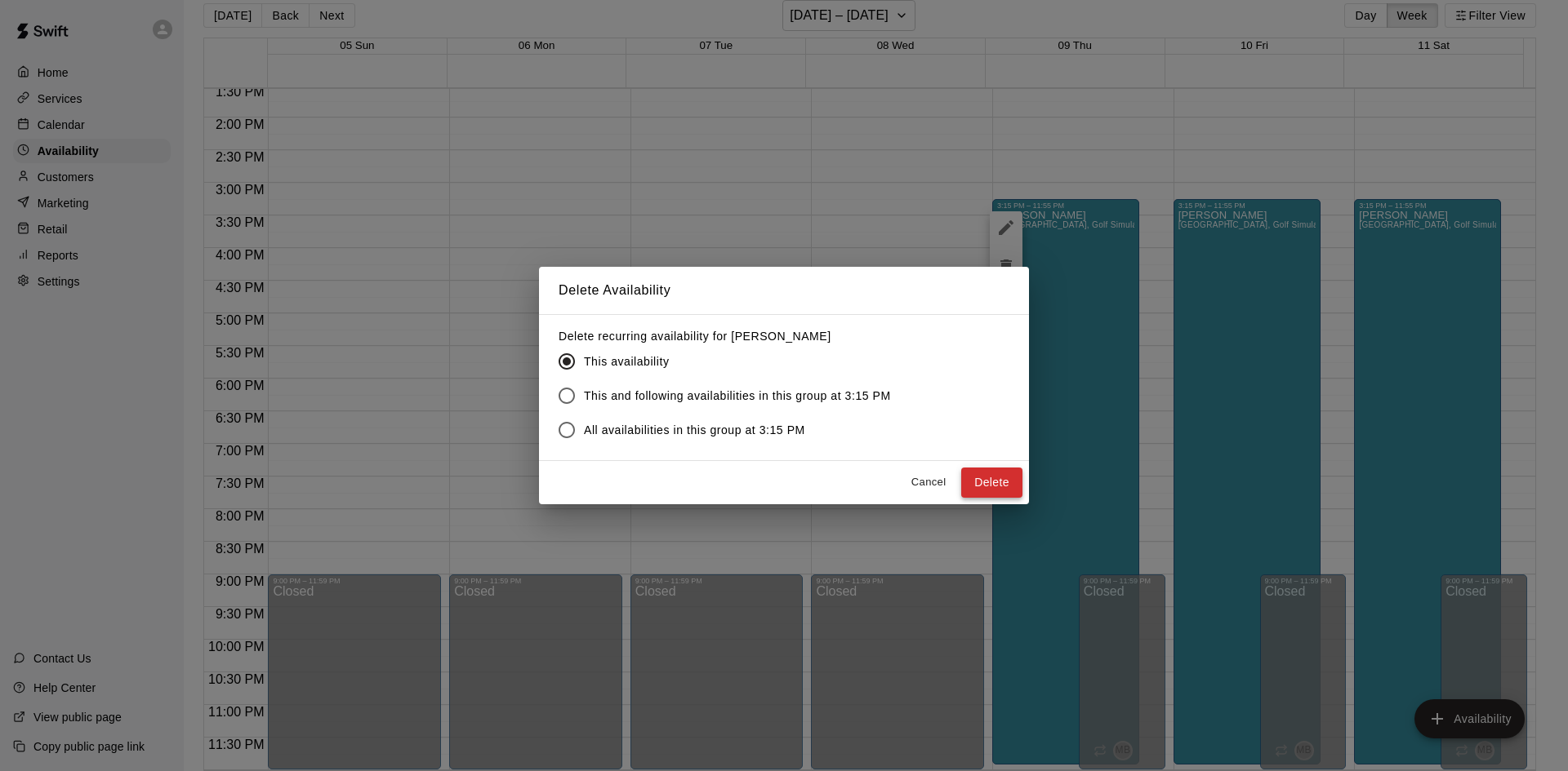
click at [1006, 479] on button "Delete" at bounding box center [991, 482] width 61 height 30
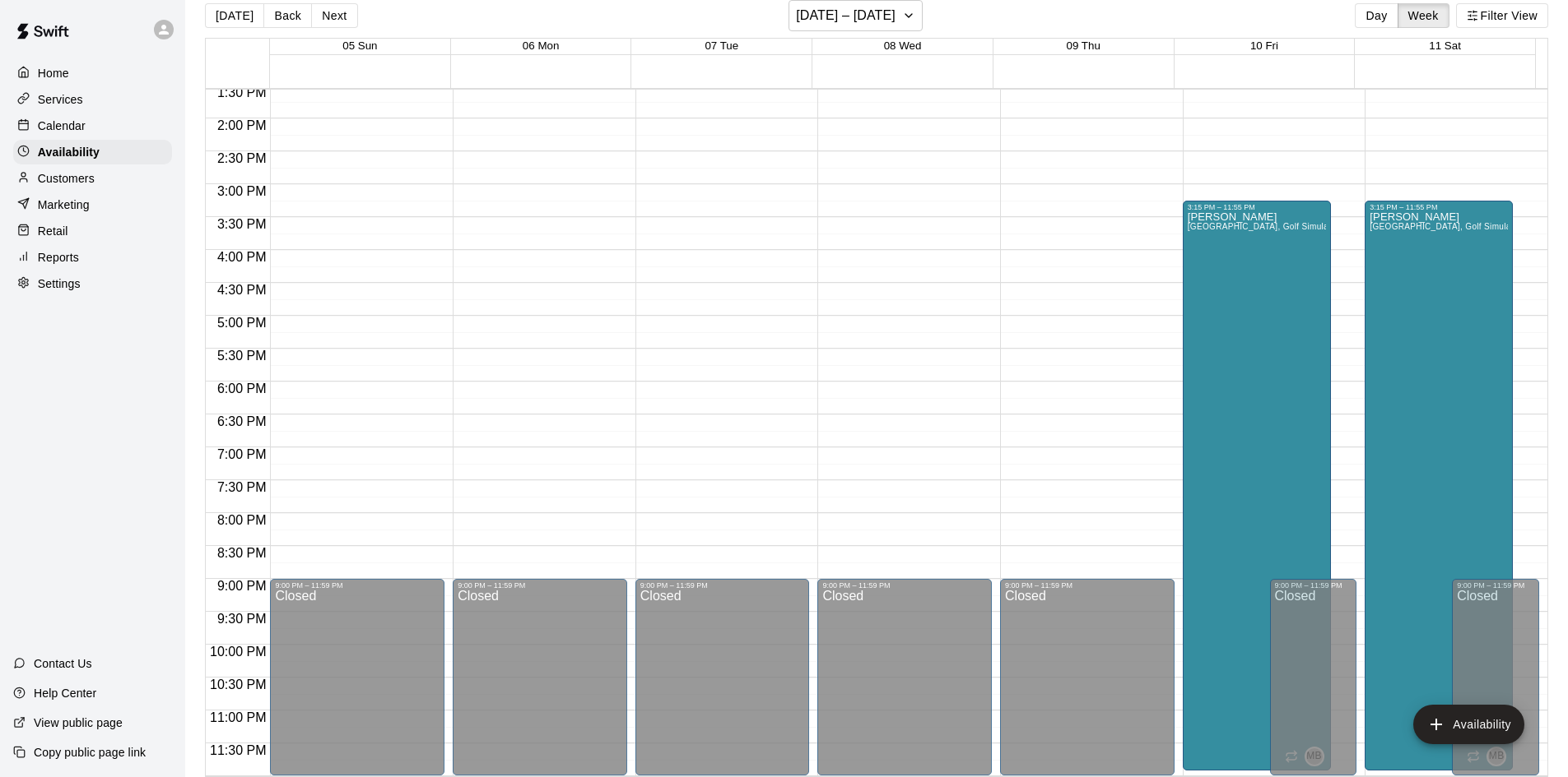
click at [1223, 407] on div "[PERSON_NAME][GEOGRAPHIC_DATA], [GEOGRAPHIC_DATA], Golf Simulator, Tunnel 1, Tu…" at bounding box center [1256, 600] width 138 height 777
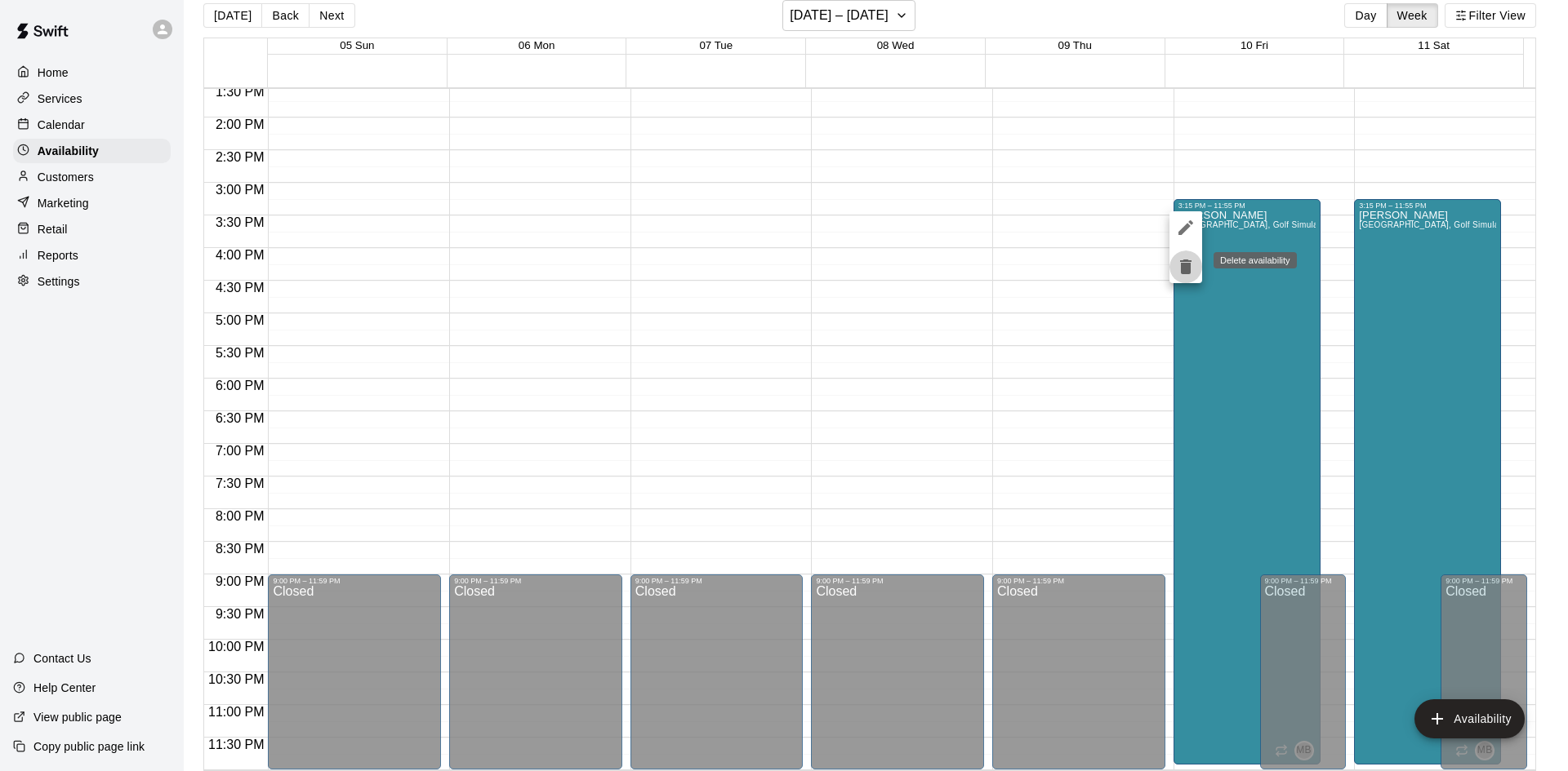
click at [1188, 262] on icon "delete" at bounding box center [1185, 267] width 11 height 15
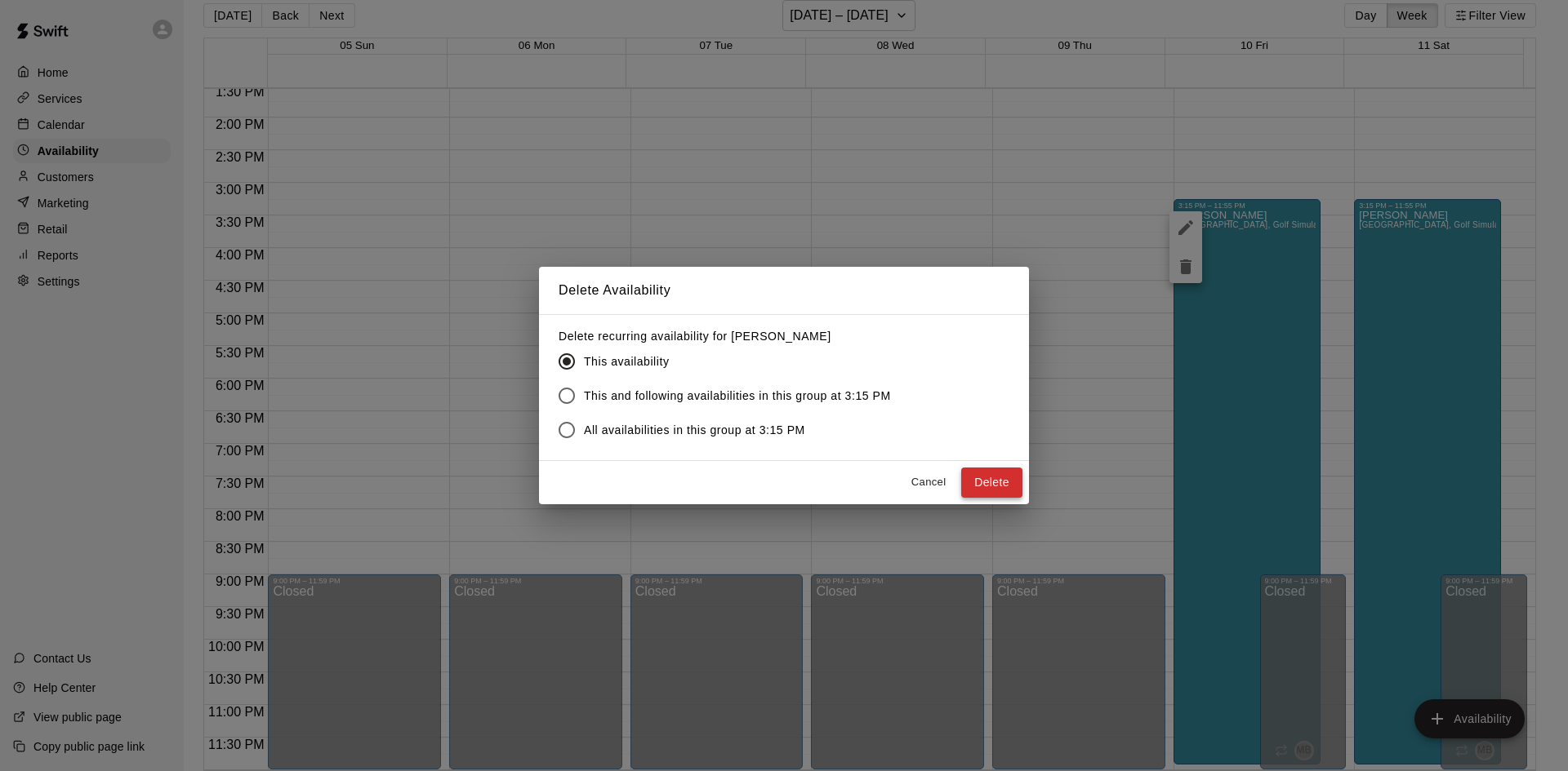
click at [992, 480] on button "Delete" at bounding box center [991, 482] width 61 height 30
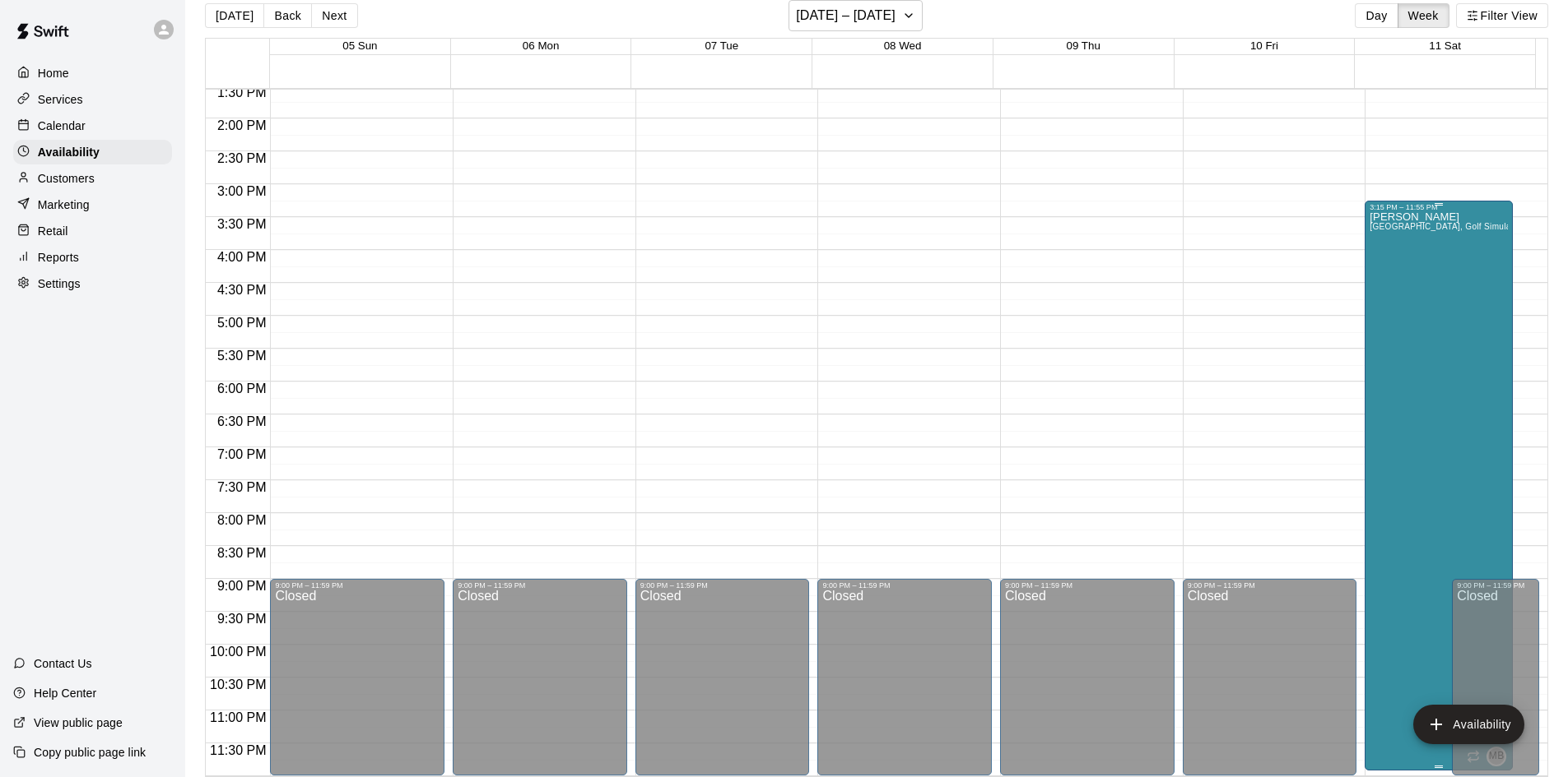
click at [1405, 385] on div "[PERSON_NAME][GEOGRAPHIC_DATA], [GEOGRAPHIC_DATA], Golf Simulator, Tunnel 1, Tu…" at bounding box center [1439, 600] width 138 height 777
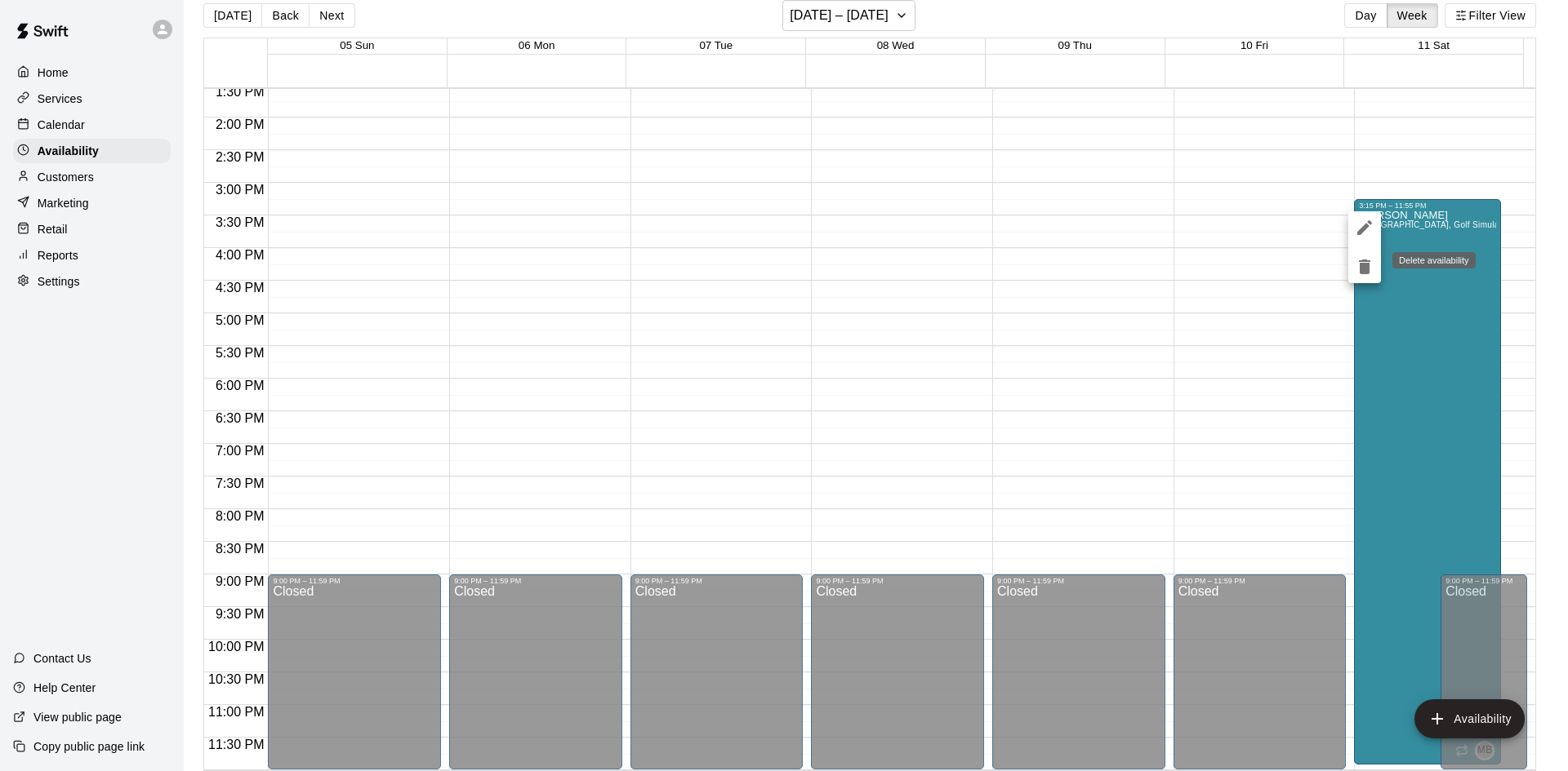
click at [1355, 271] on icon "delete" at bounding box center [1364, 267] width 20 height 20
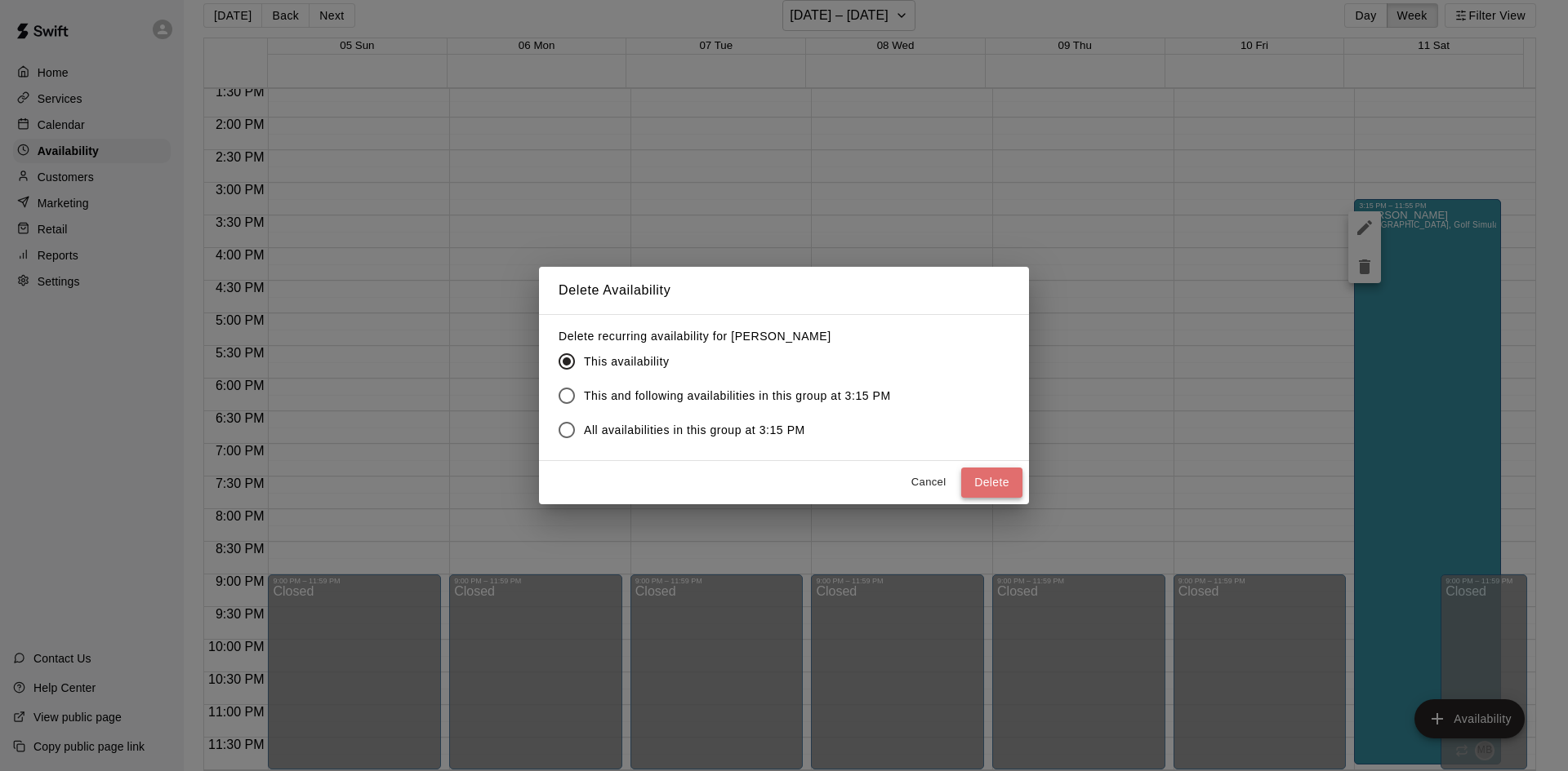
click at [996, 487] on button "Delete" at bounding box center [991, 482] width 61 height 30
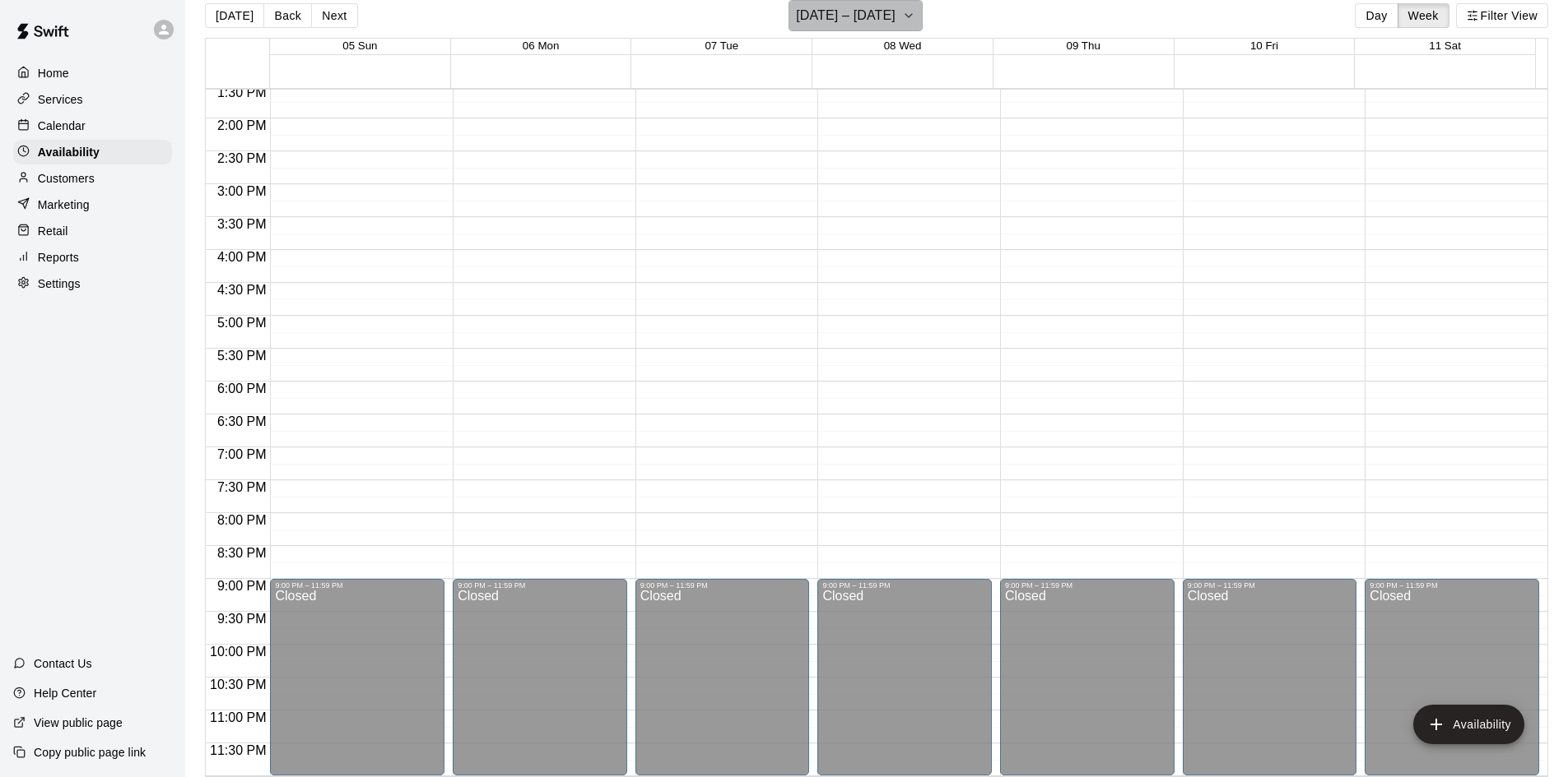
click at [907, 12] on icon "button" at bounding box center [908, 16] width 13 height 20
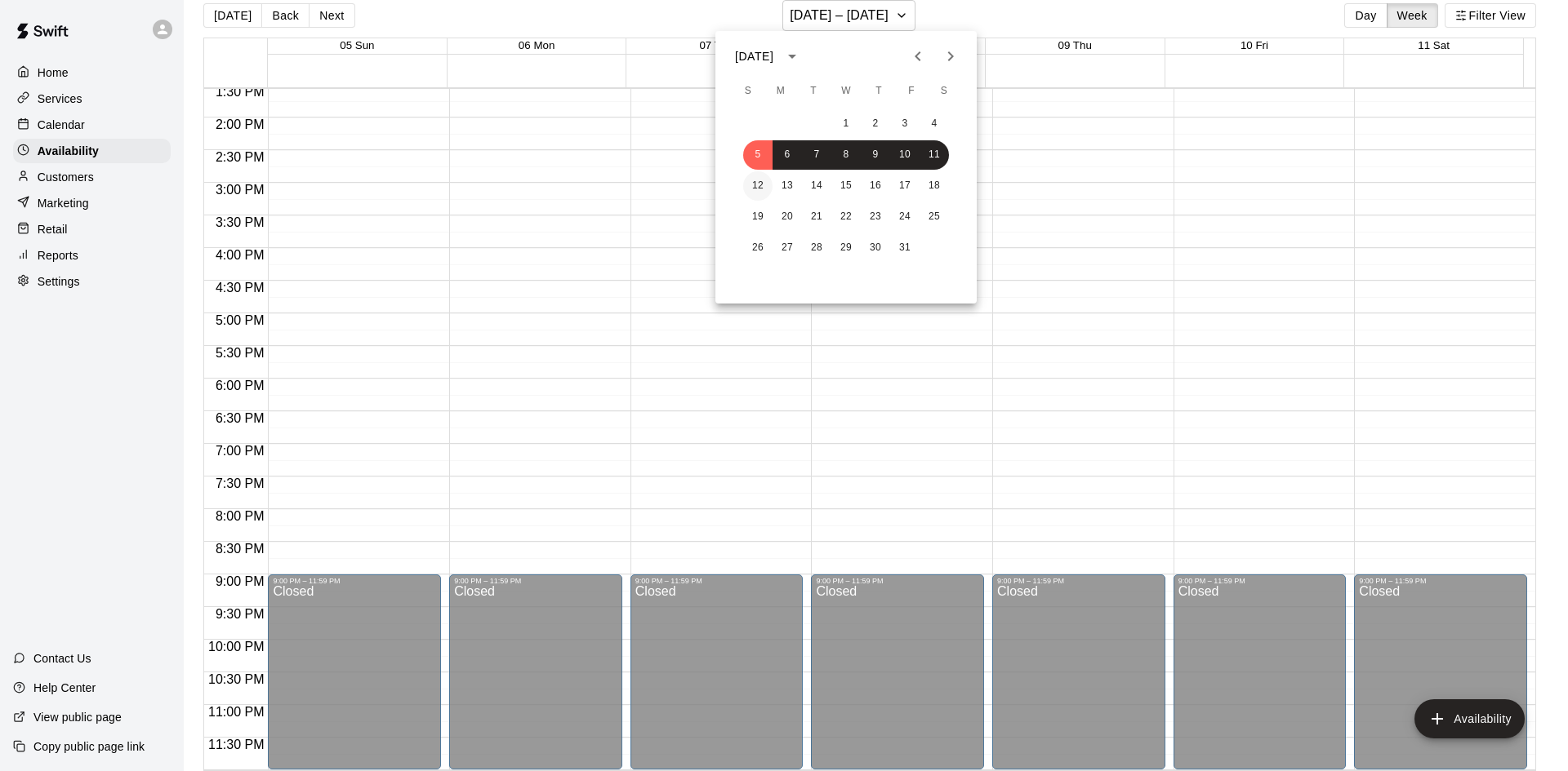
click at [754, 186] on button "12" at bounding box center [757, 186] width 29 height 29
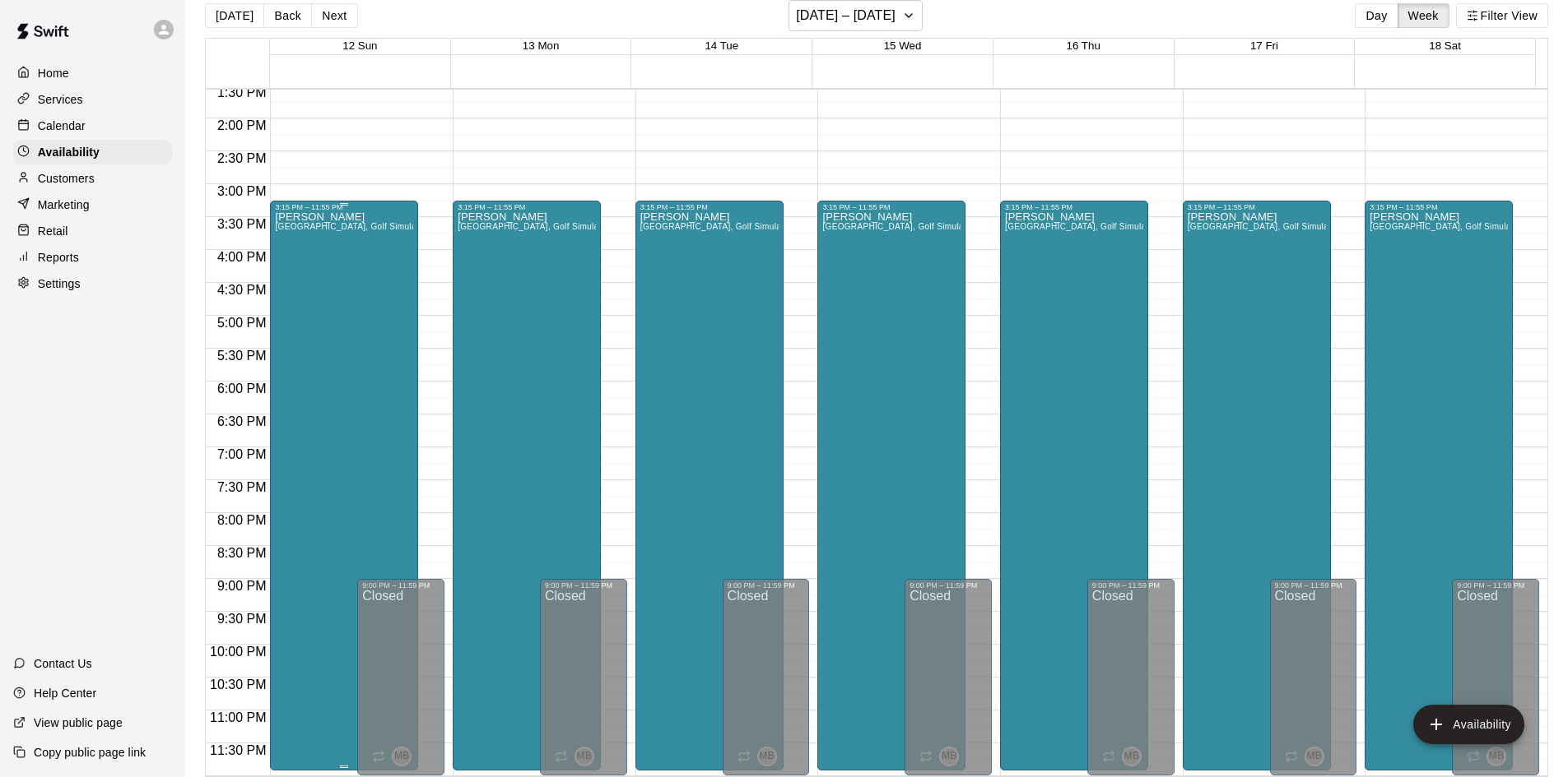
click at [333, 351] on div "[PERSON_NAME][GEOGRAPHIC_DATA], [GEOGRAPHIC_DATA], Golf Simulator, Tunnel 1, Tu…" at bounding box center [344, 600] width 138 height 777
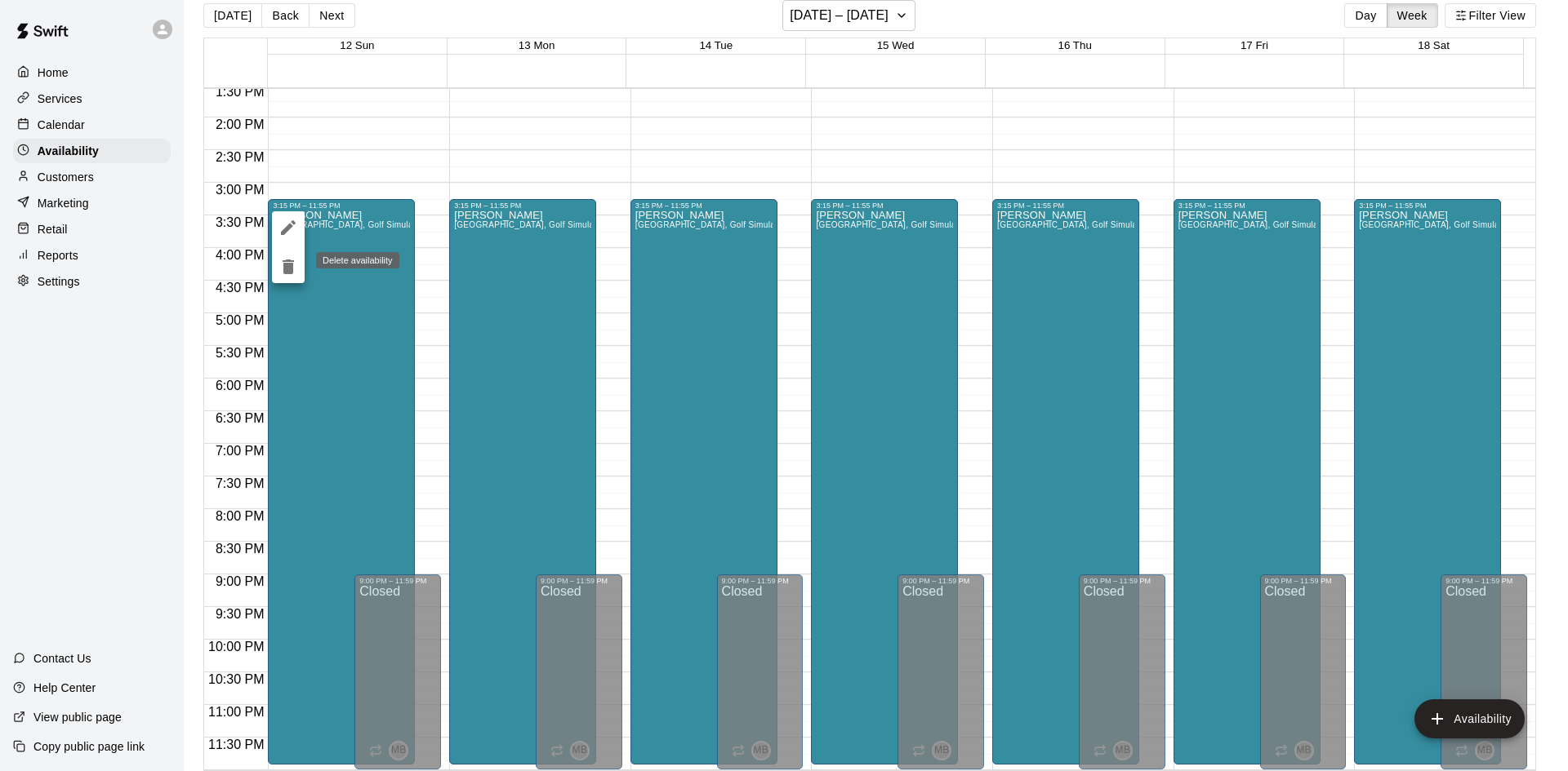
click at [292, 267] on icon "delete" at bounding box center [288, 267] width 11 height 15
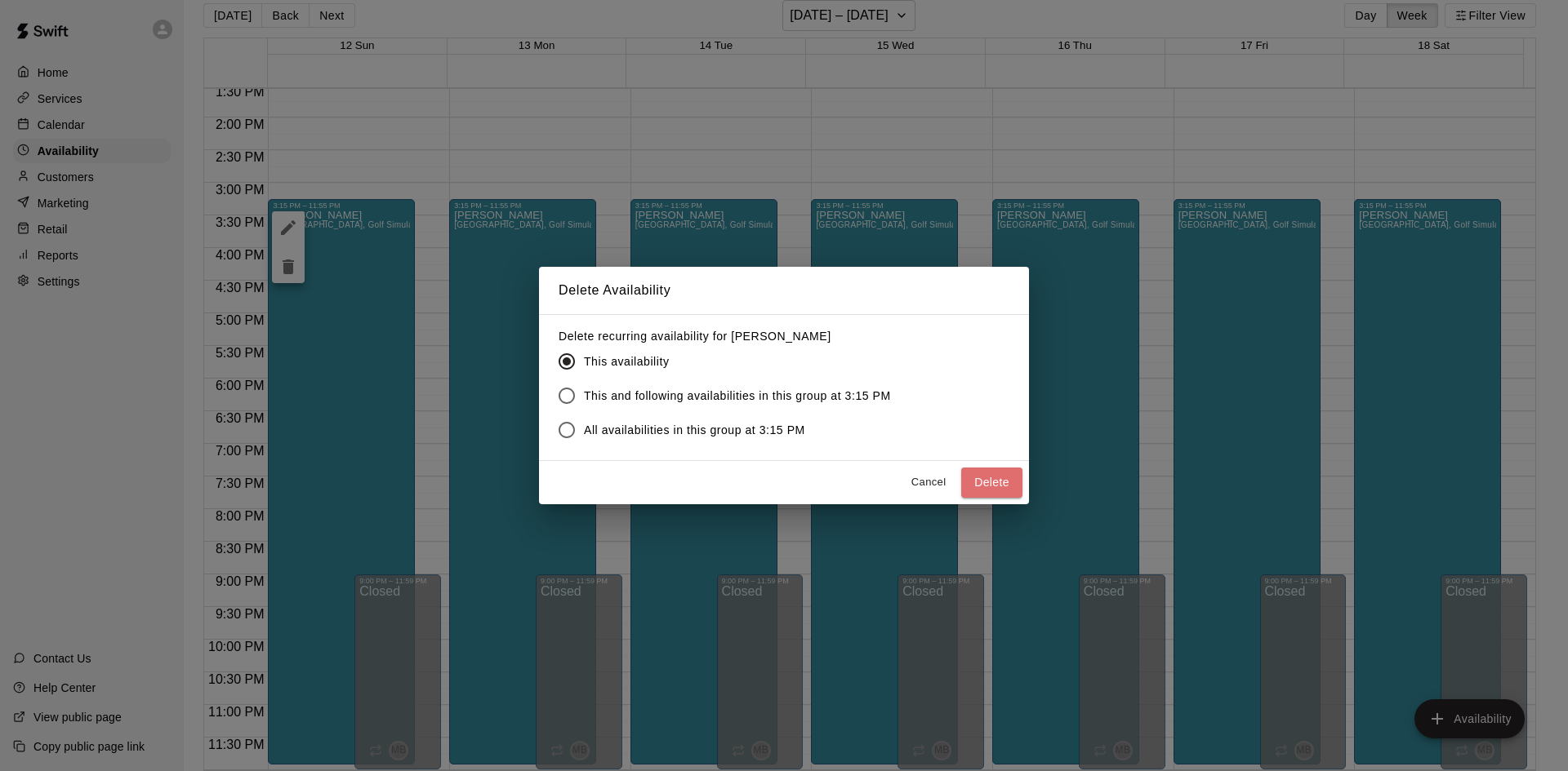
click at [993, 485] on button "Delete" at bounding box center [991, 482] width 61 height 30
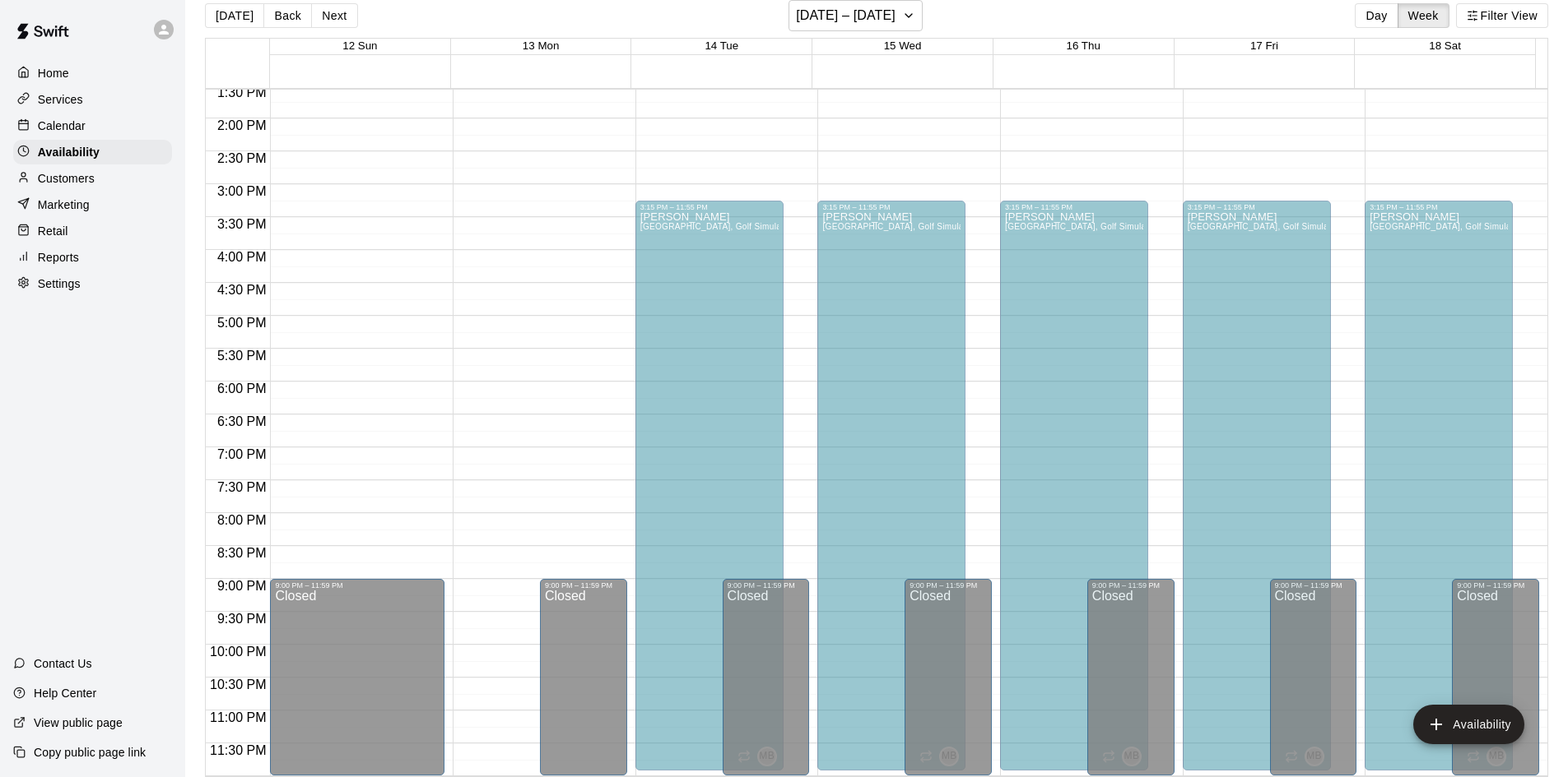
click at [538, 356] on div "[PERSON_NAME][GEOGRAPHIC_DATA], [GEOGRAPHIC_DATA], Golf Simulator, Tunnel 1, Tu…" at bounding box center [527, 600] width 138 height 777
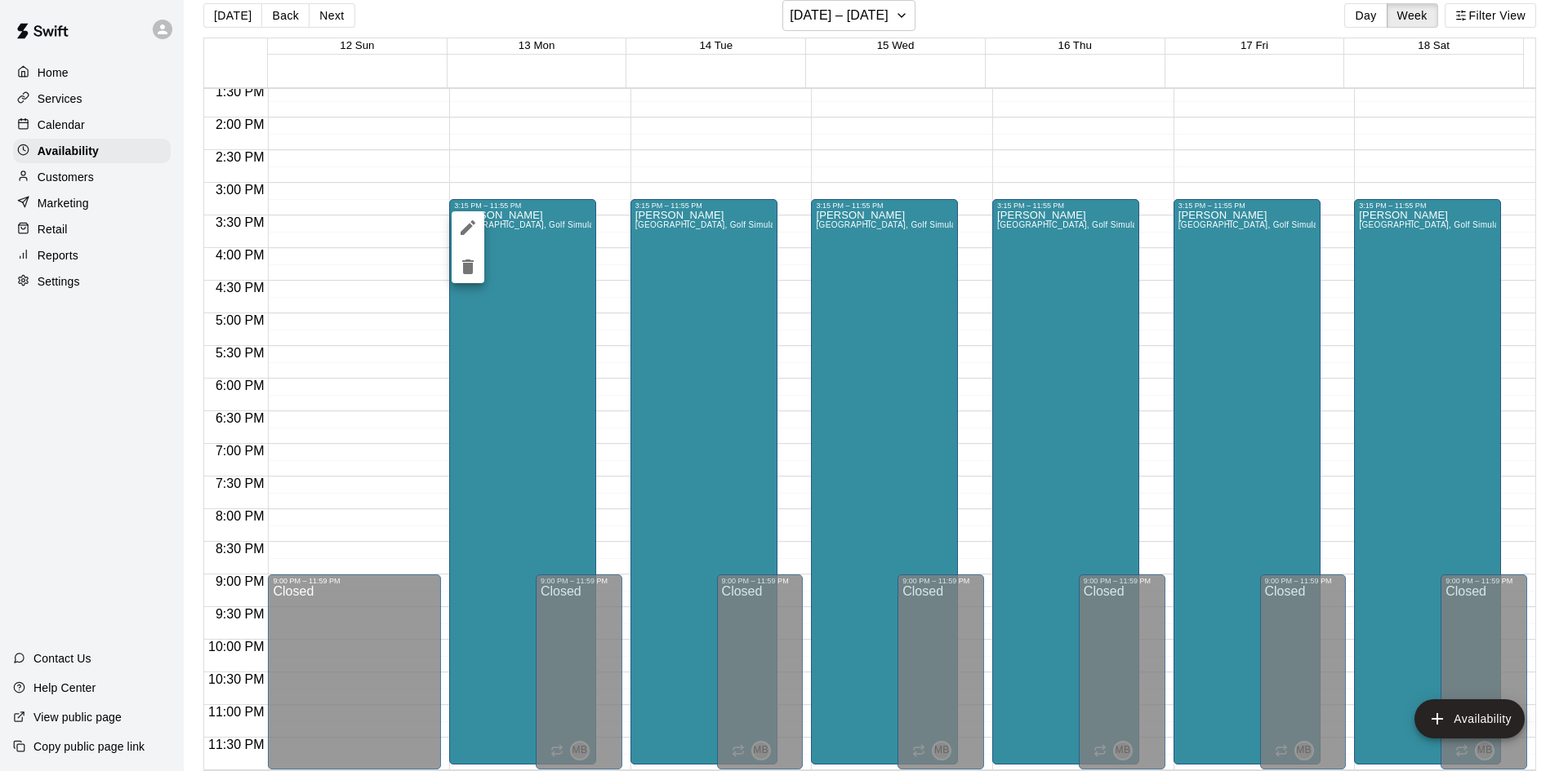
click at [468, 270] on icon "delete" at bounding box center [468, 267] width 11 height 15
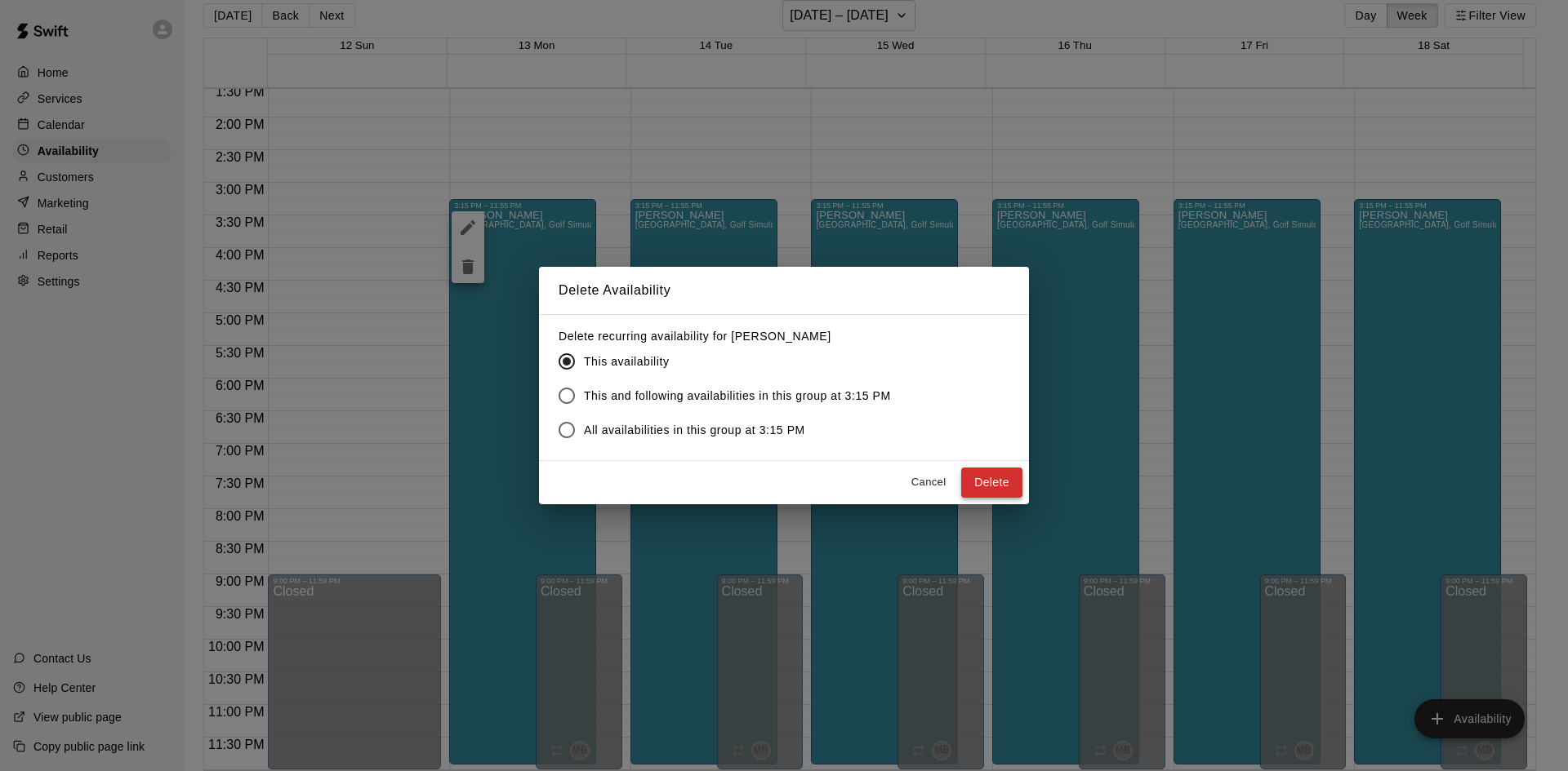
click at [994, 473] on button "Delete" at bounding box center [991, 482] width 61 height 30
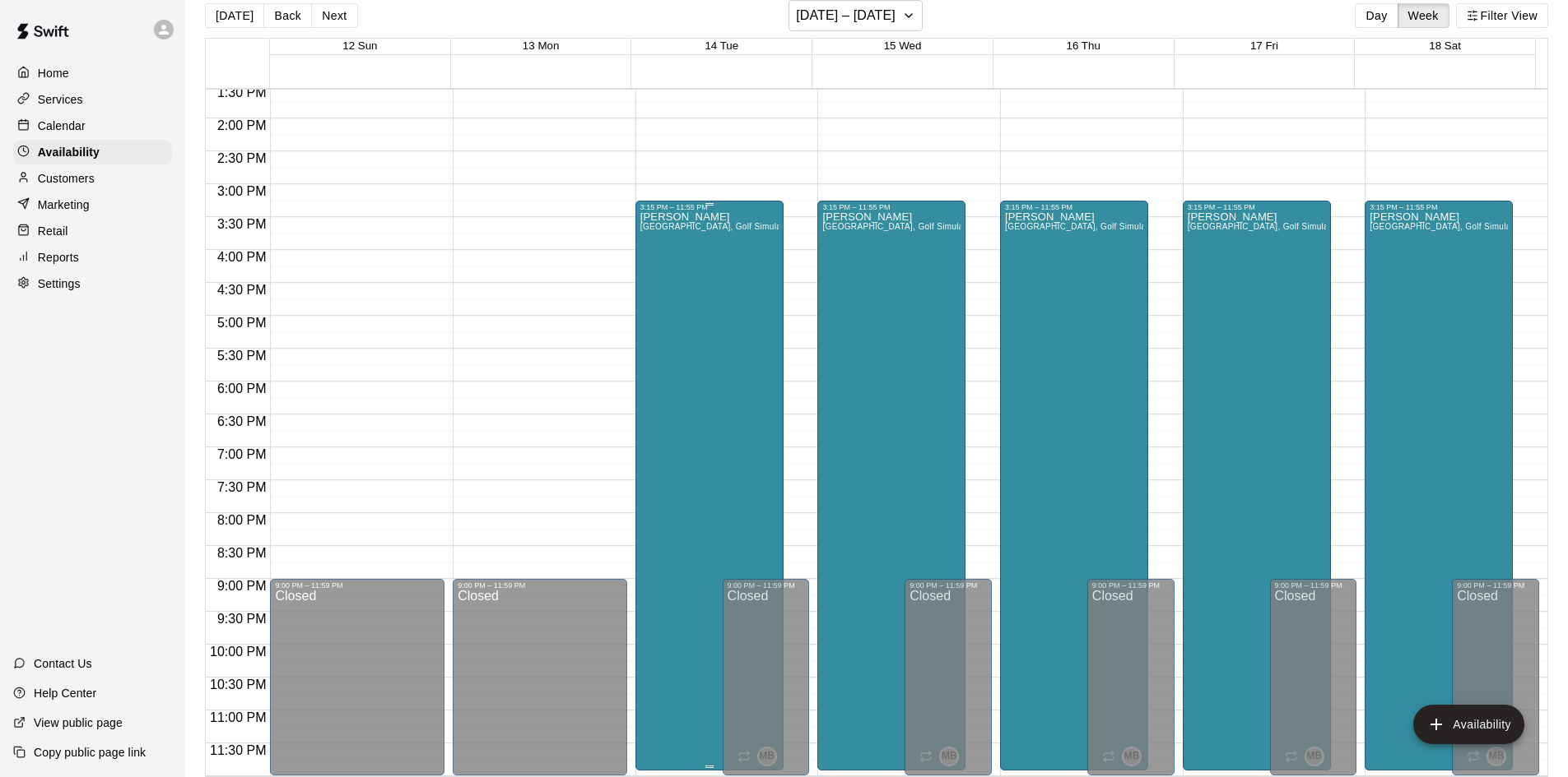
click at [724, 316] on div "[PERSON_NAME][GEOGRAPHIC_DATA], [GEOGRAPHIC_DATA], Golf Simulator, Tunnel 1, Tu…" at bounding box center [710, 600] width 138 height 777
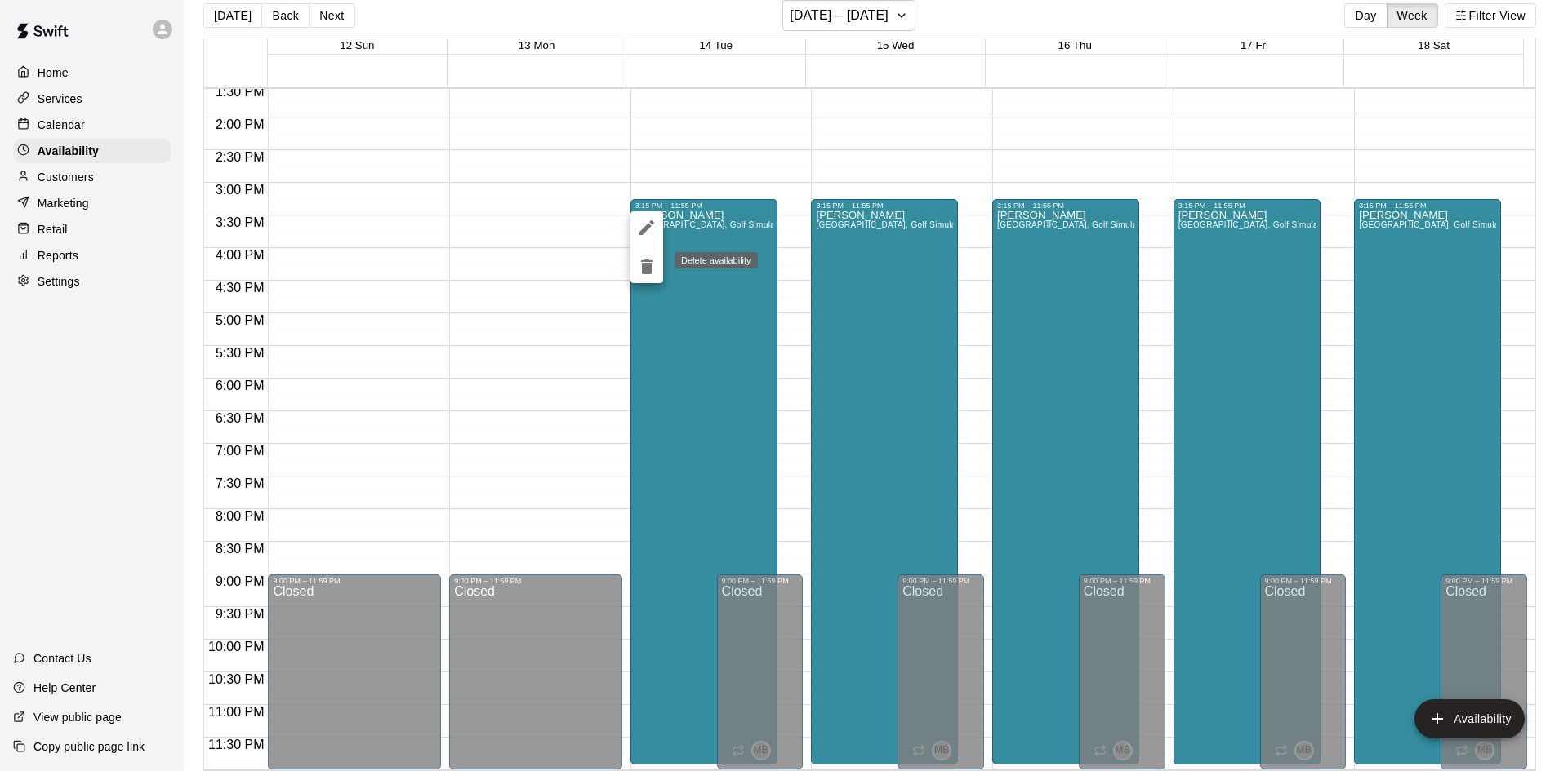
click at [652, 267] on icon "delete" at bounding box center [647, 267] width 11 height 15
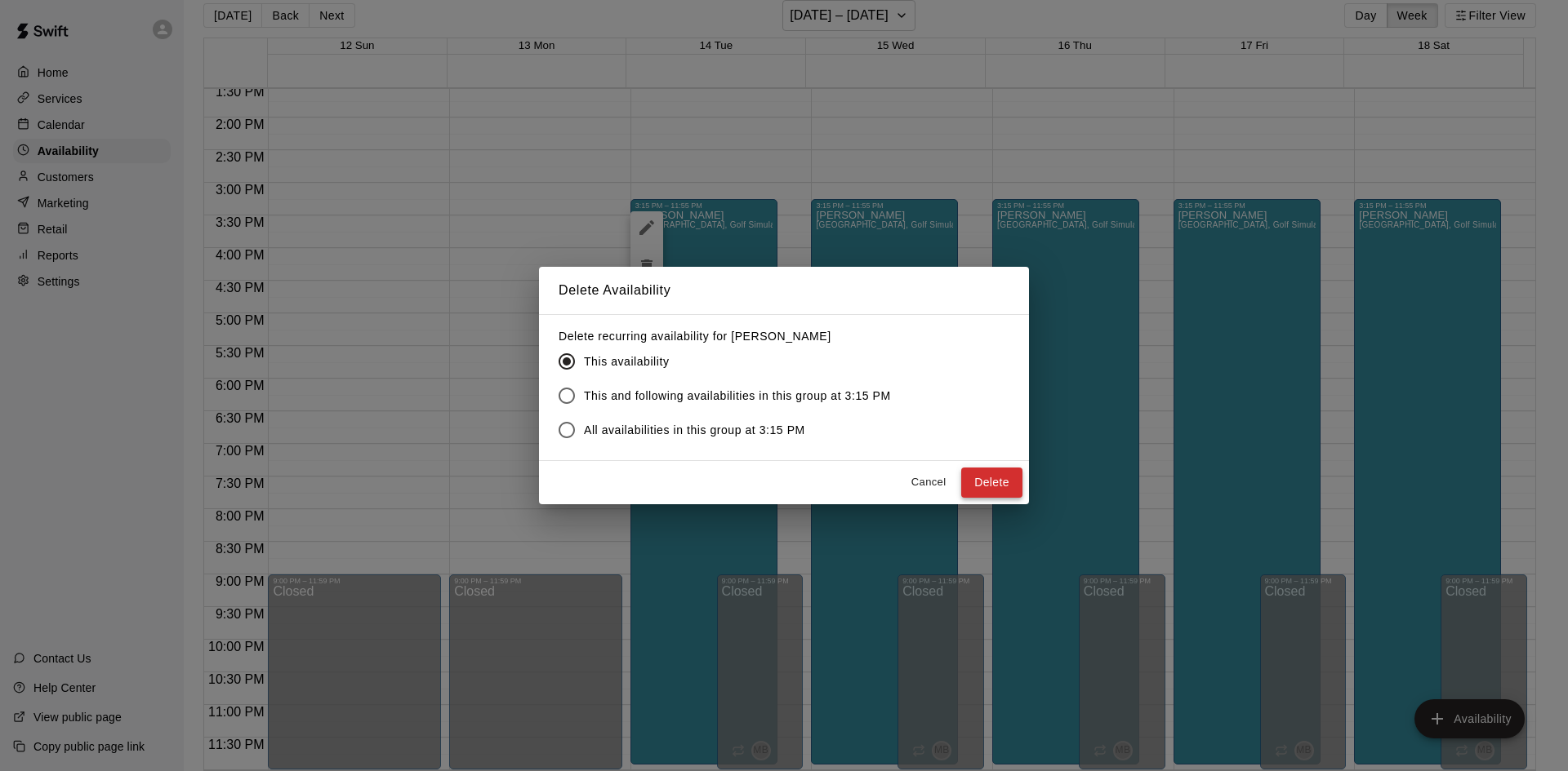
click at [982, 481] on button "Delete" at bounding box center [991, 482] width 61 height 30
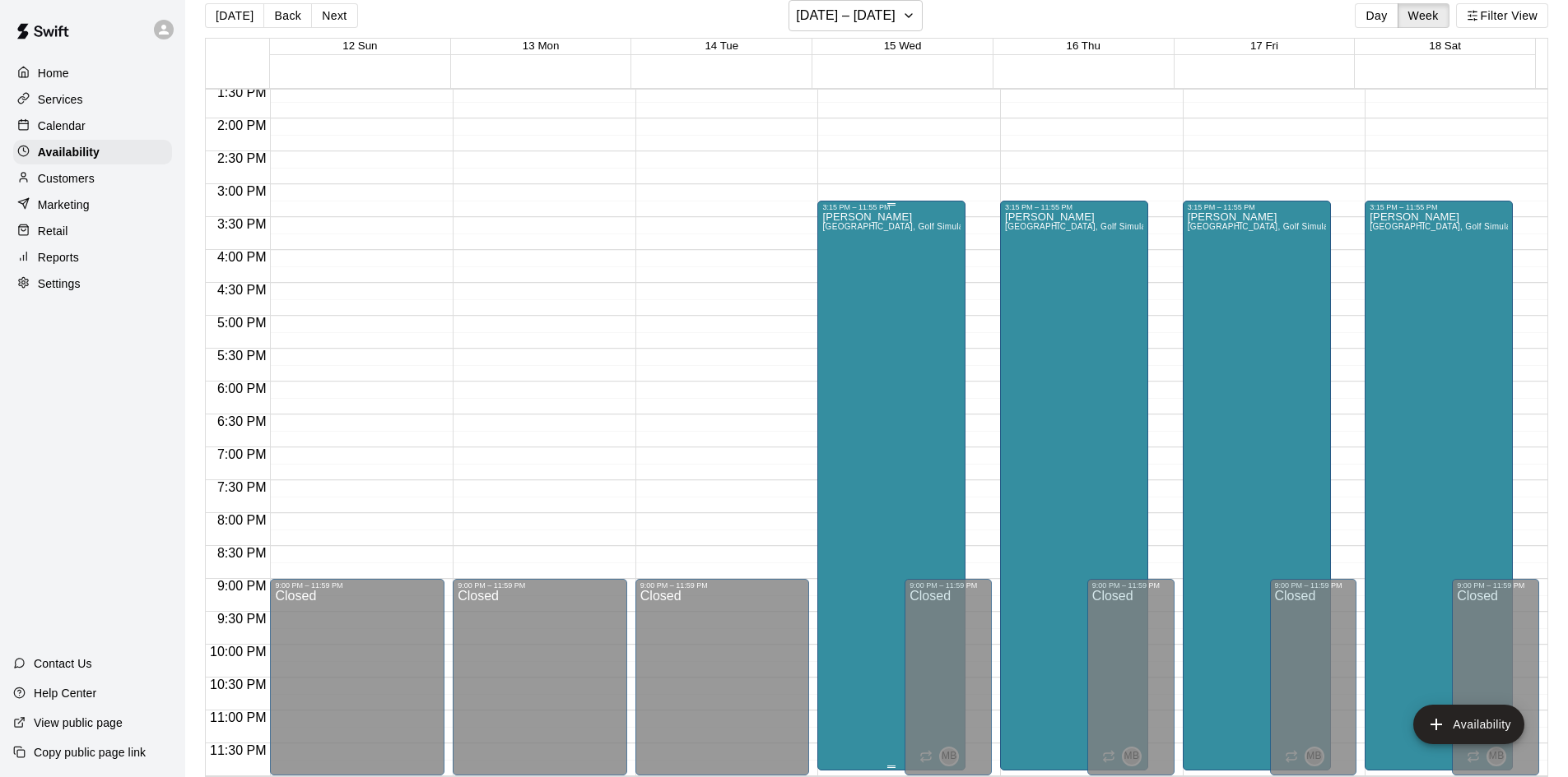
click at [866, 391] on div "[PERSON_NAME][GEOGRAPHIC_DATA], [GEOGRAPHIC_DATA], Golf Simulator, Tunnel 1, Tu…" at bounding box center [891, 600] width 138 height 777
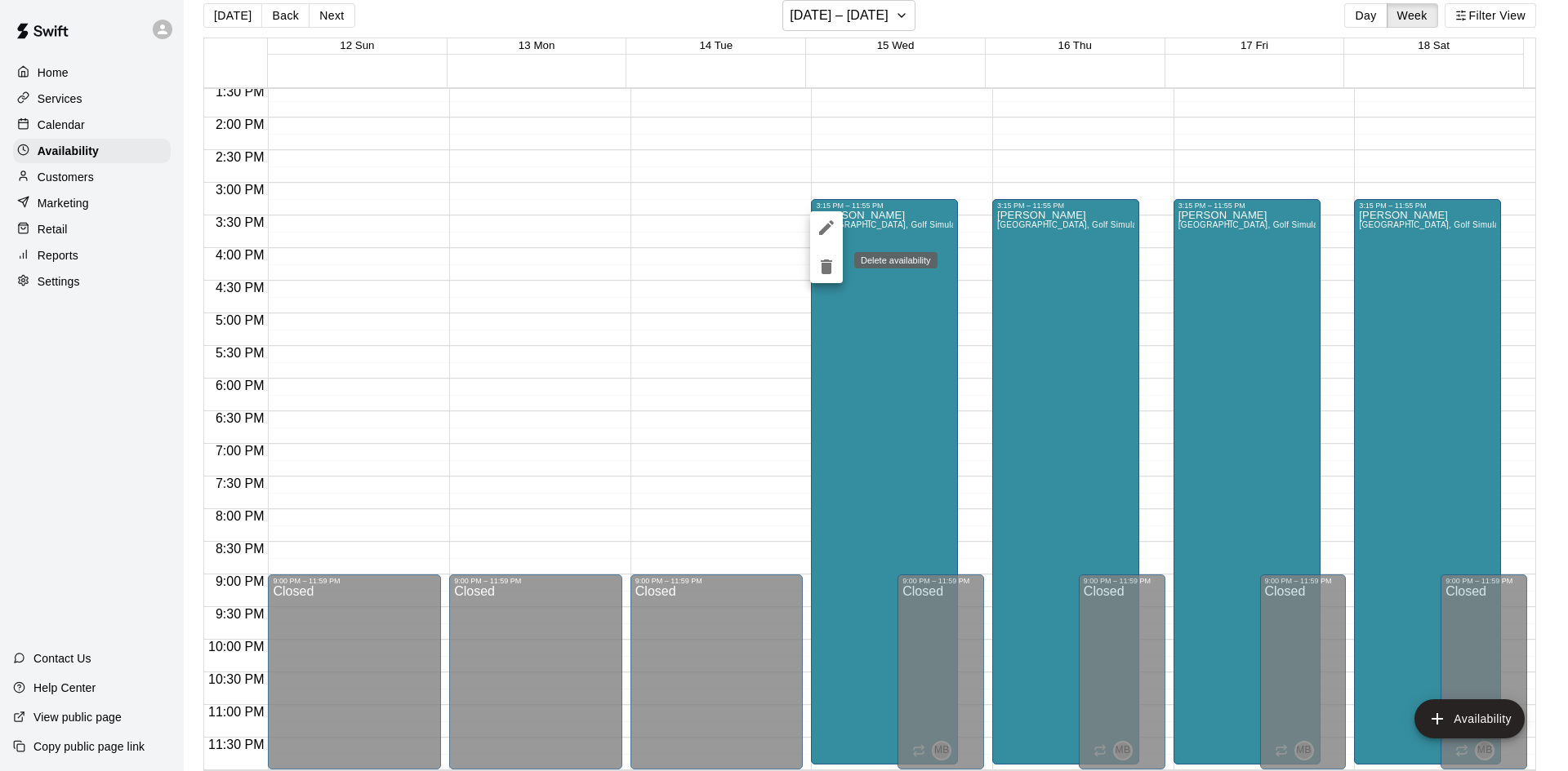
click at [826, 266] on icon "delete" at bounding box center [826, 267] width 11 height 15
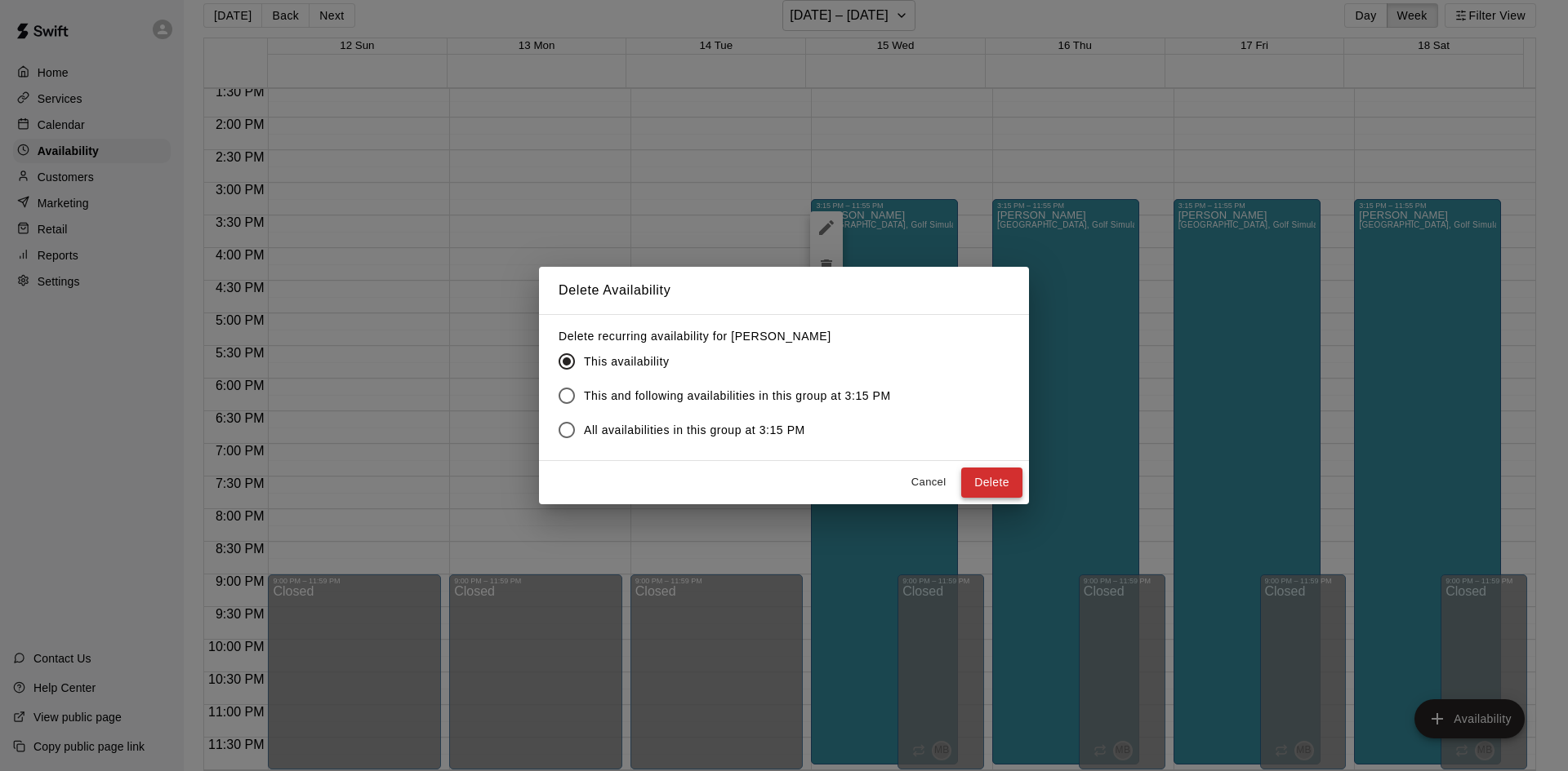
click at [999, 477] on button "Delete" at bounding box center [991, 482] width 61 height 30
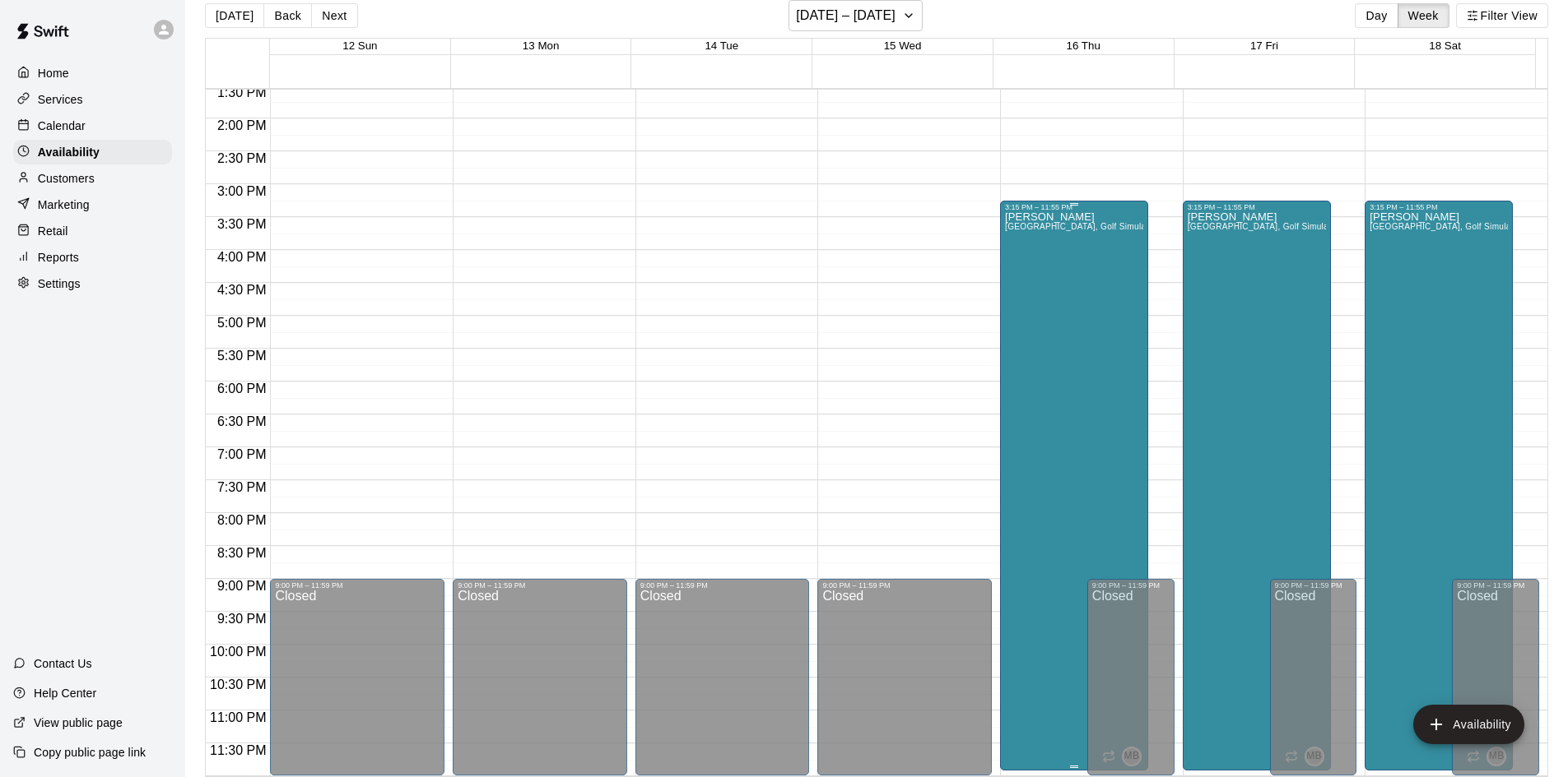
click at [1073, 412] on div "[PERSON_NAME][GEOGRAPHIC_DATA], [GEOGRAPHIC_DATA], Golf Simulator, Tunnel 1, Tu…" at bounding box center [1074, 600] width 138 height 777
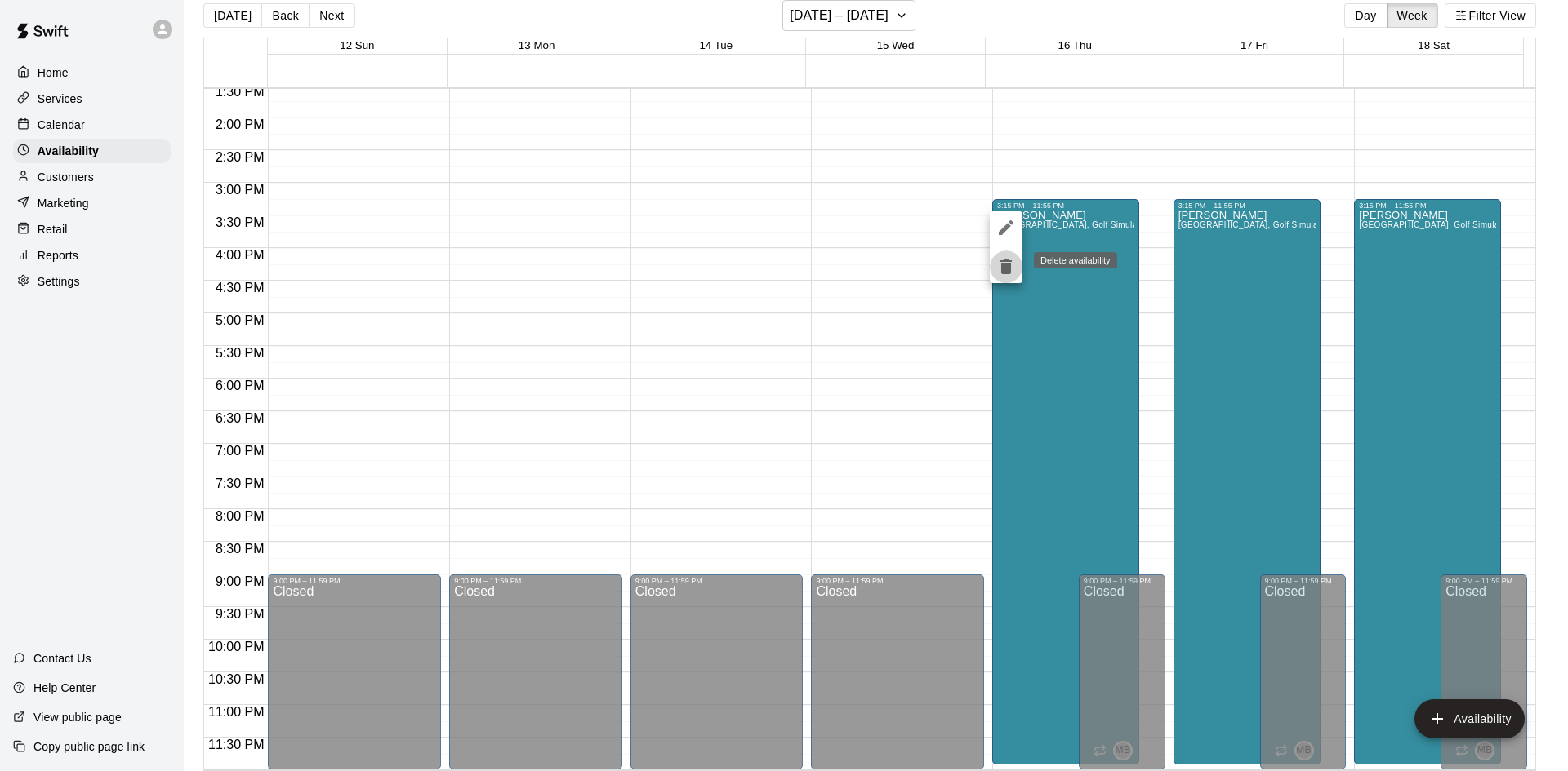
click at [1000, 265] on icon "delete" at bounding box center [1006, 267] width 20 height 20
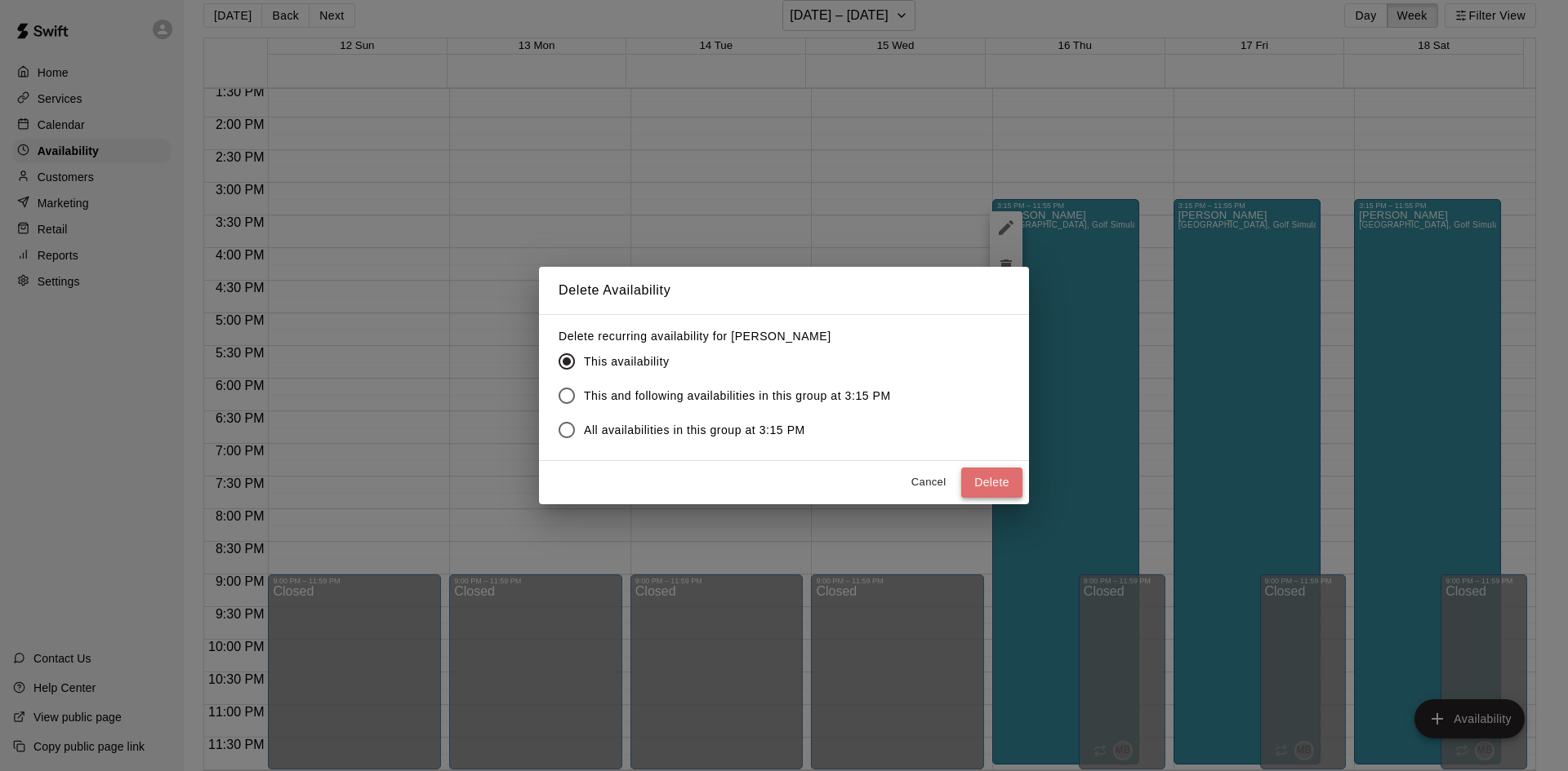
click at [989, 480] on button "Delete" at bounding box center [991, 482] width 61 height 30
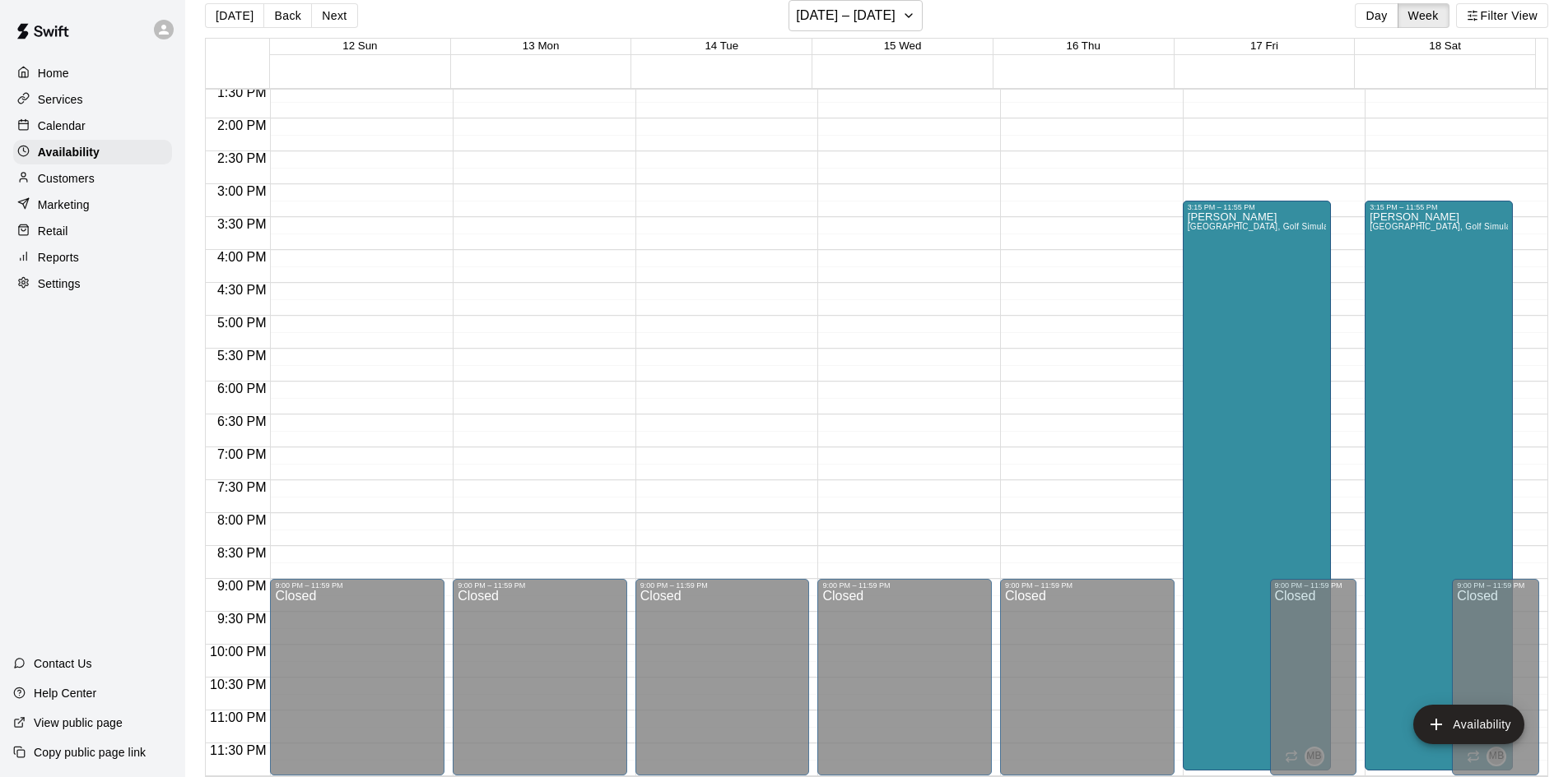
click at [1223, 419] on div "[PERSON_NAME][GEOGRAPHIC_DATA], [GEOGRAPHIC_DATA], Golf Simulator, Tunnel 1, Tu…" at bounding box center [1256, 600] width 138 height 777
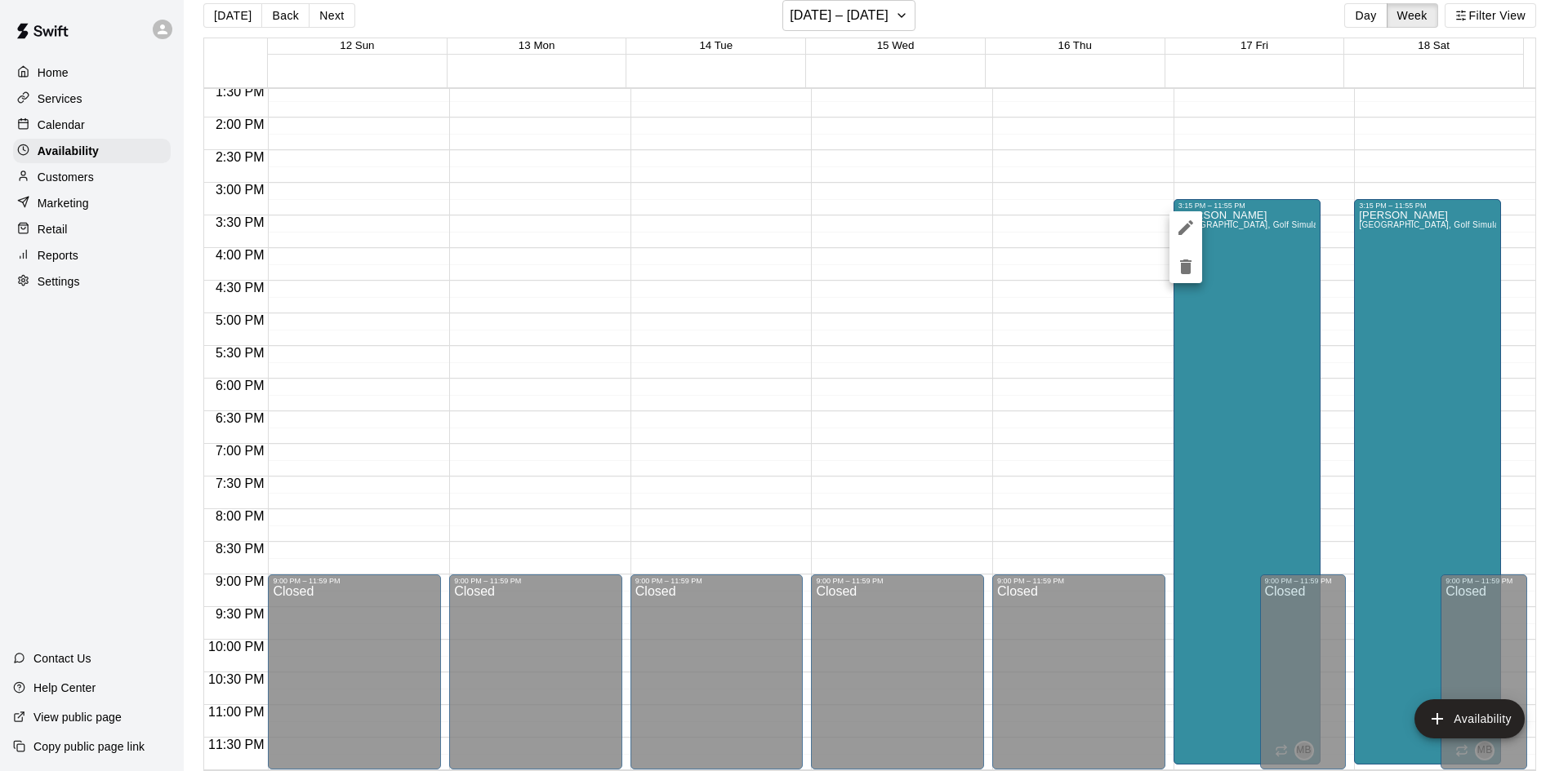
click at [1180, 258] on icon "delete" at bounding box center [1185, 267] width 20 height 20
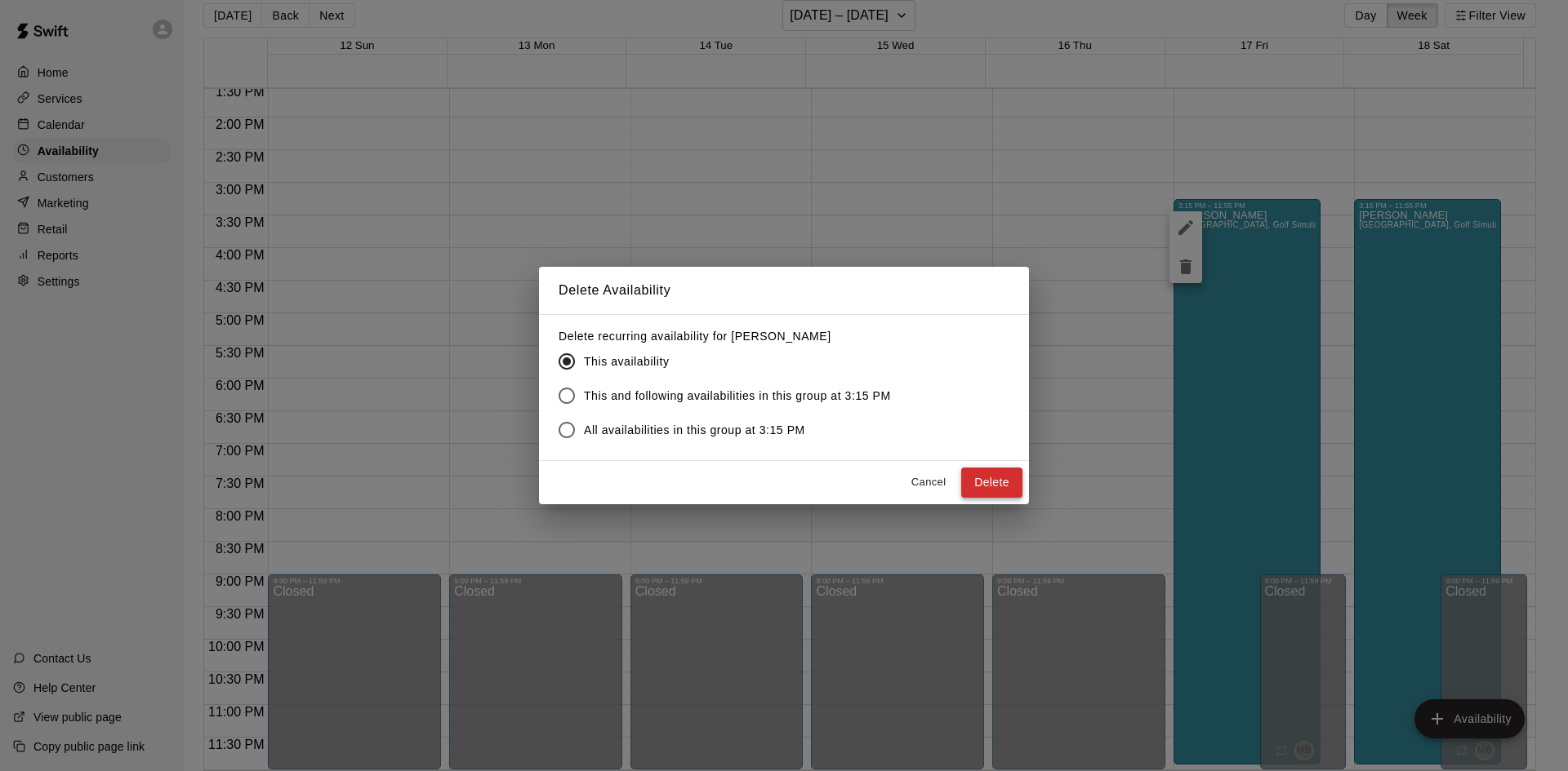
click at [998, 477] on button "Delete" at bounding box center [991, 482] width 61 height 30
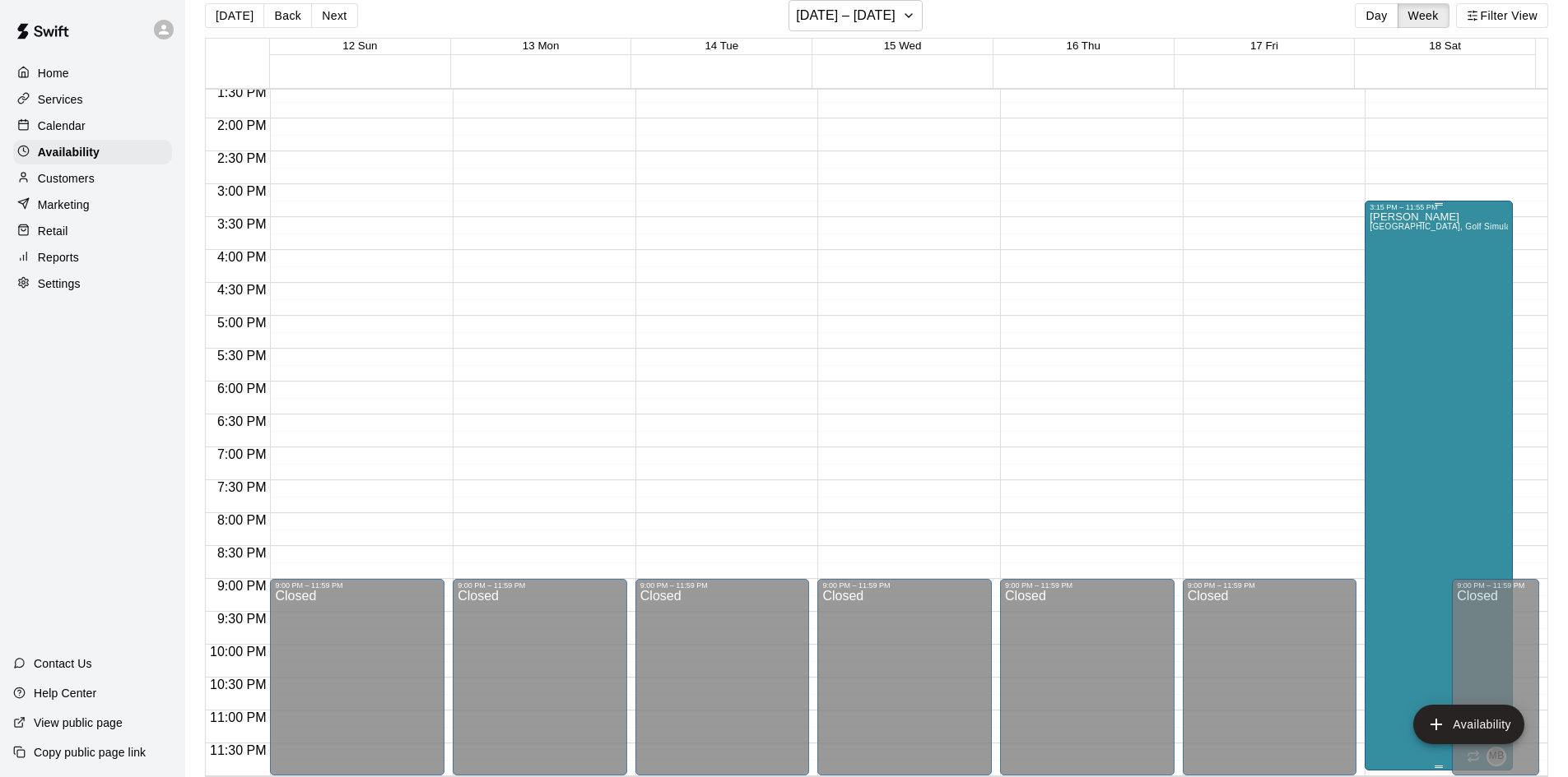
click at [1441, 430] on div "[PERSON_NAME][GEOGRAPHIC_DATA], [GEOGRAPHIC_DATA], Golf Simulator, Tunnel 1, Tu…" at bounding box center [1439, 600] width 138 height 777
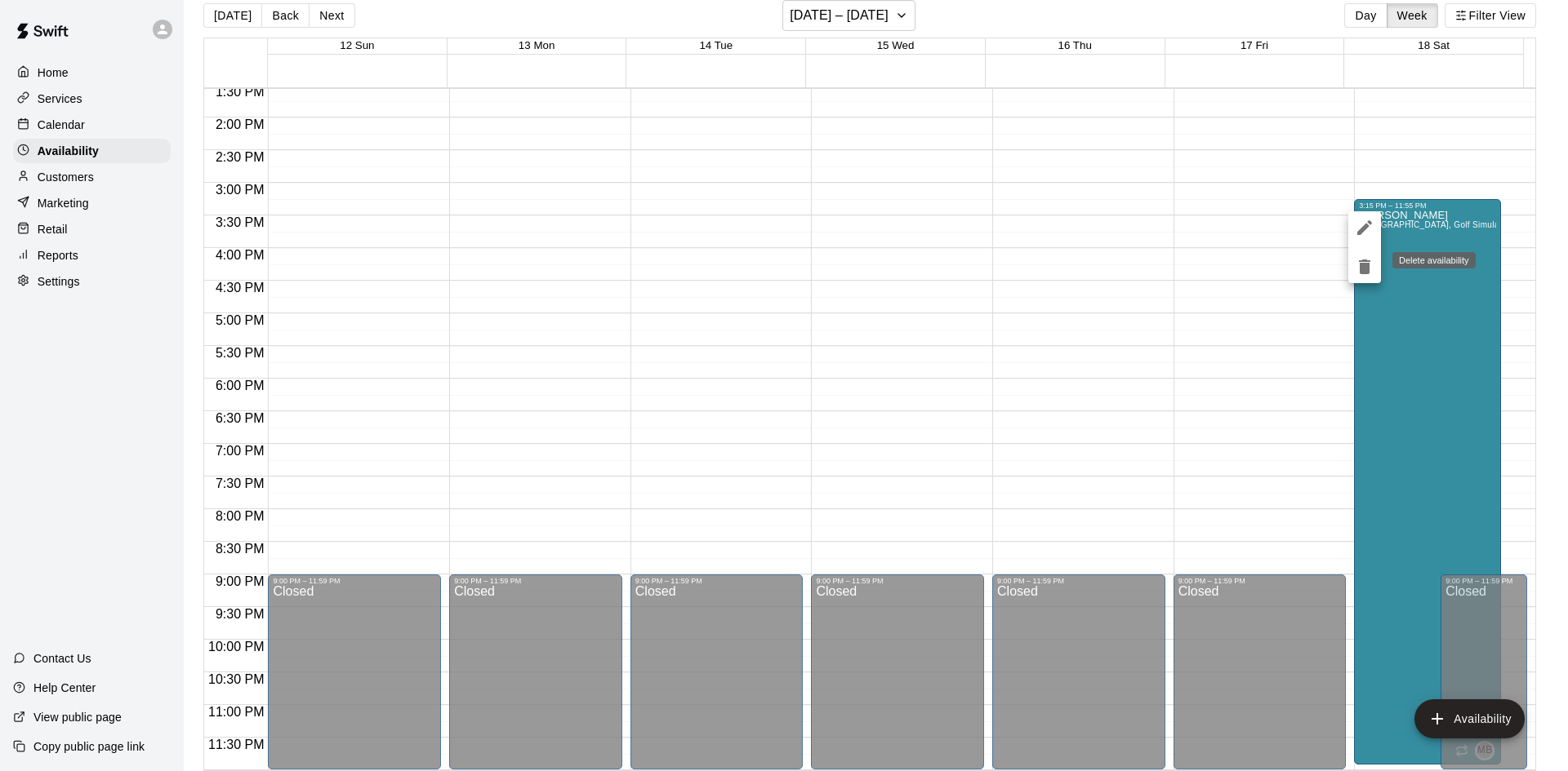
click at [1366, 265] on icon "delete" at bounding box center [1364, 267] width 11 height 15
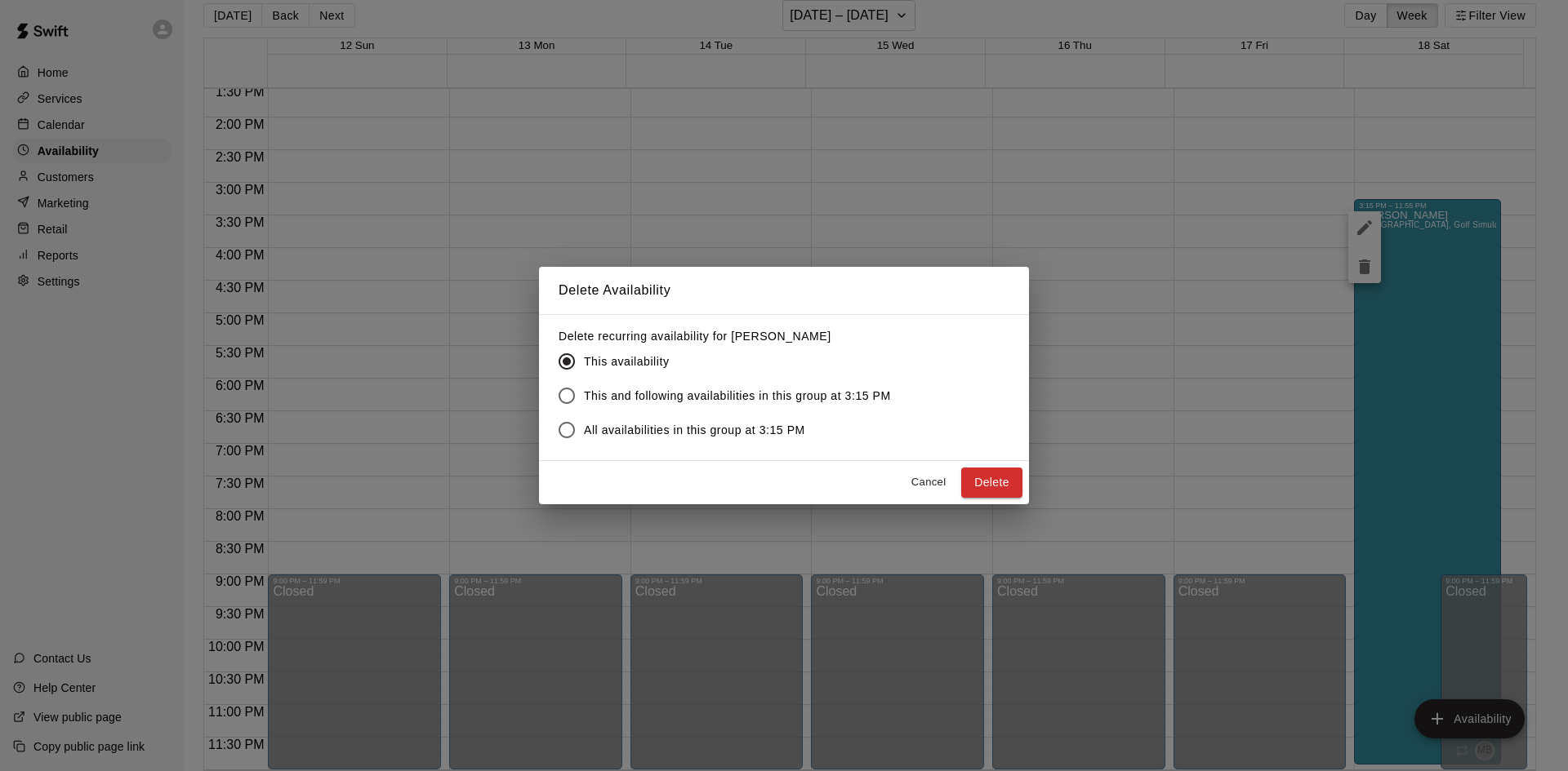
click at [1005, 479] on button "Delete" at bounding box center [991, 482] width 61 height 30
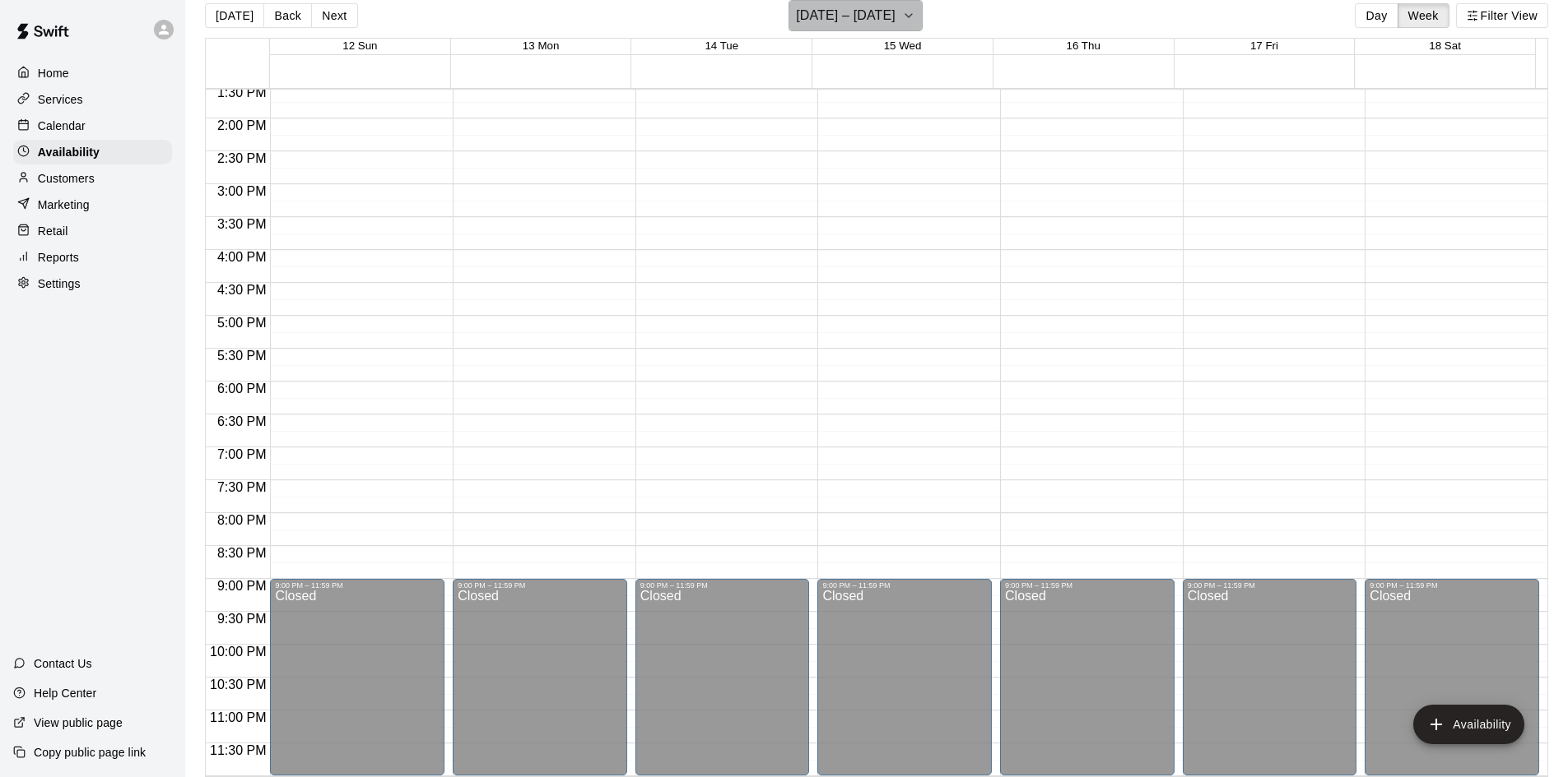
click at [904, 12] on icon "button" at bounding box center [908, 16] width 13 height 20
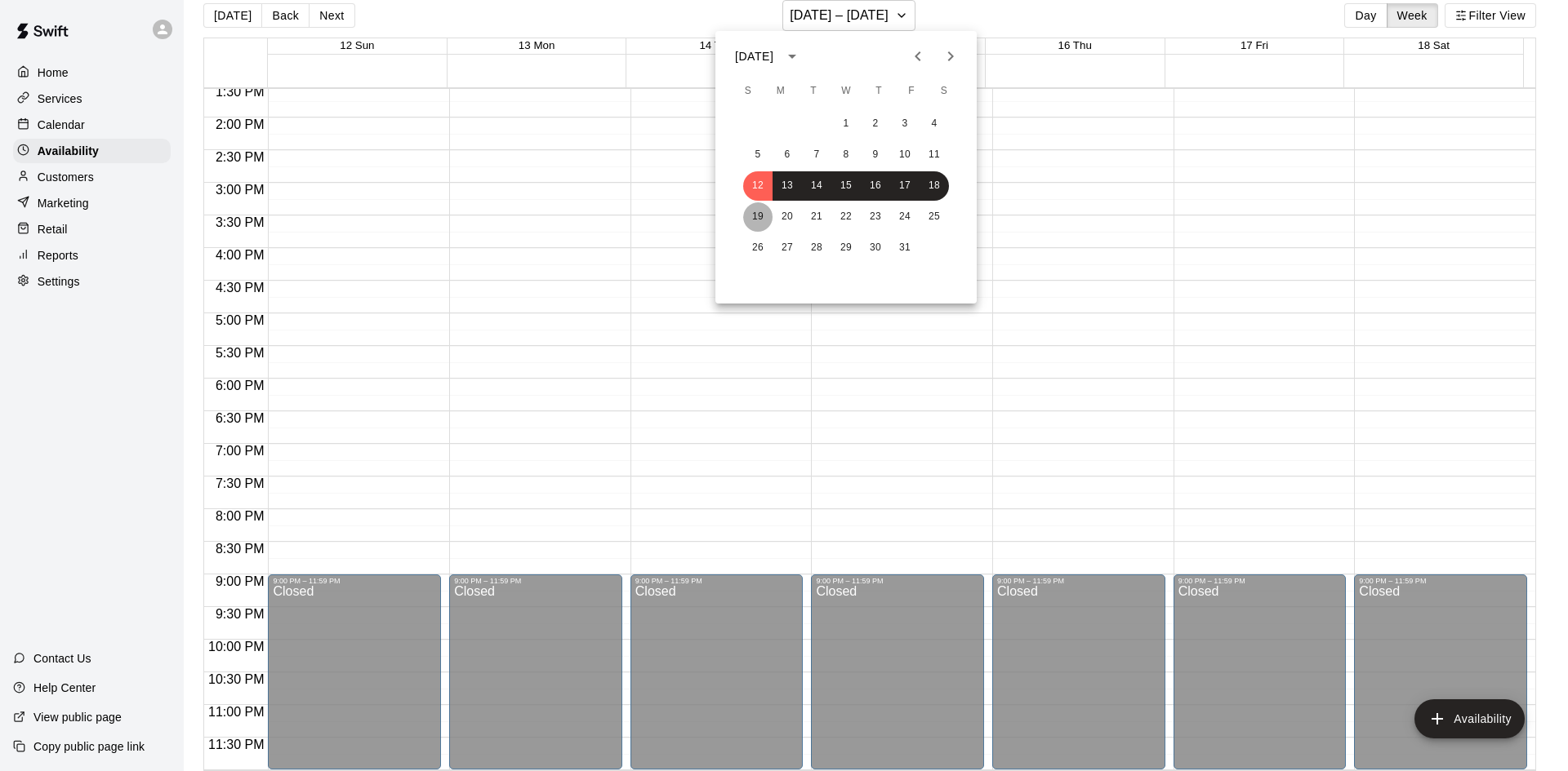
click at [763, 214] on button "19" at bounding box center [757, 217] width 29 height 29
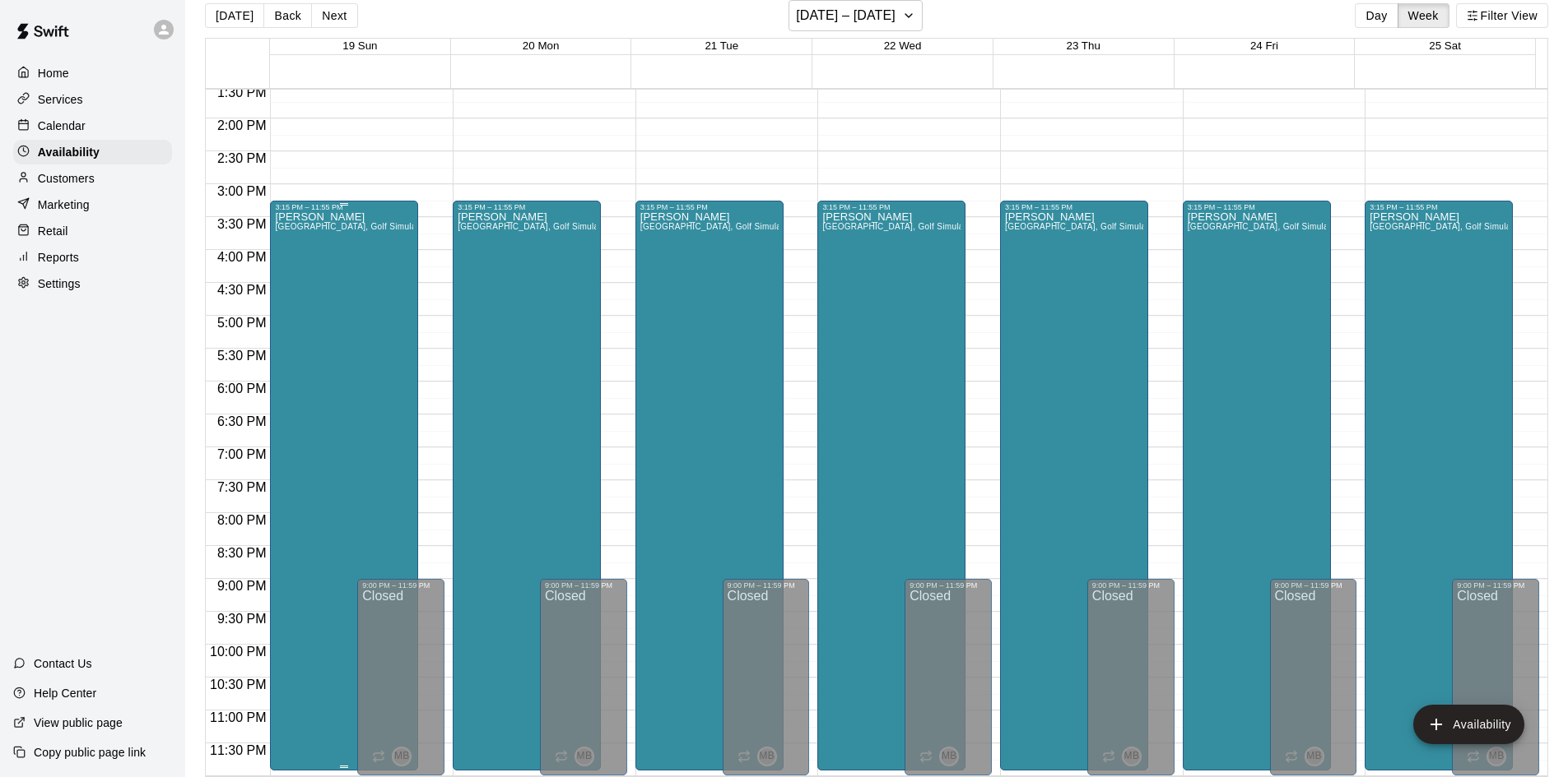
click at [303, 436] on div "[PERSON_NAME][GEOGRAPHIC_DATA], [GEOGRAPHIC_DATA], Golf Simulator, Tunnel 1, Tu…" at bounding box center [344, 600] width 138 height 777
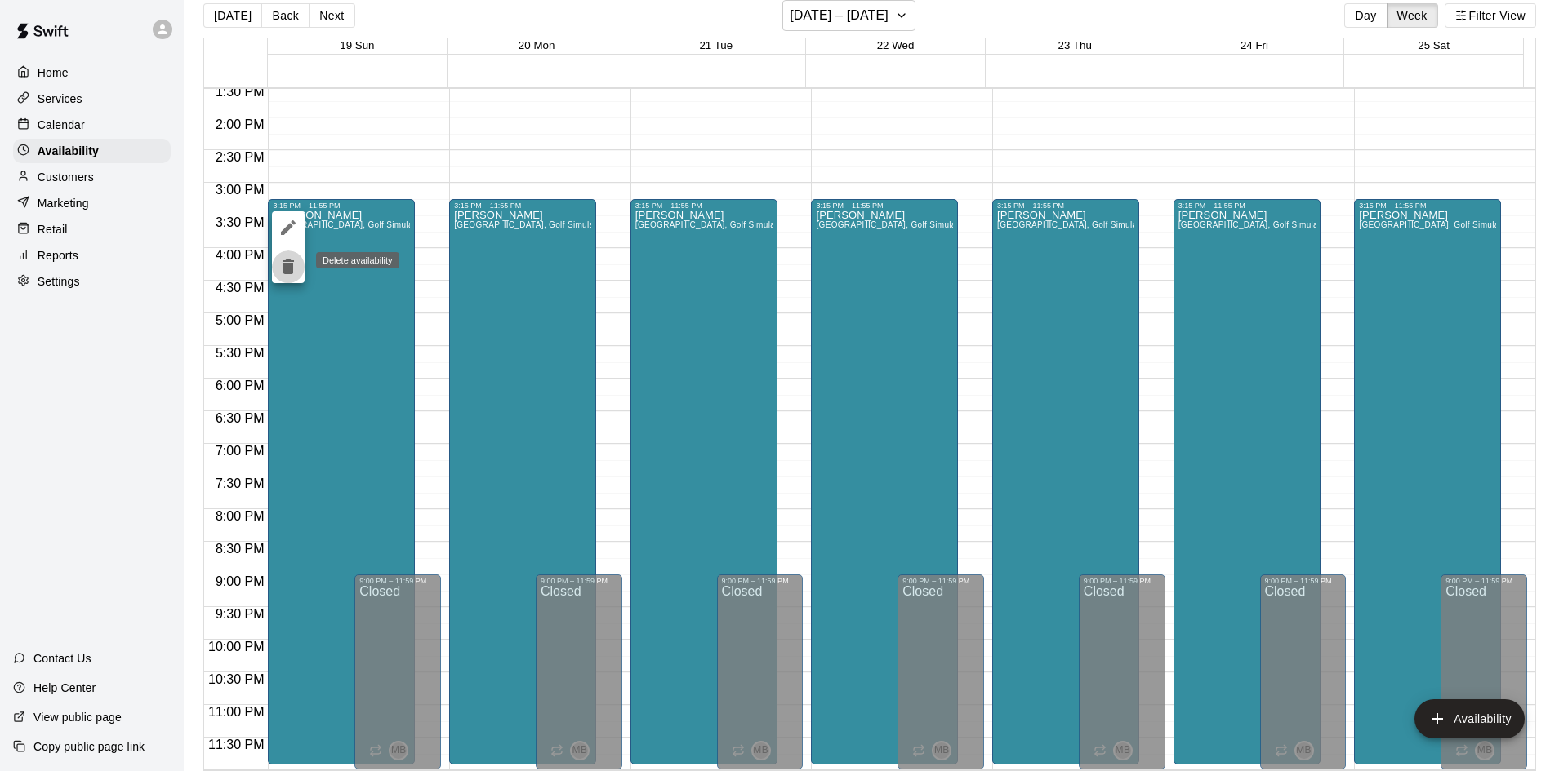
click at [292, 264] on icon "delete" at bounding box center [288, 267] width 11 height 15
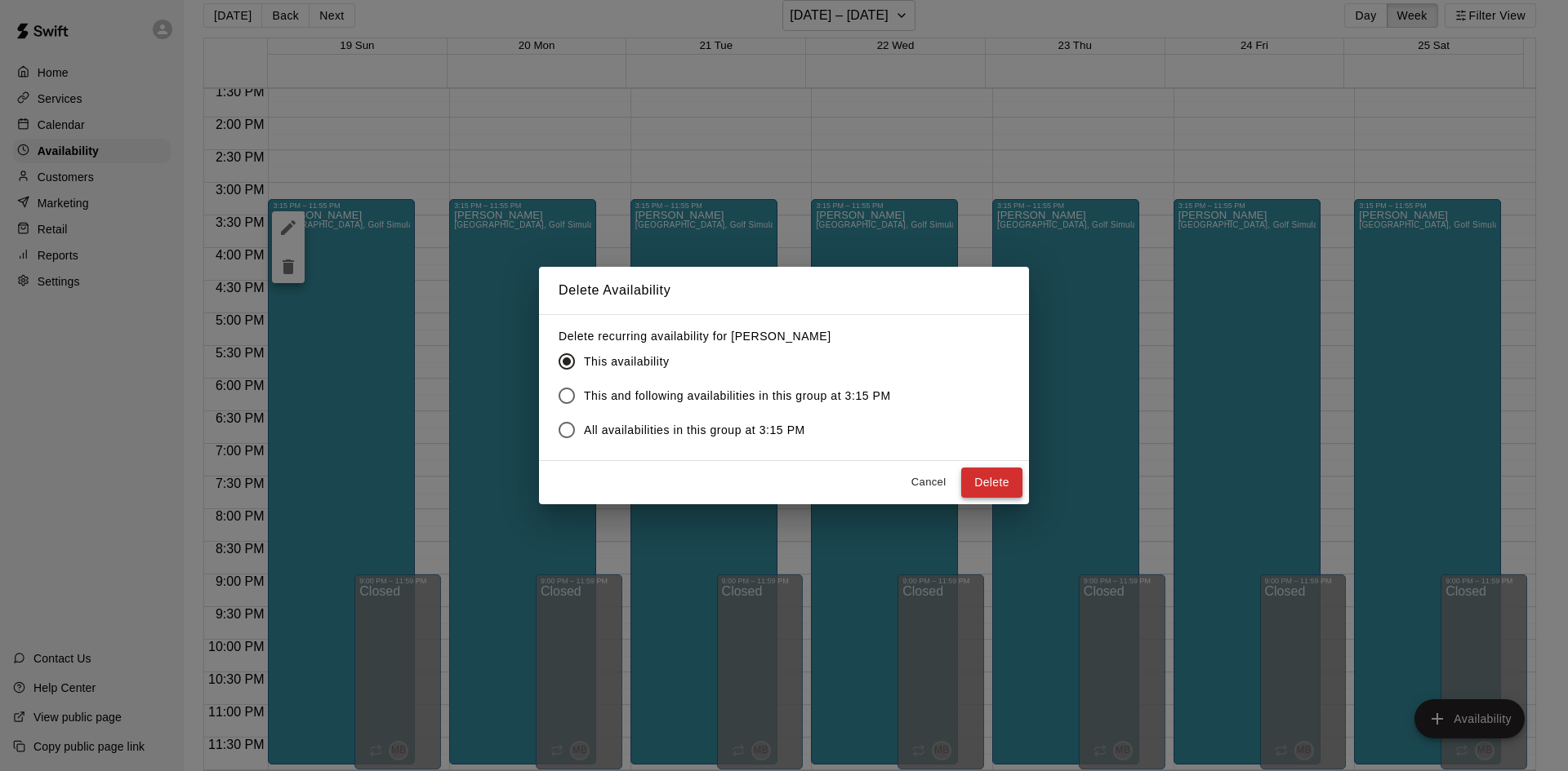
click at [974, 482] on button "Delete" at bounding box center [991, 482] width 61 height 30
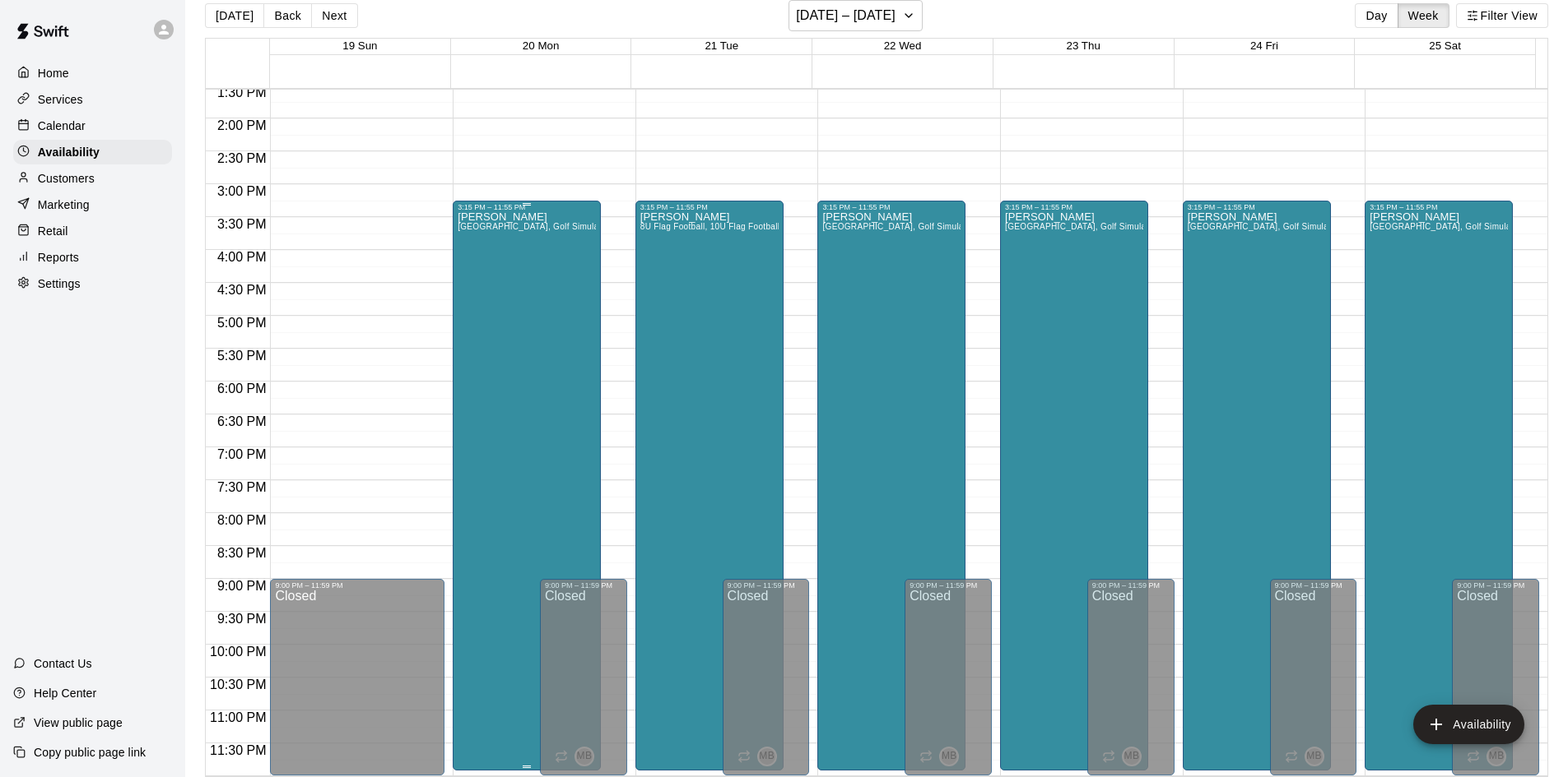
click at [511, 414] on div "[PERSON_NAME][GEOGRAPHIC_DATA], [GEOGRAPHIC_DATA], Golf Simulator, Tunnel 1, Tu…" at bounding box center [527, 600] width 138 height 777
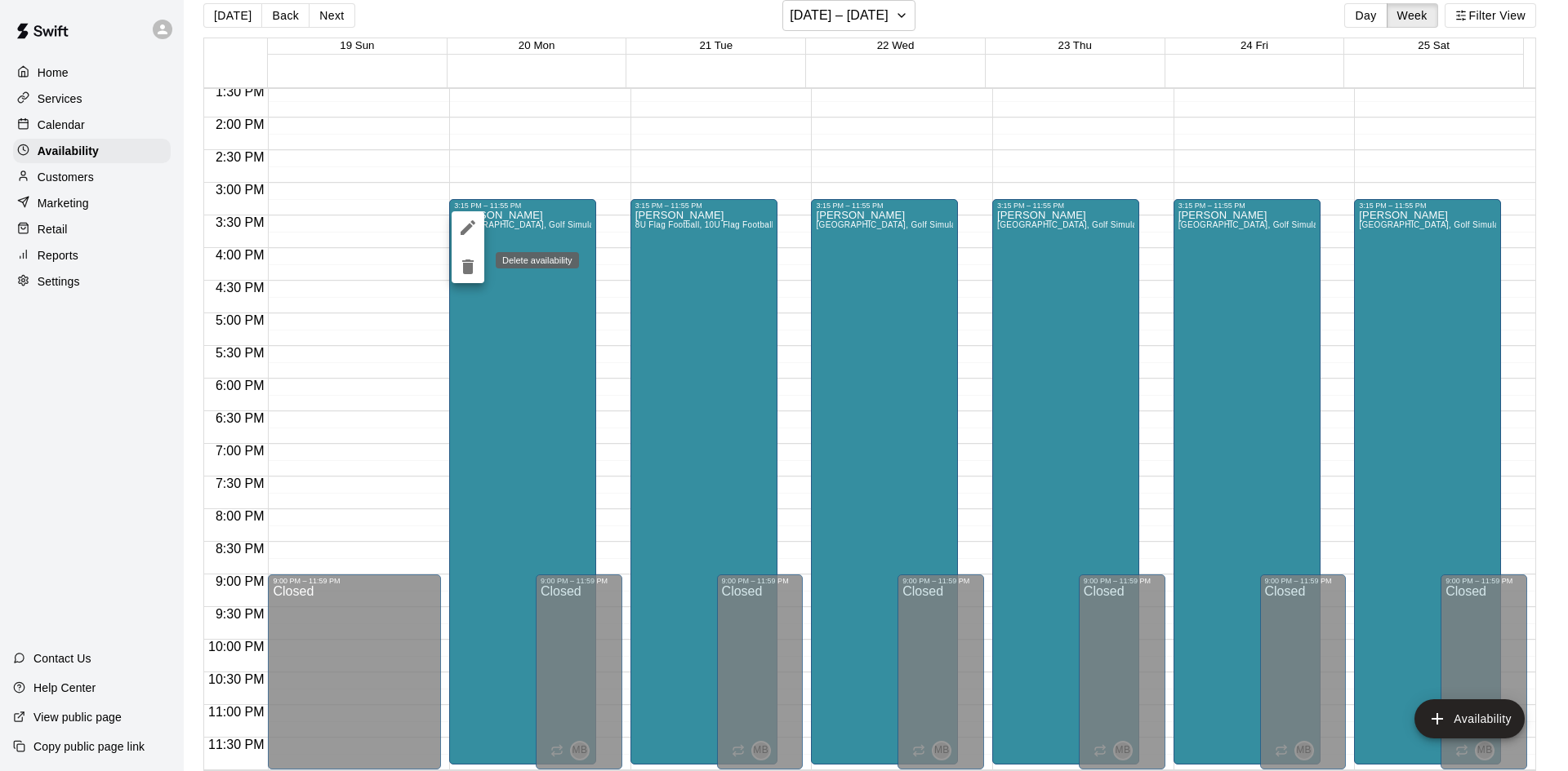
click at [465, 265] on icon "delete" at bounding box center [468, 267] width 11 height 15
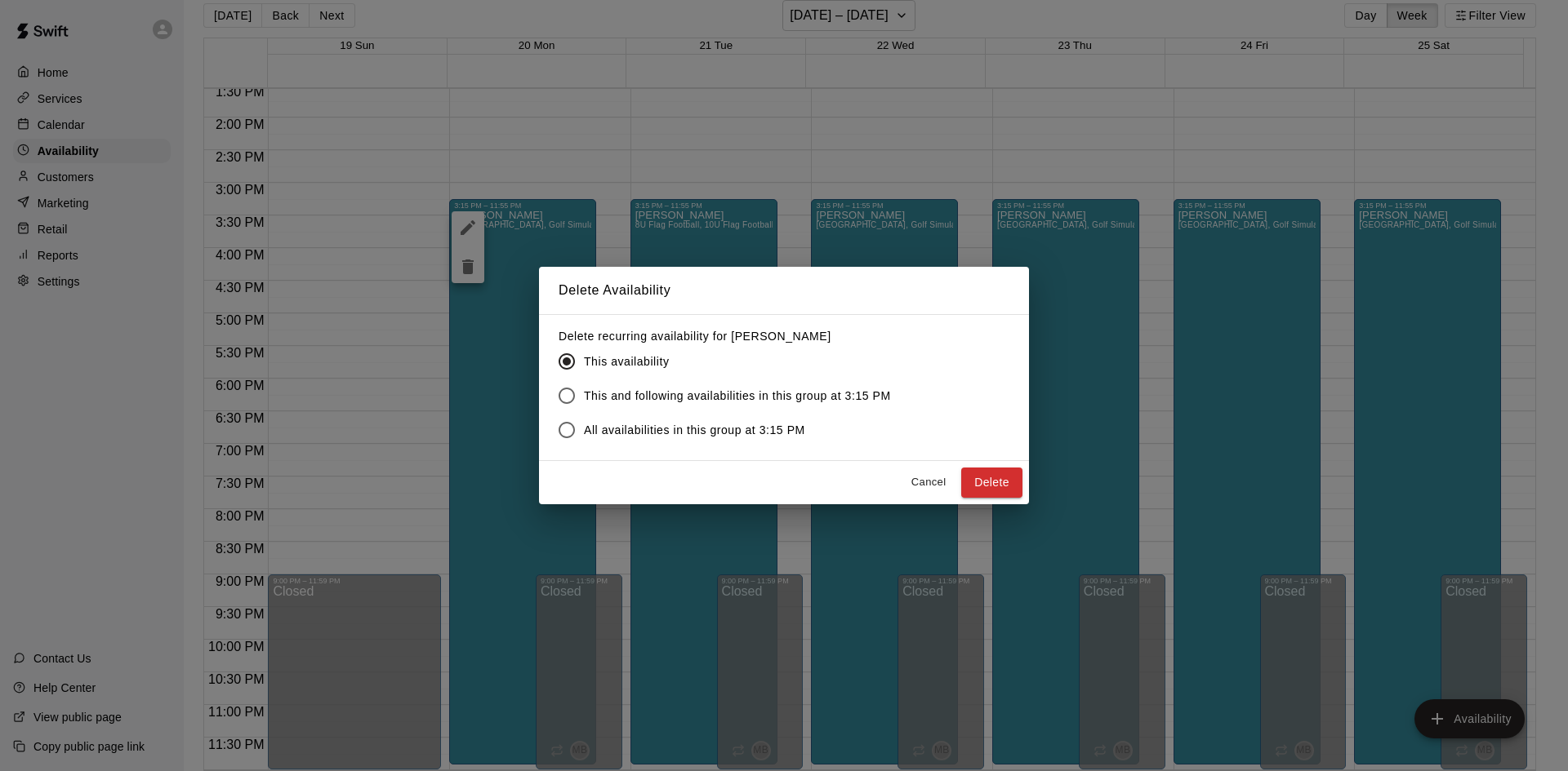
click at [1017, 487] on button "Delete" at bounding box center [991, 482] width 61 height 30
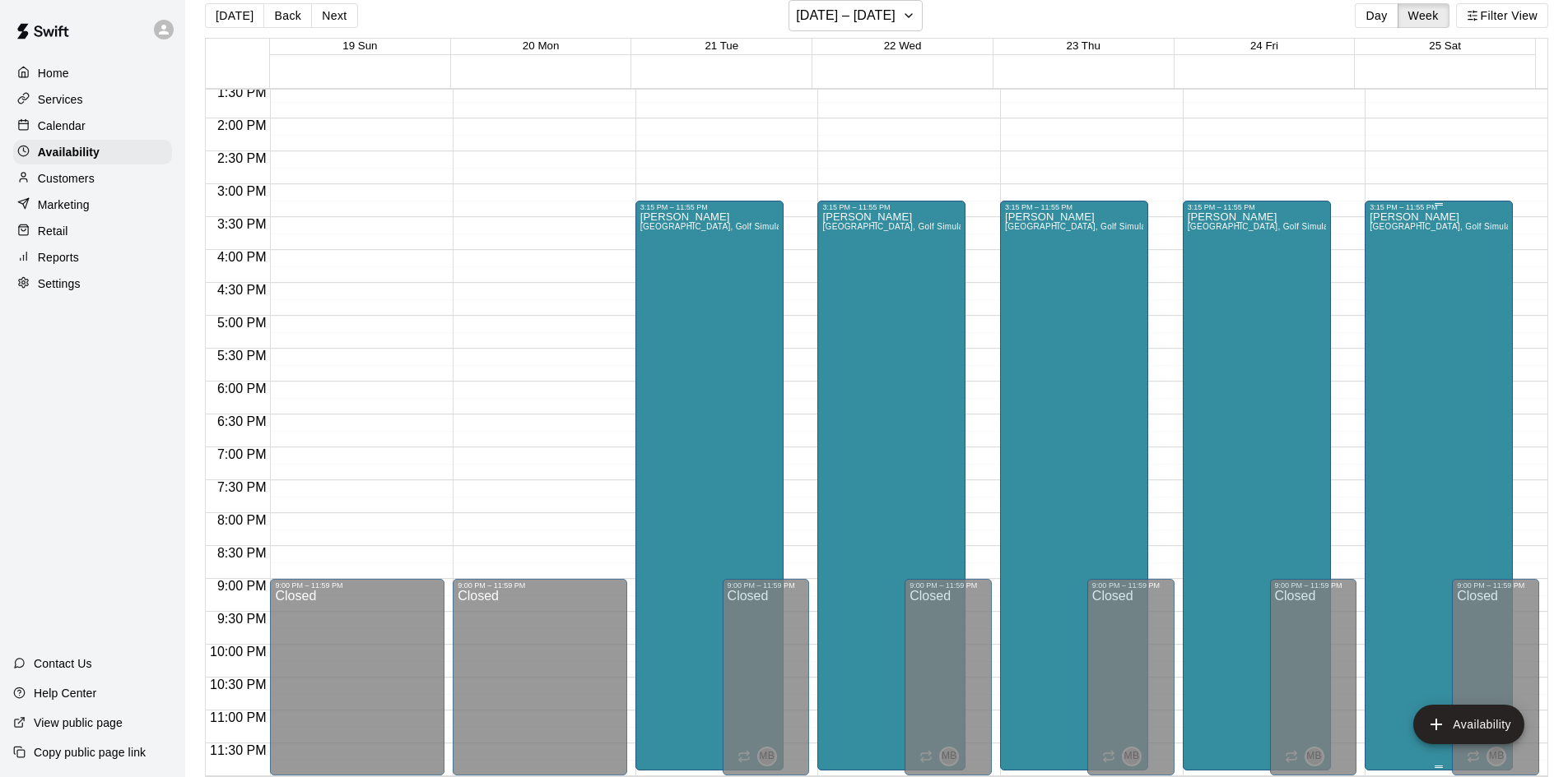
click at [1438, 378] on div "[PERSON_NAME][GEOGRAPHIC_DATA], [GEOGRAPHIC_DATA], Golf Simulator, Tunnel 1, Tu…" at bounding box center [1439, 600] width 138 height 777
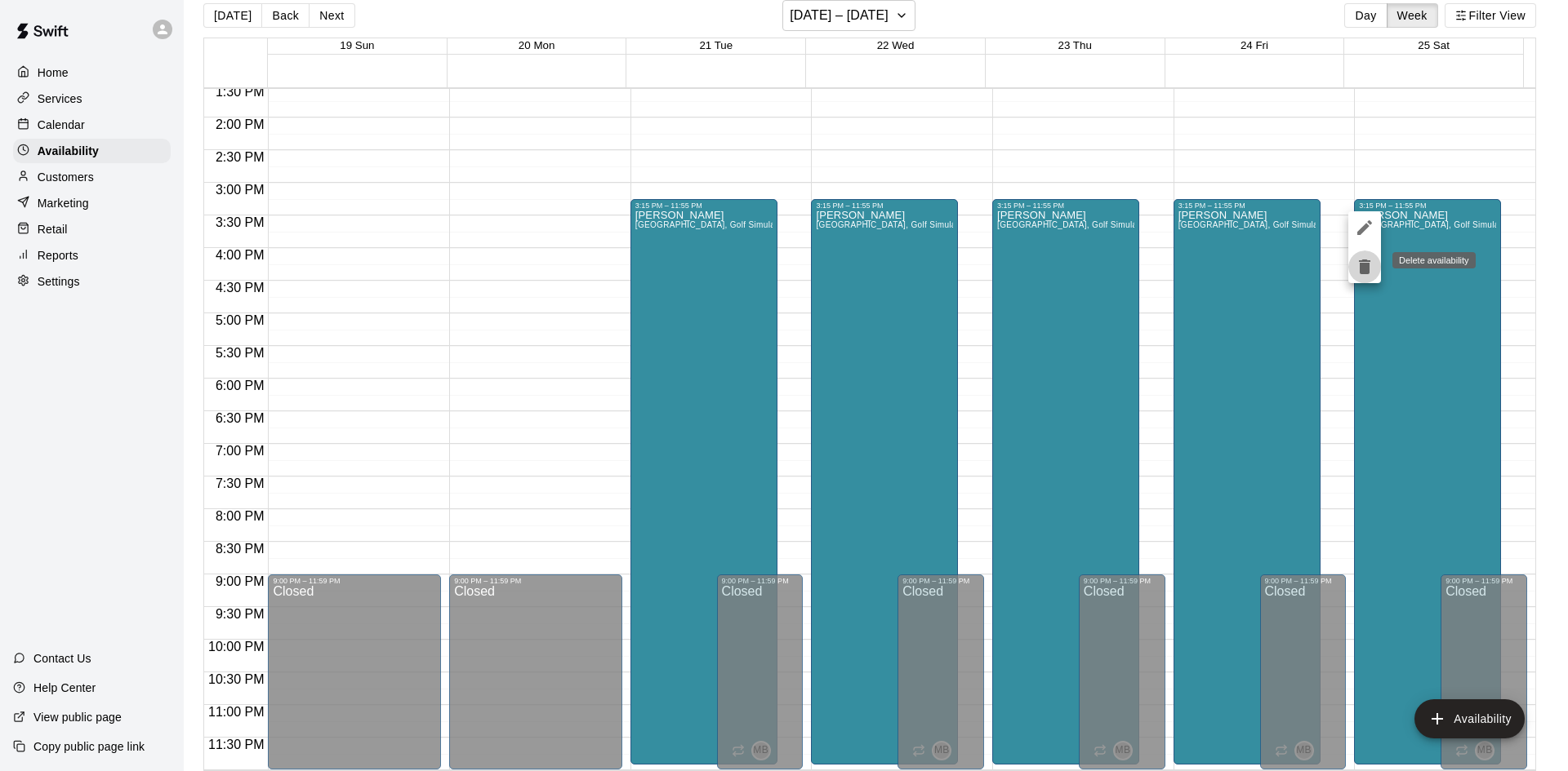
click at [1364, 275] on icon "delete" at bounding box center [1364, 267] width 20 height 20
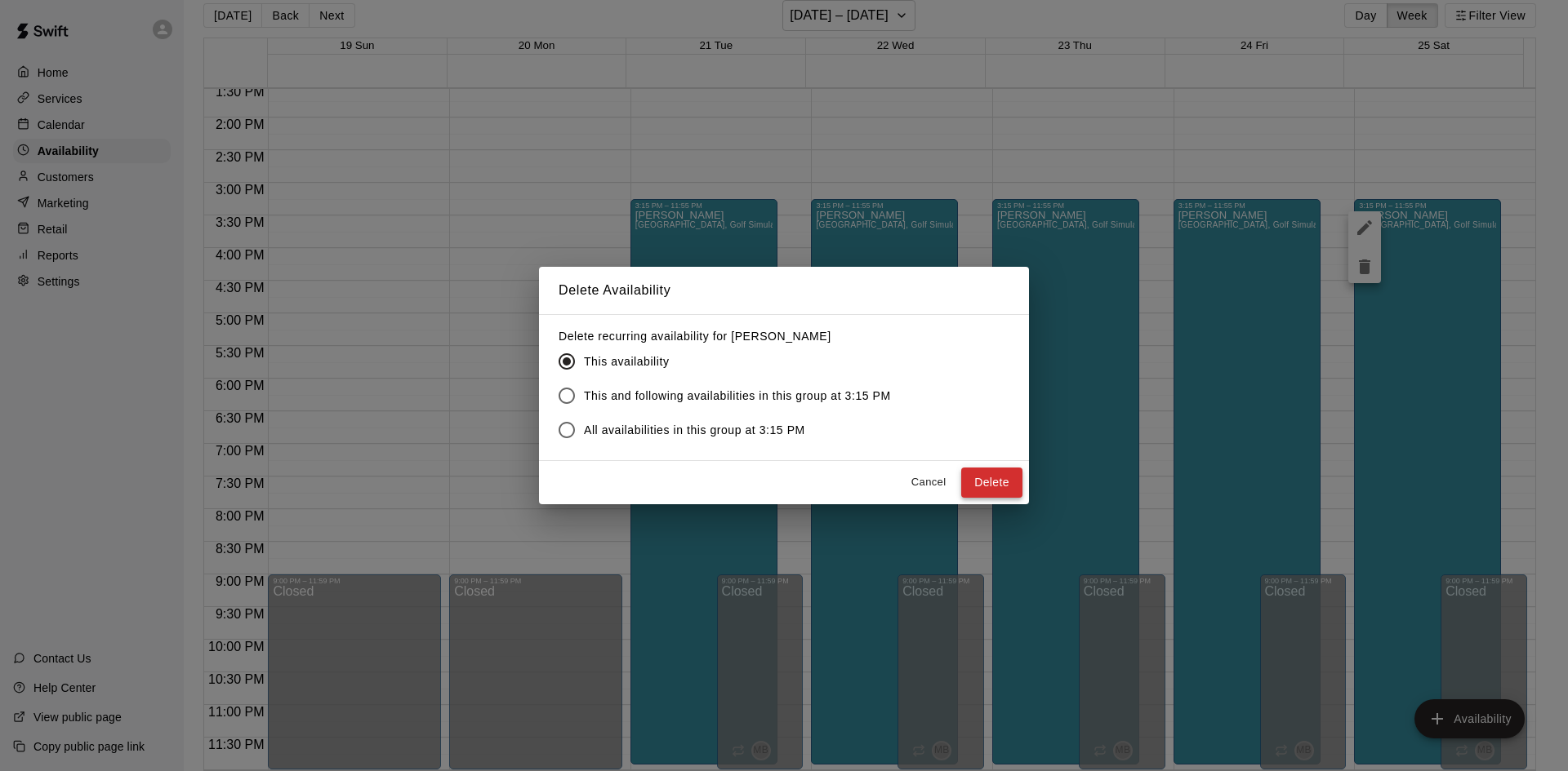
click at [1003, 483] on button "Delete" at bounding box center [991, 482] width 61 height 30
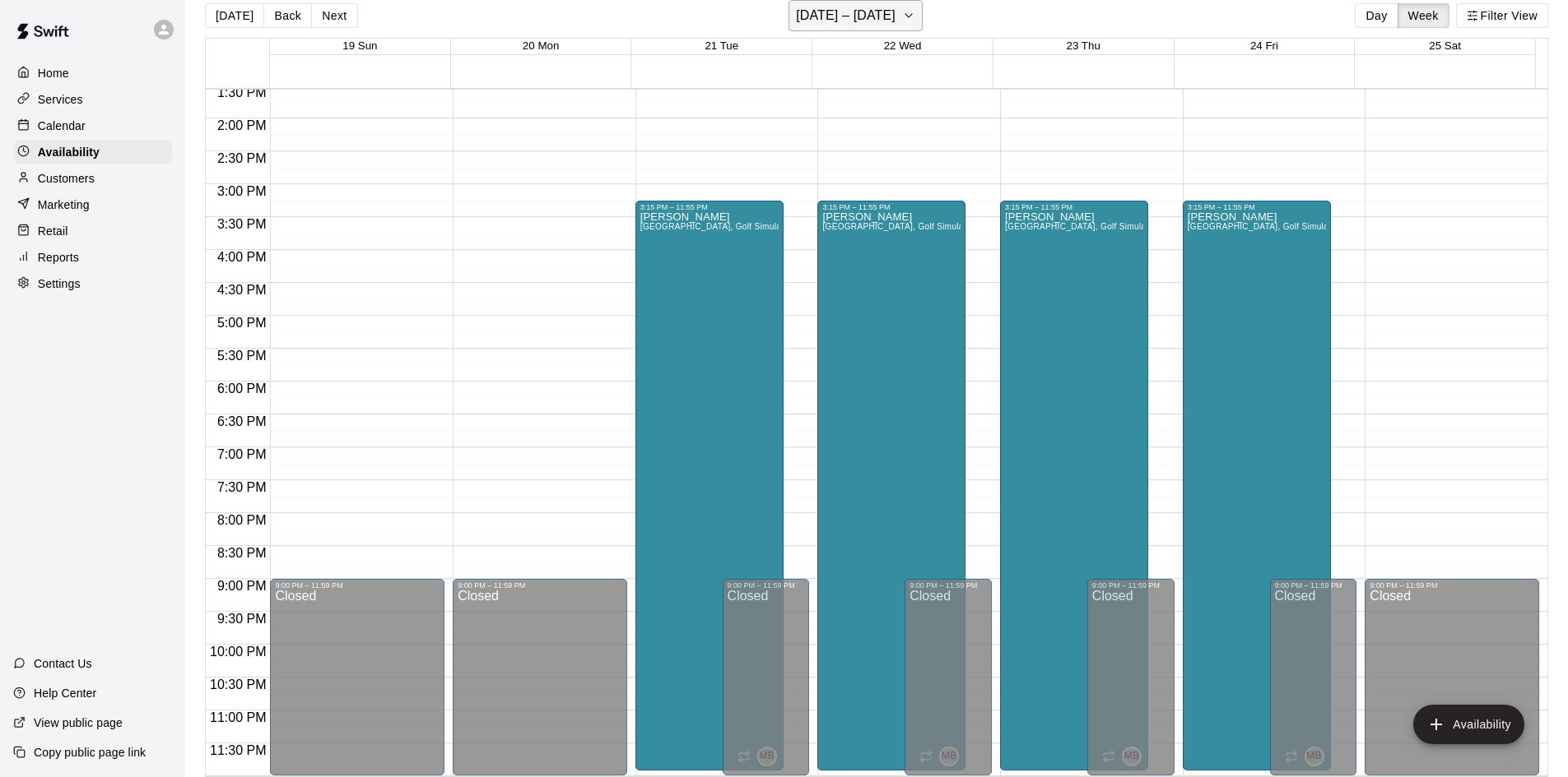
click at [904, 19] on icon "button" at bounding box center [908, 16] width 13 height 20
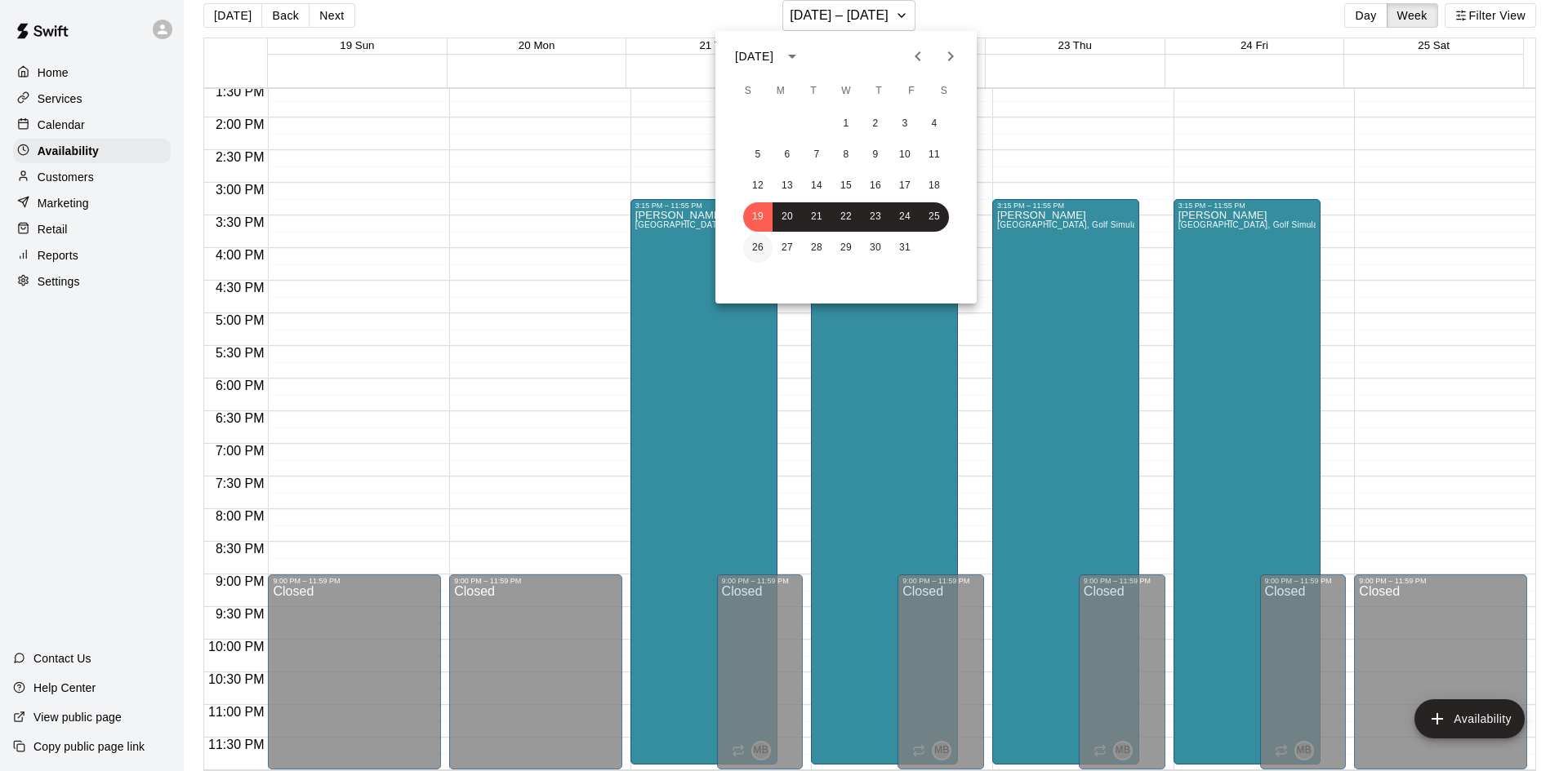
click at [753, 245] on button "26" at bounding box center [757, 248] width 29 height 29
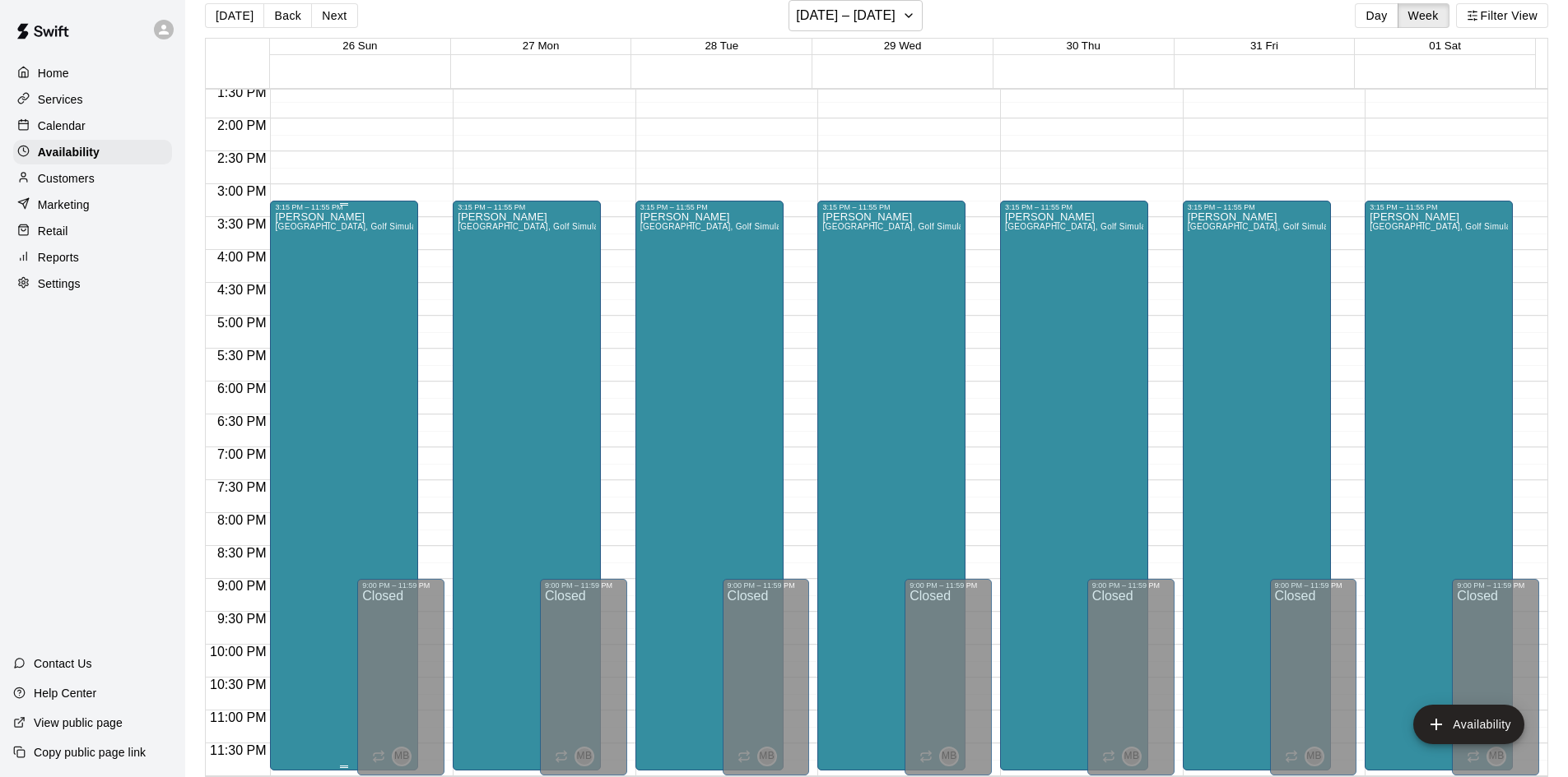
click at [364, 312] on div "[PERSON_NAME][GEOGRAPHIC_DATA], [GEOGRAPHIC_DATA], Golf Simulator, Tunnel 1, Tu…" at bounding box center [344, 600] width 138 height 777
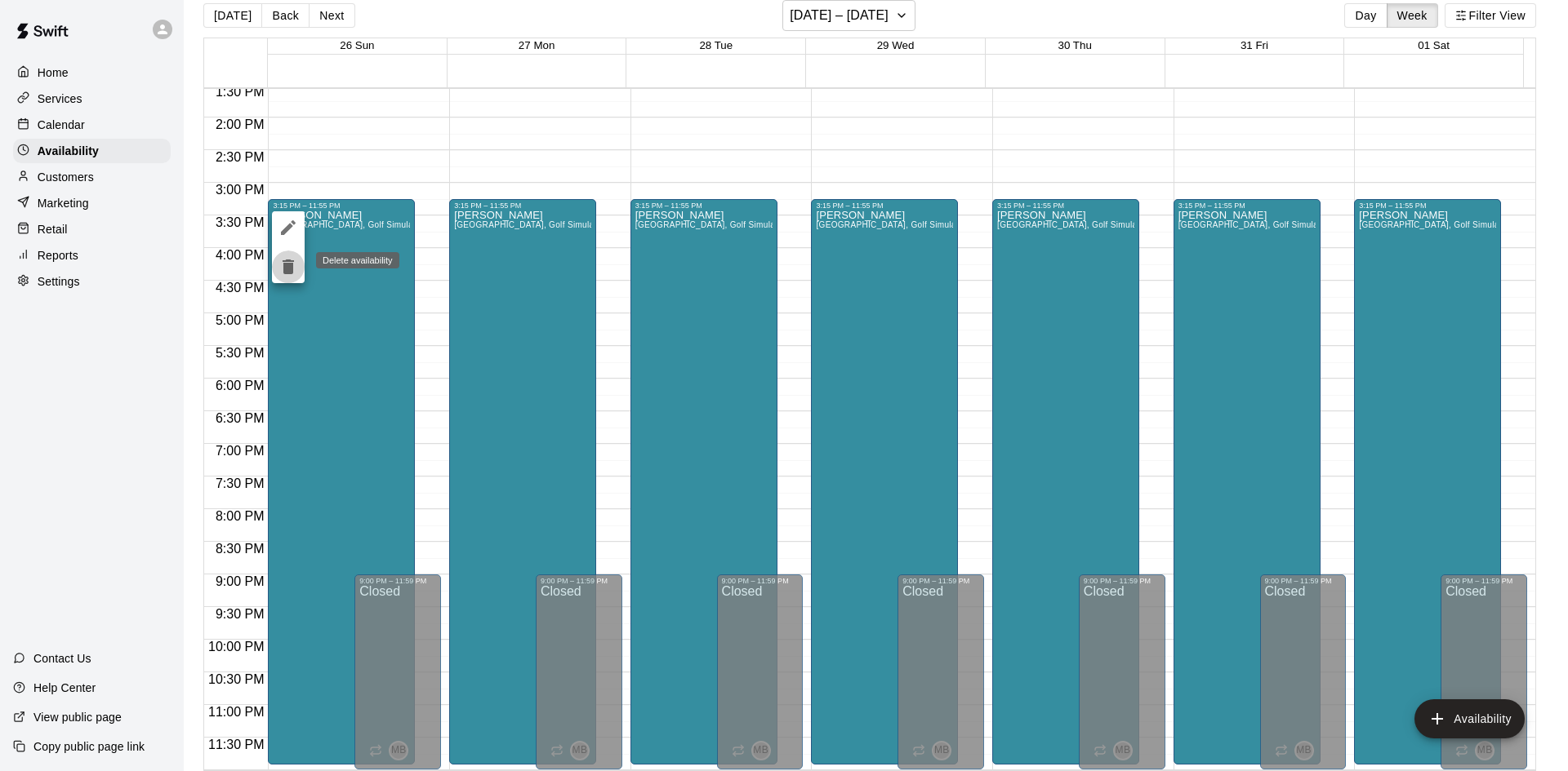
click at [290, 271] on icon "delete" at bounding box center [288, 267] width 11 height 15
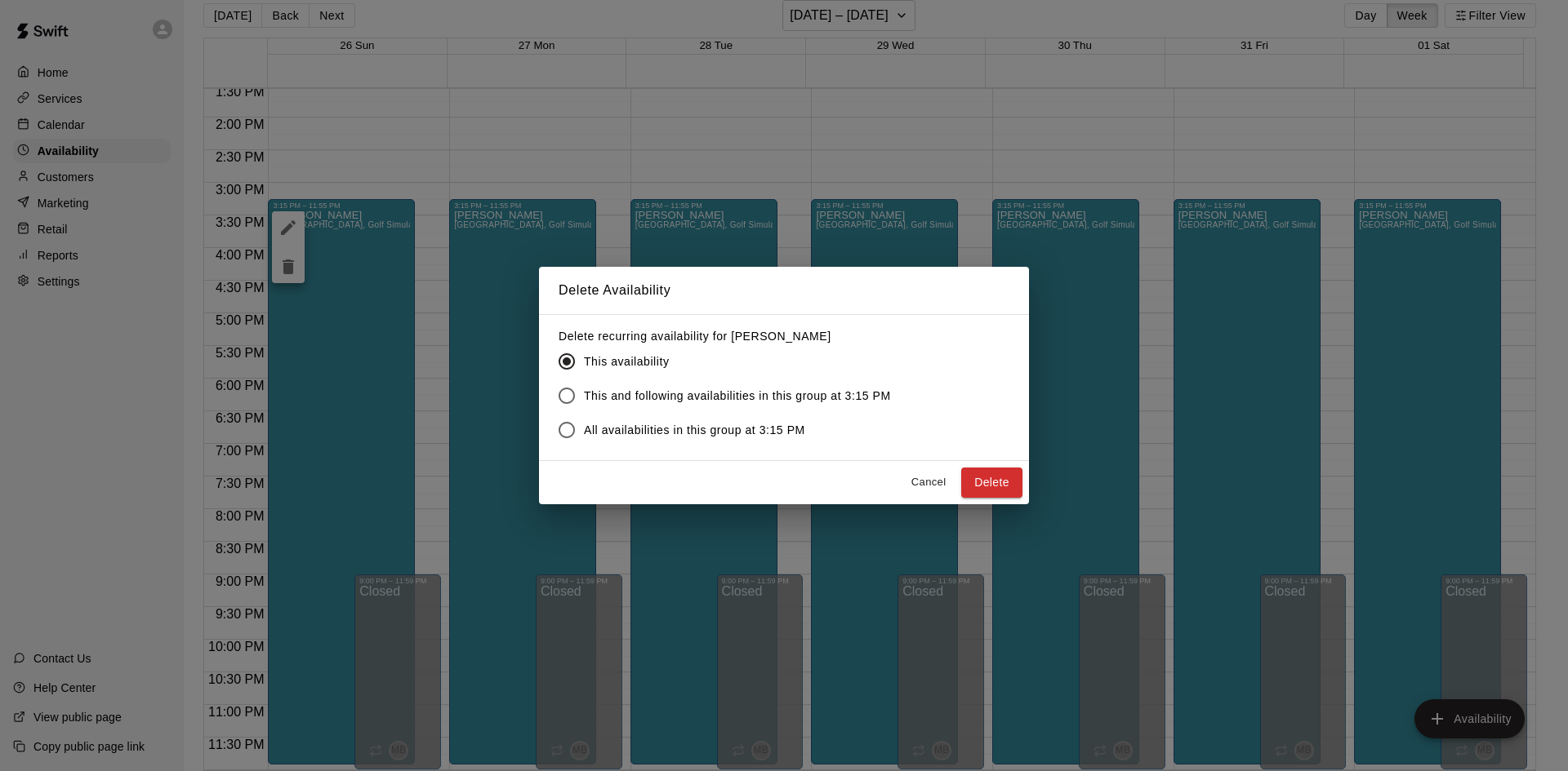
click at [991, 477] on button "Delete" at bounding box center [991, 482] width 61 height 30
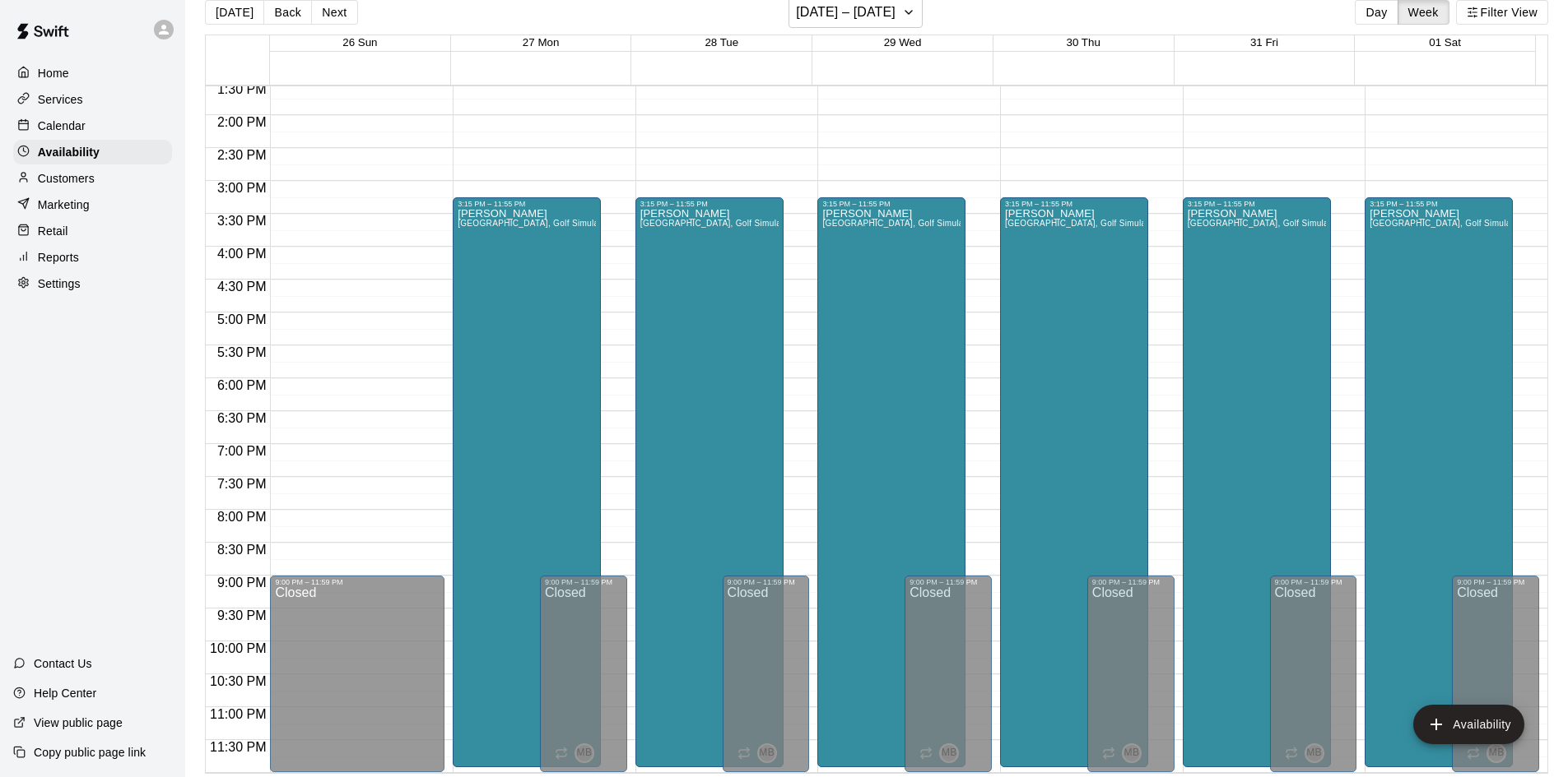
scroll to position [26, 0]
